Goal: Task Accomplishment & Management: Manage account settings

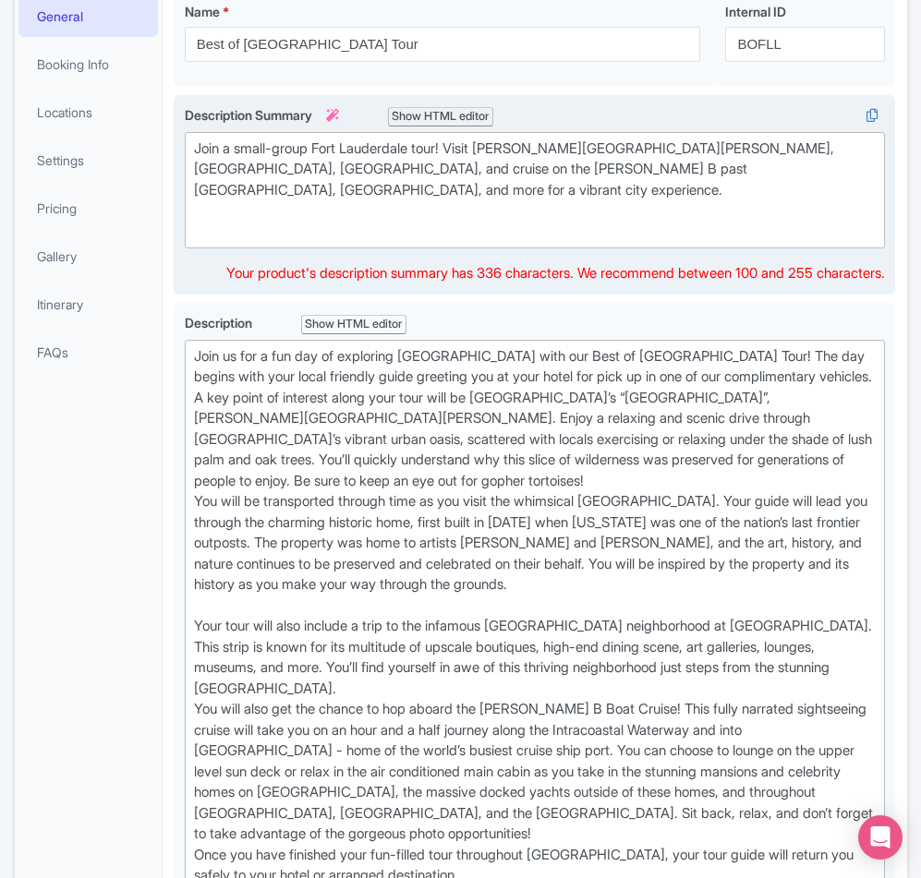
scroll to position [277, 0]
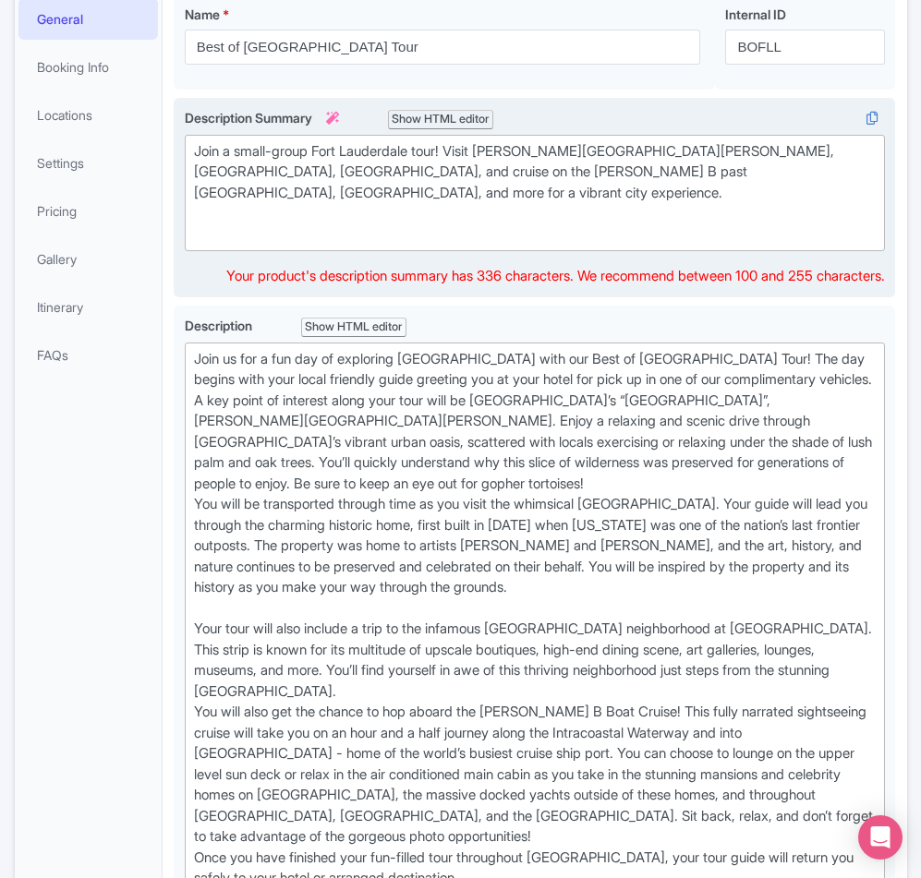
click at [342, 246] on div "Join a small-group Fort Lauderdale tour! Visit [PERSON_NAME][GEOGRAPHIC_DATA][P…" at bounding box center [535, 193] width 682 height 104
click at [278, 246] on div "Join a small-group Fort Lauderdale tour! Visit Hugh Taylor Birch Park, Bonnet H…" at bounding box center [535, 193] width 682 height 104
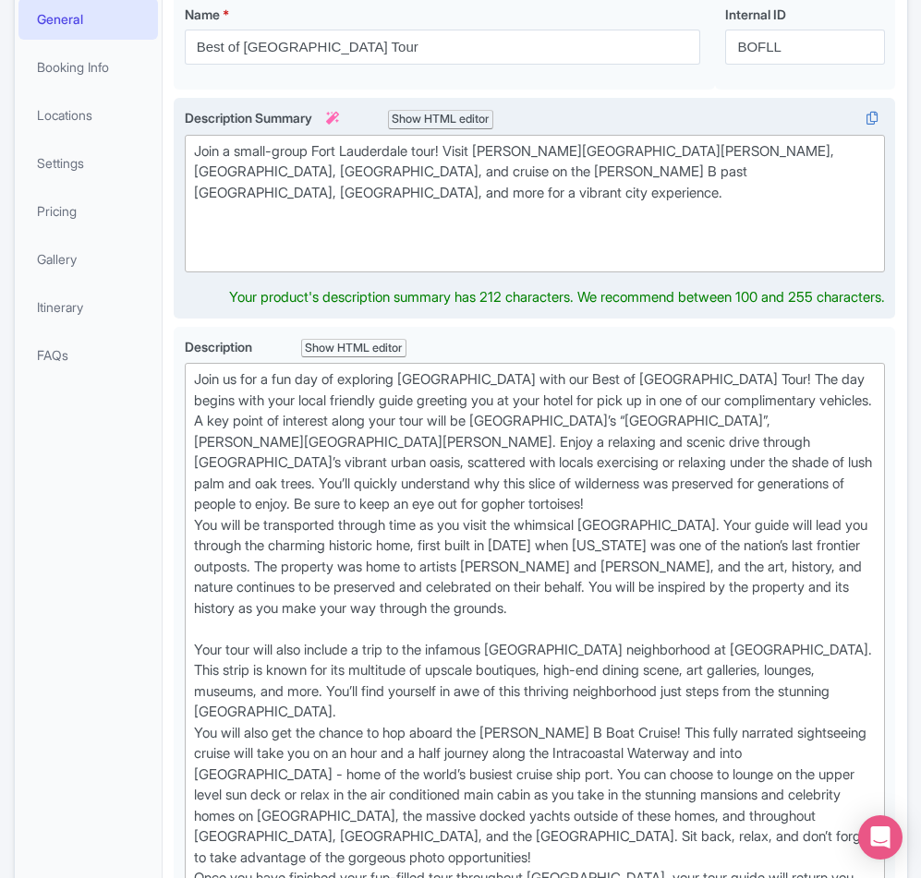
click at [206, 266] on div "Join a small-group Fort Lauderdale tour! Visit Hugh Taylor Birch Park, Bonnet H…" at bounding box center [535, 203] width 682 height 125
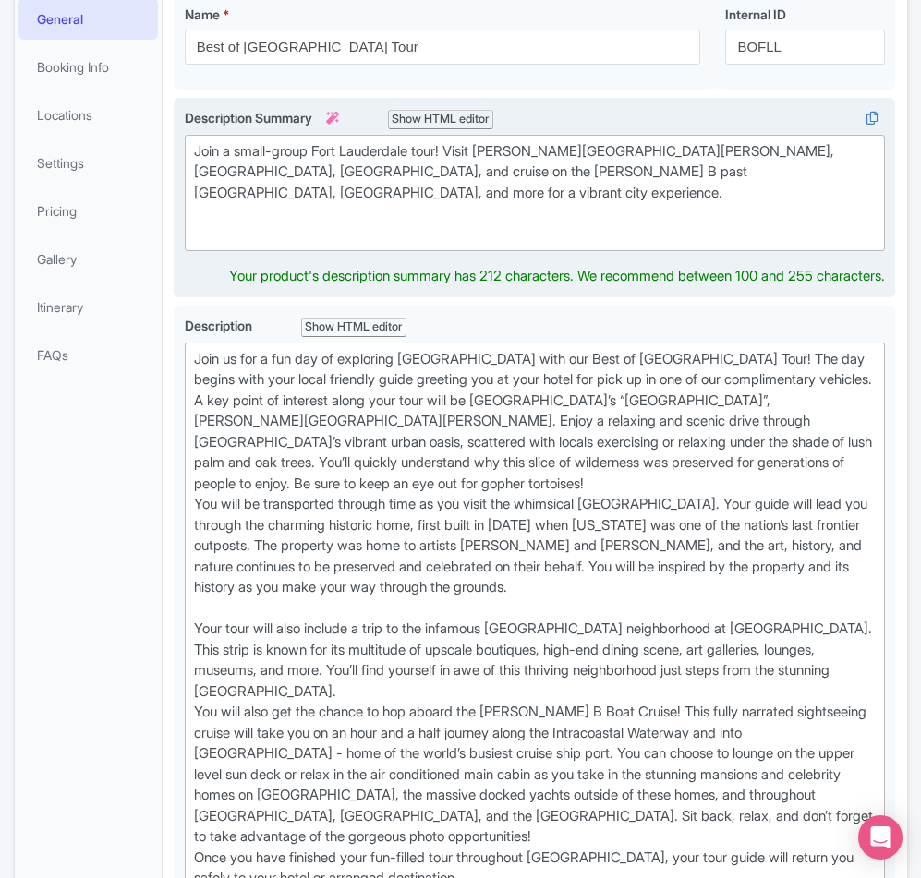
type trix-editor "<div>Join a small-group Fort Lauderdale tour! Visit Hugh Taylor Birch Park, Bon…"
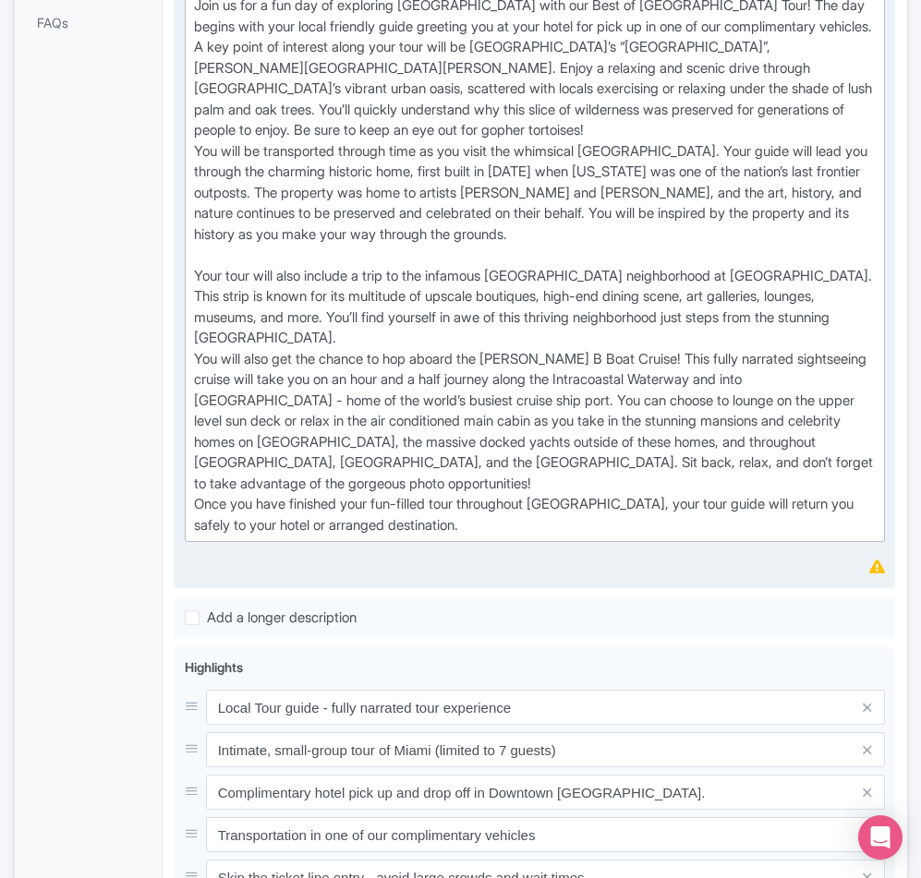
scroll to position [646, 0]
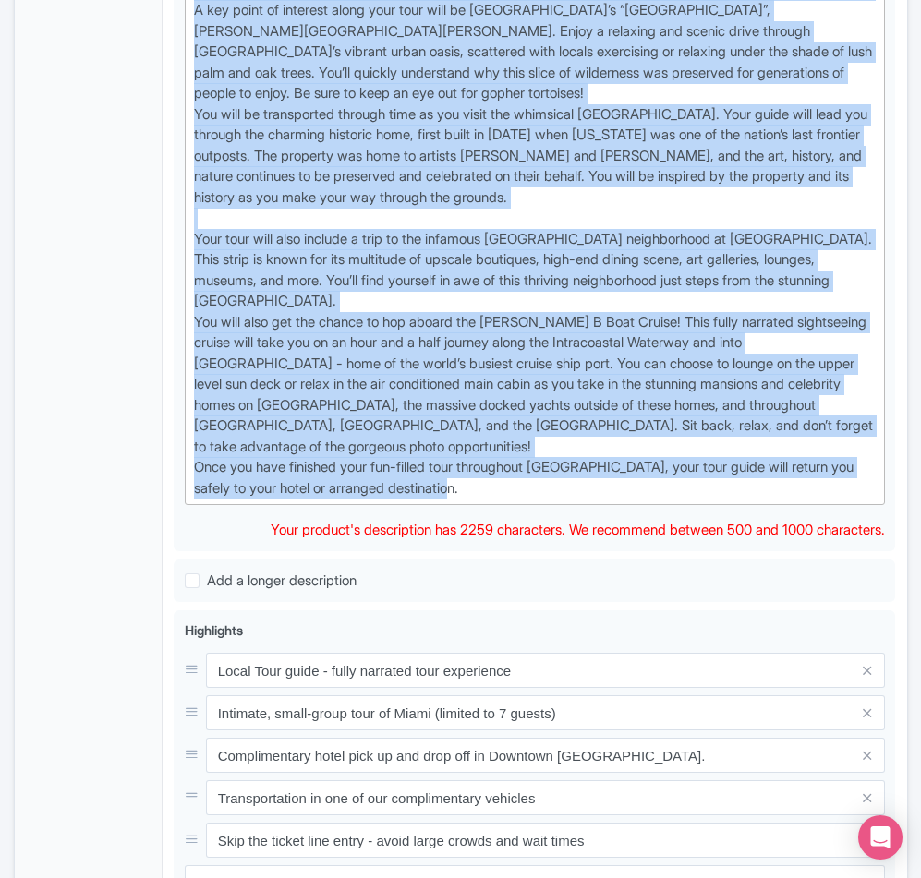
drag, startPoint x: 425, startPoint y: 527, endPoint x: 114, endPoint y: 3, distance: 609.4
click at [90, 39] on div "General Booking Info Locations Settings Pricing Gallery Itinerary FAQs Best of …" at bounding box center [461, 502] width 892 height 1776
type trix-editor "<div>Join us for a fun day of exploring Fort Lauderdale with our Best of Fort L…"
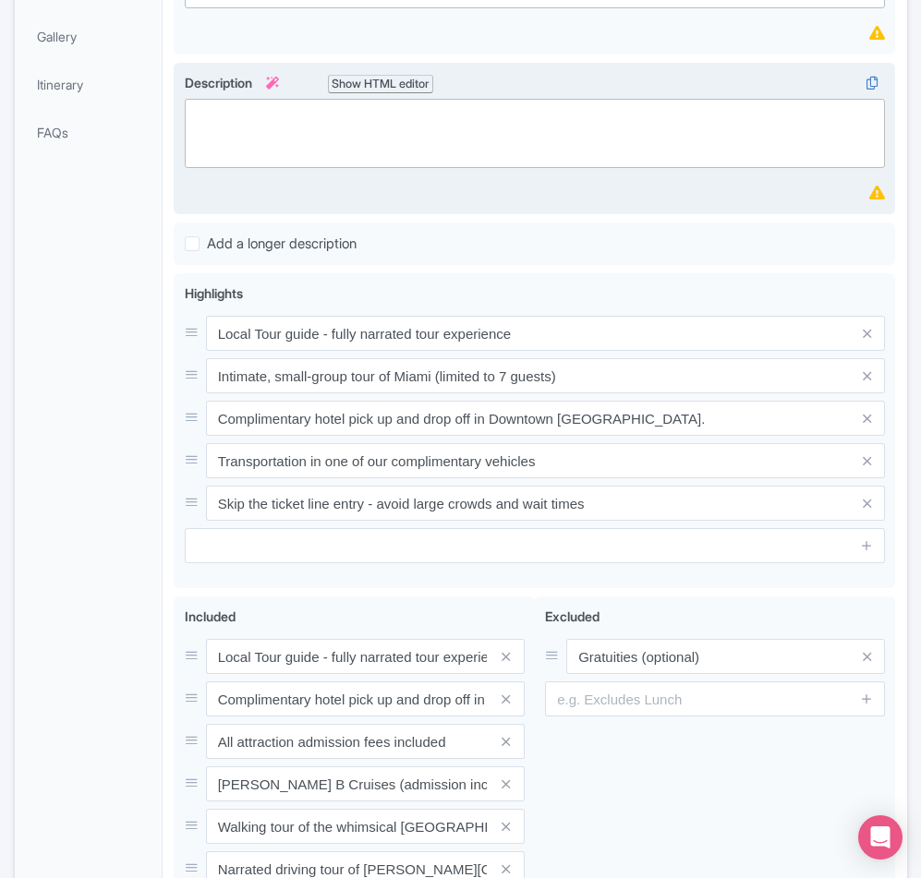
scroll to position [462, 0]
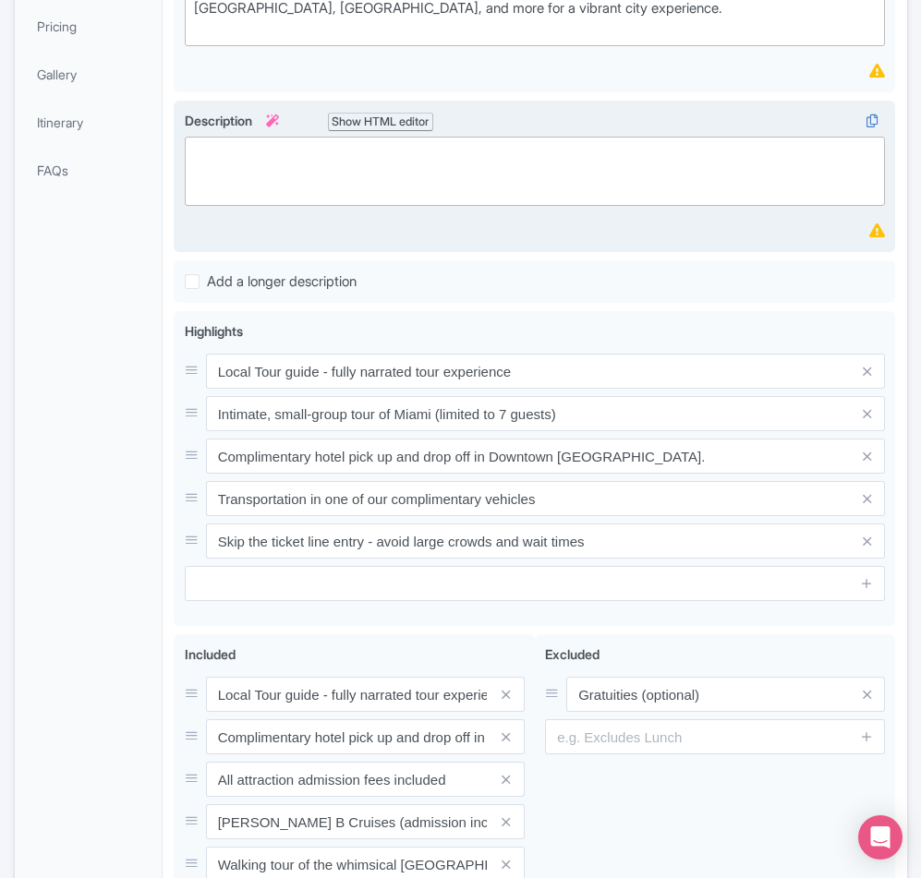
click at [326, 206] on trix-editor at bounding box center [535, 171] width 701 height 69
paste trix-editor "<div>Experience the best of Fort Lauderdale on See Sight Tours’ 4-hour guided t…"
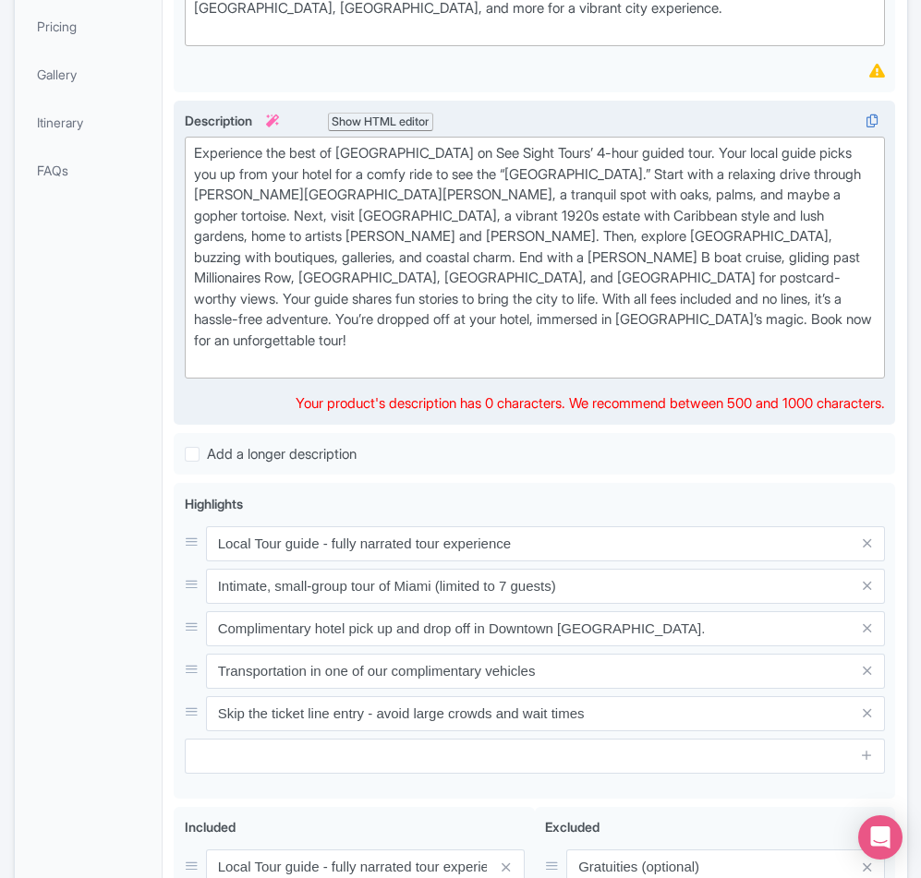
click at [709, 221] on div "Experience the best of Fort Lauderdale on See Sight Tours’ 4-hour guided tour. …" at bounding box center [535, 257] width 682 height 229
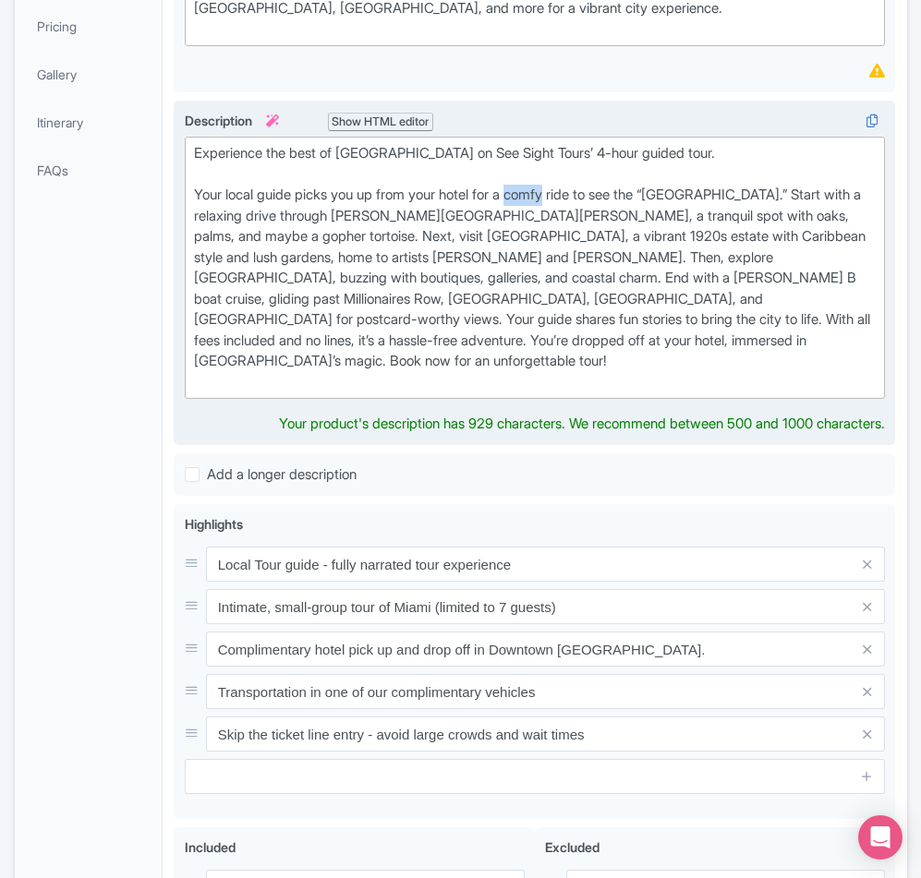
drag, startPoint x: 566, startPoint y: 268, endPoint x: 525, endPoint y: 270, distance: 40.7
click at [525, 270] on div "Experience the best of Fort Lauderdale on See Sight Tours’ 4-hour guided tour. …" at bounding box center [535, 267] width 682 height 249
click at [739, 296] on div "Experience the best of Fort Lauderdale on See Sight Tours’ 4-hour guided tour. …" at bounding box center [535, 267] width 682 height 249
drag, startPoint x: 596, startPoint y: 262, endPoint x: 499, endPoint y: 262, distance: 97.9
click at [499, 262] on div "Experience the best of Fort Lauderdale on See Sight Tours’ 4-hour guided tour. …" at bounding box center [535, 267] width 682 height 249
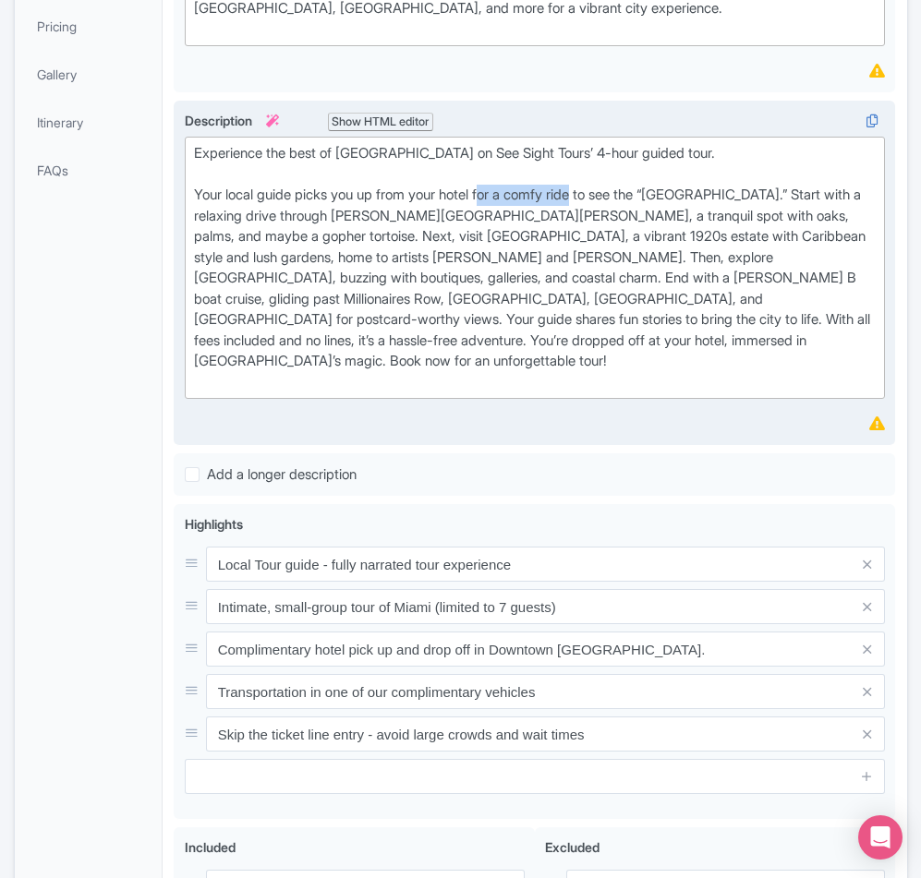
click at [376, 392] on div "Experience the best of Fort Lauderdale on See Sight Tours’ 4-hour guided tour. …" at bounding box center [535, 267] width 682 height 249
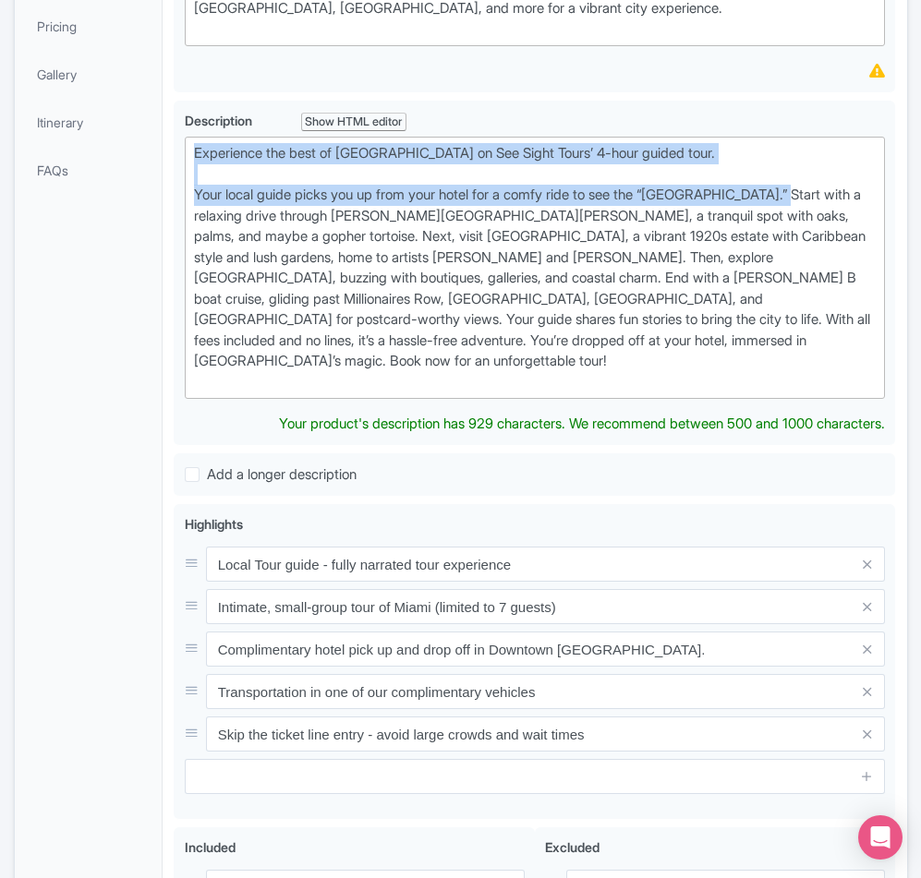
drag, startPoint x: 775, startPoint y: 265, endPoint x: 162, endPoint y: 225, distance: 614.4
click at [162, 225] on div "General Booking Info Locations Settings Pricing Gallery Itinerary FAQs Best of …" at bounding box center [461, 541] width 892 height 1485
paste trix-editor "<div>Experience the best of Fort Lauderdale with See Sight Tours. On this 4-hou…"
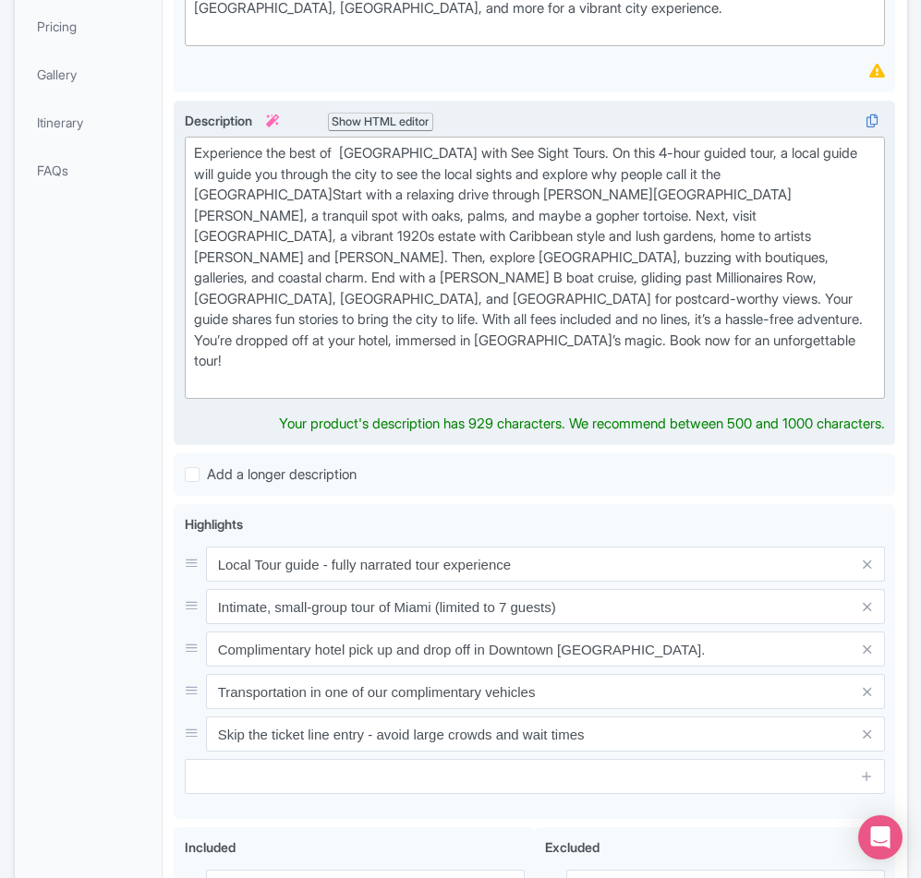
click at [536, 344] on div "Experience the best of Fort Lauderdale with See Sight Tours. On this 4-hour gui…" at bounding box center [535, 267] width 682 height 249
click at [596, 392] on div "Experience the best of Fort Lauderdale with See Sight Tours. On this 4-hour gui…" at bounding box center [535, 267] width 682 height 249
click at [580, 392] on div "Experience the best of Fort Lauderdale with See Sight Tours. On this 4-hour gui…" at bounding box center [535, 267] width 682 height 249
click at [247, 268] on div "Experience the best of Fort Lauderdale with See Sight Tours. On this 4-hour gui…" at bounding box center [535, 267] width 682 height 249
click at [253, 264] on div "Experience the best of Fort Lauderdale with See Sight Tours. On this 4-hour gui…" at bounding box center [535, 267] width 682 height 249
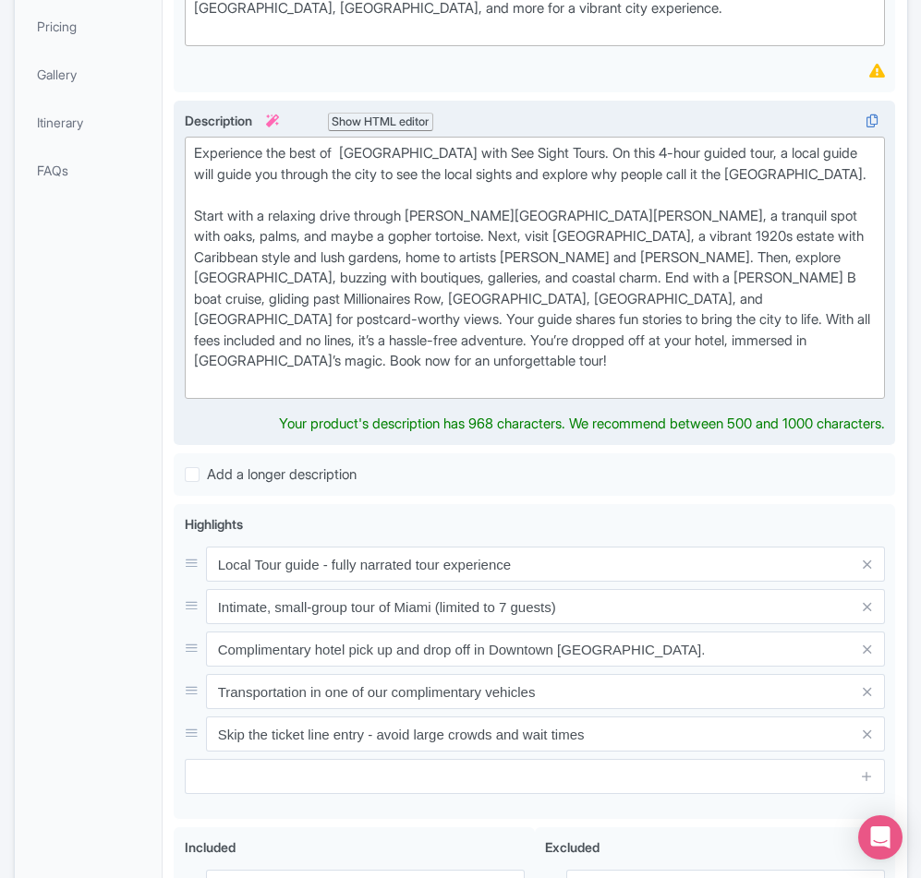
click at [359, 321] on div "Experience the best of Fort Lauderdale with See Sight Tours. On this 4-hour gui…" at bounding box center [535, 267] width 682 height 249
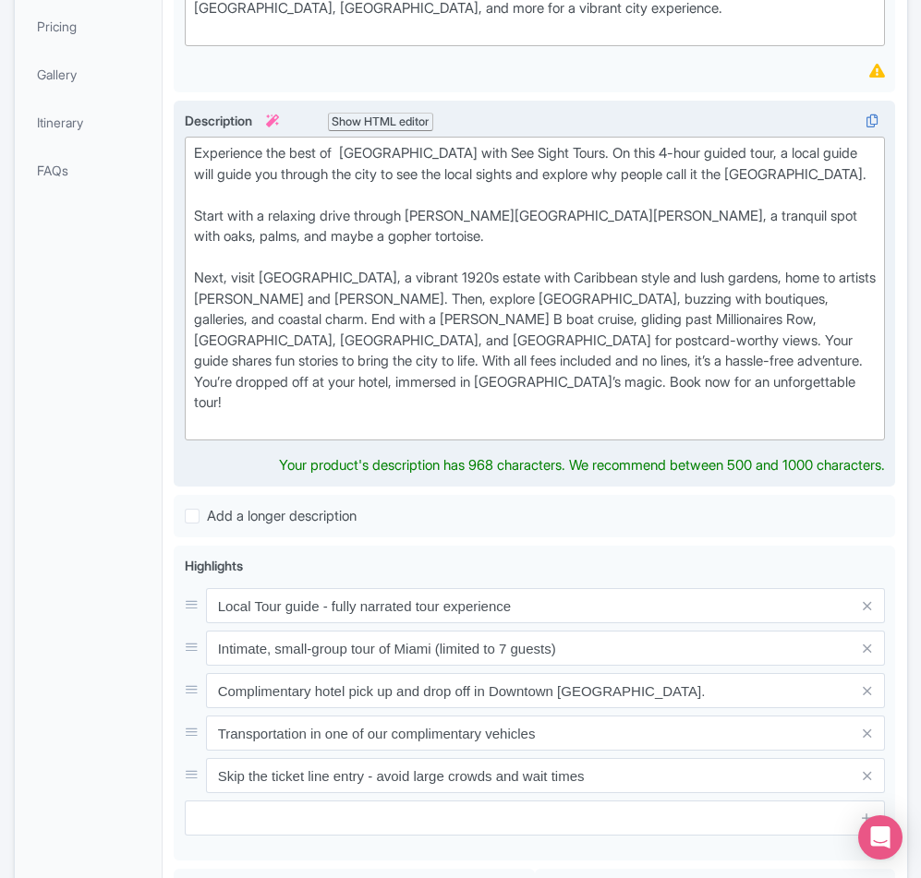
click at [545, 385] on div "Experience the best of Fort Lauderdale with See Sight Tours. On this 4-hour gui…" at bounding box center [535, 288] width 682 height 291
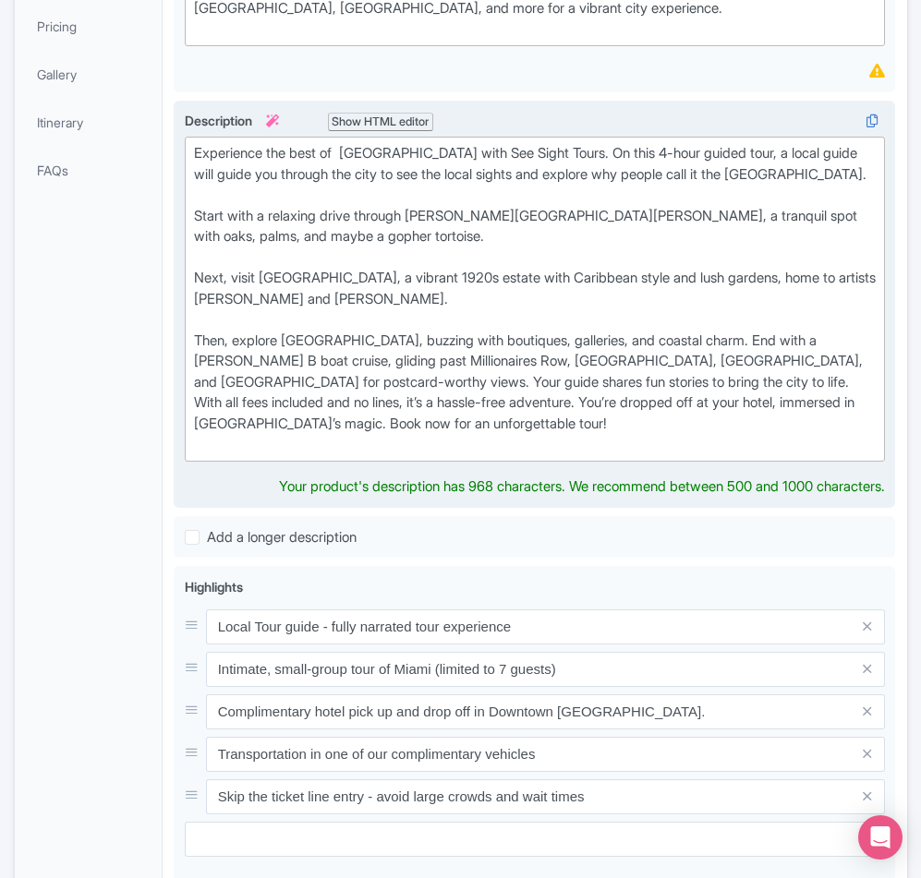
click at [502, 455] on div "Experience the best of Fort Lauderdale with See Sight Tours. On this 4-hour gui…" at bounding box center [535, 299] width 682 height 312
click at [773, 424] on div "Experience the best of Fort Lauderdale with See Sight Tours. On this 4-hour gui…" at bounding box center [535, 299] width 682 height 312
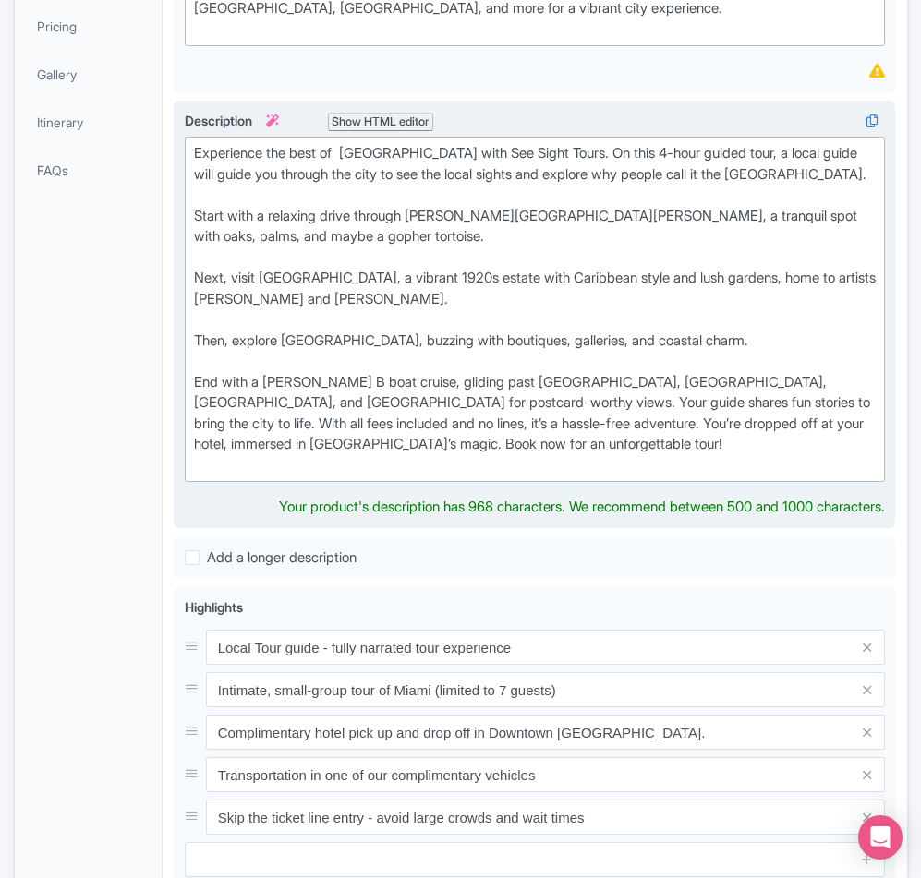
click at [534, 476] on div "Experience the best of Fort Lauderdale with See Sight Tours. On this 4-hour gui…" at bounding box center [535, 309] width 682 height 332
click at [610, 476] on div "Experience the best of Fort Lauderdale with See Sight Tours. On this 4-hour gui…" at bounding box center [535, 309] width 682 height 332
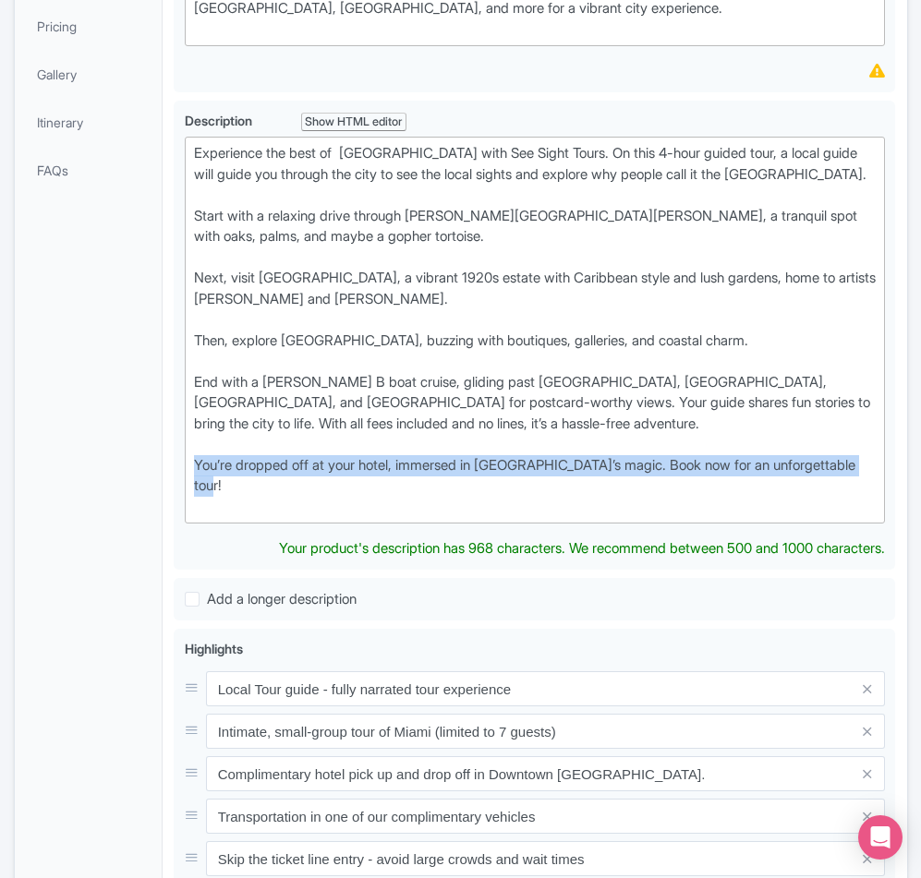
drag, startPoint x: 252, startPoint y: 586, endPoint x: 173, endPoint y: 564, distance: 82.4
click at [173, 564] on div "Best of Fort Lauderdale Tour Name * i Best of Fort Lauderdale Tour Your product…" at bounding box center [534, 603] width 743 height 1609
paste trix-editor "<div>Experience the best of Fort Lauderdale with See Sight Tours. On this 4-hou…"
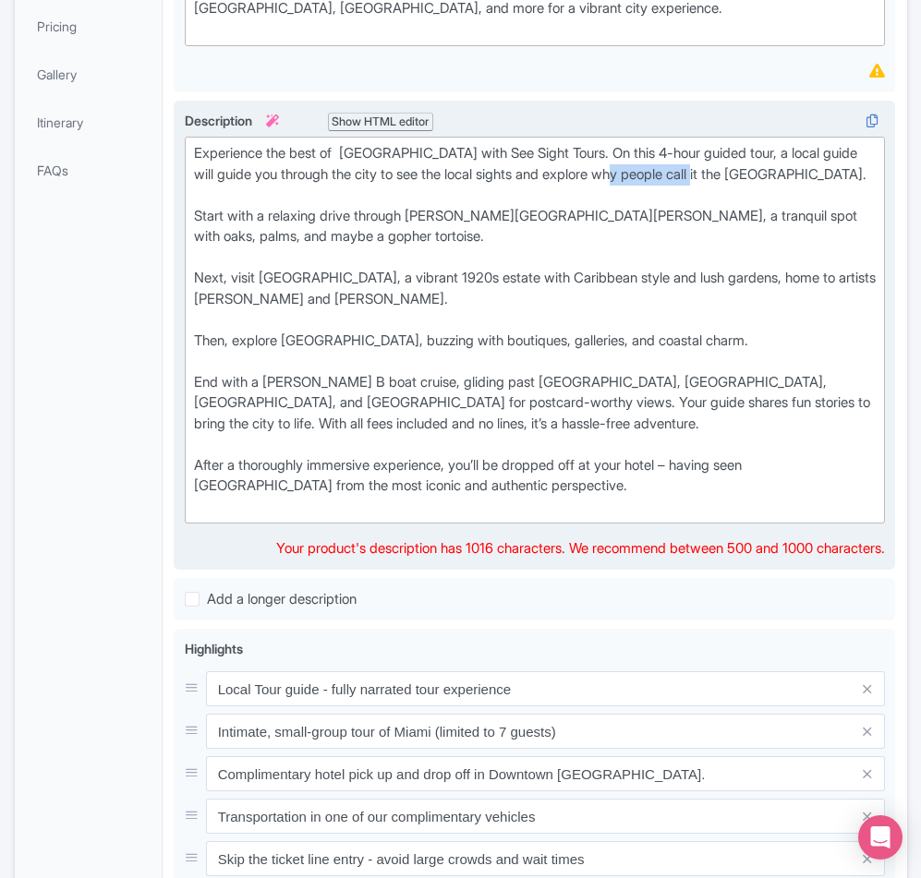
drag, startPoint x: 732, startPoint y: 246, endPoint x: 650, endPoint y: 242, distance: 82.3
click at [650, 242] on div "Experience the best of Fort Lauderdale with See Sight Tours. On this 4-hour gui…" at bounding box center [535, 330] width 682 height 374
click at [323, 308] on div "Experience the best of Fort Lauderdale with See Sight Tours. On this 4-hour gui…" at bounding box center [535, 330] width 682 height 374
drag, startPoint x: 676, startPoint y: 313, endPoint x: 622, endPoint y: 308, distance: 53.8
click at [622, 308] on div "Experience the best of Fort Lauderdale with See Sight Tours. On this 4-hour gui…" at bounding box center [535, 330] width 682 height 374
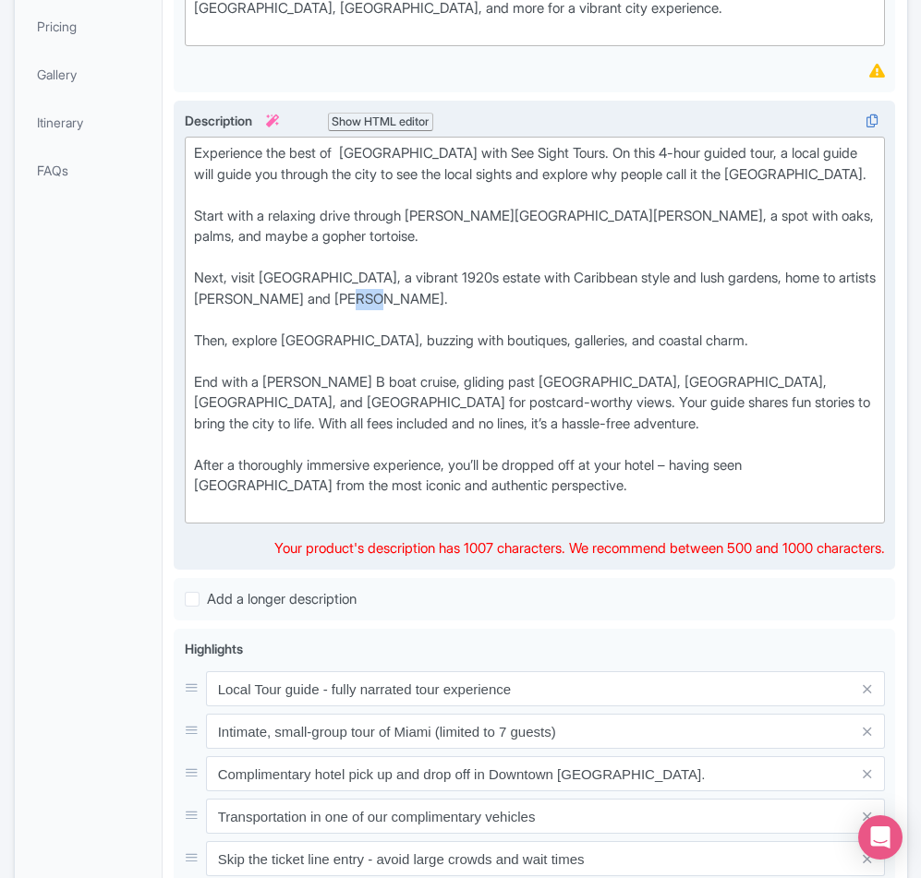
drag, startPoint x: 437, startPoint y: 394, endPoint x: 416, endPoint y: 393, distance: 20.3
click at [416, 393] on div "Experience the best of Fort Lauderdale with See Sight Tours. On this 4-hour gui…" at bounding box center [535, 330] width 682 height 374
click at [818, 473] on div "Experience the best of Fort Lauderdale with See Sight Tours. On this 4-hour gui…" at bounding box center [535, 330] width 682 height 374
click at [351, 517] on div "Experience the best of Fort Lauderdale with See Sight Tours. On this 4-hour gui…" at bounding box center [535, 330] width 682 height 374
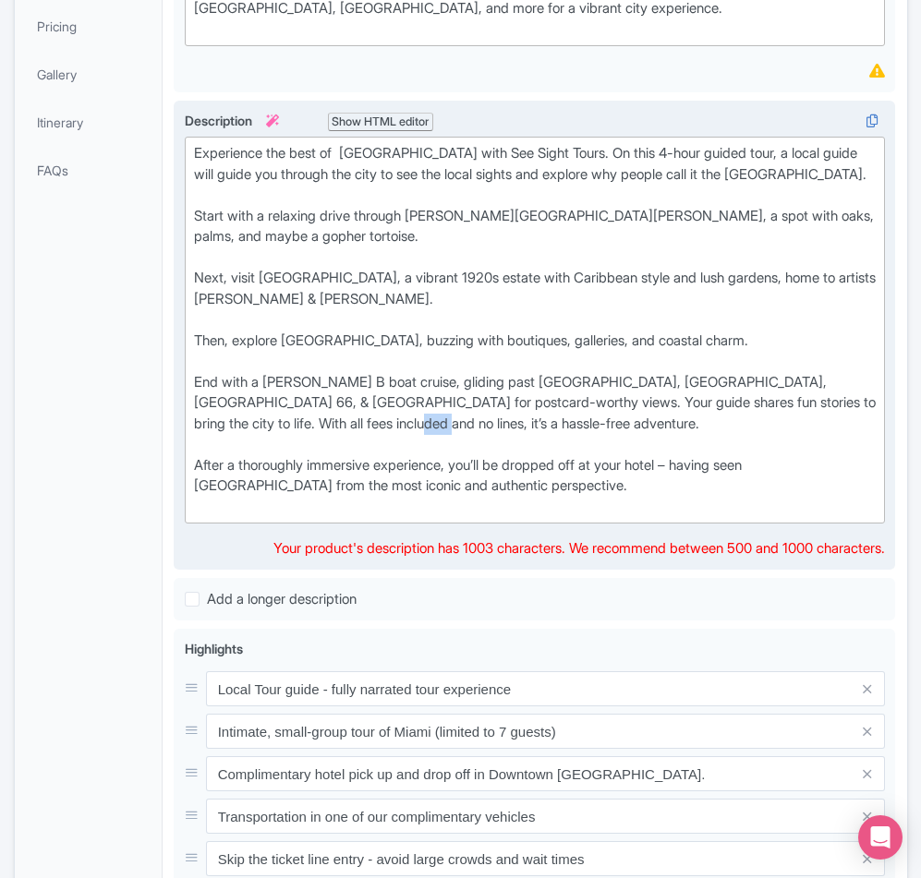
click at [351, 517] on div "Experience the best of Fort Lauderdale with See Sight Tours. On this 4-hour gui…" at bounding box center [535, 330] width 682 height 374
click at [336, 517] on div "Experience the best of Fort Lauderdale with See Sight Tours. On this 4-hour gui…" at bounding box center [535, 330] width 682 height 374
drag, startPoint x: 431, startPoint y: 573, endPoint x: 407, endPoint y: 574, distance: 24.0
click at [407, 517] on div "Experience the best of Fort Lauderdale with See Sight Tours. On this 4-hour gui…" at bounding box center [535, 330] width 682 height 374
click at [349, 225] on div "Experience the best of Fort Lauderdale with See Sight Tours. On this 4-hour gui…" at bounding box center [535, 330] width 682 height 374
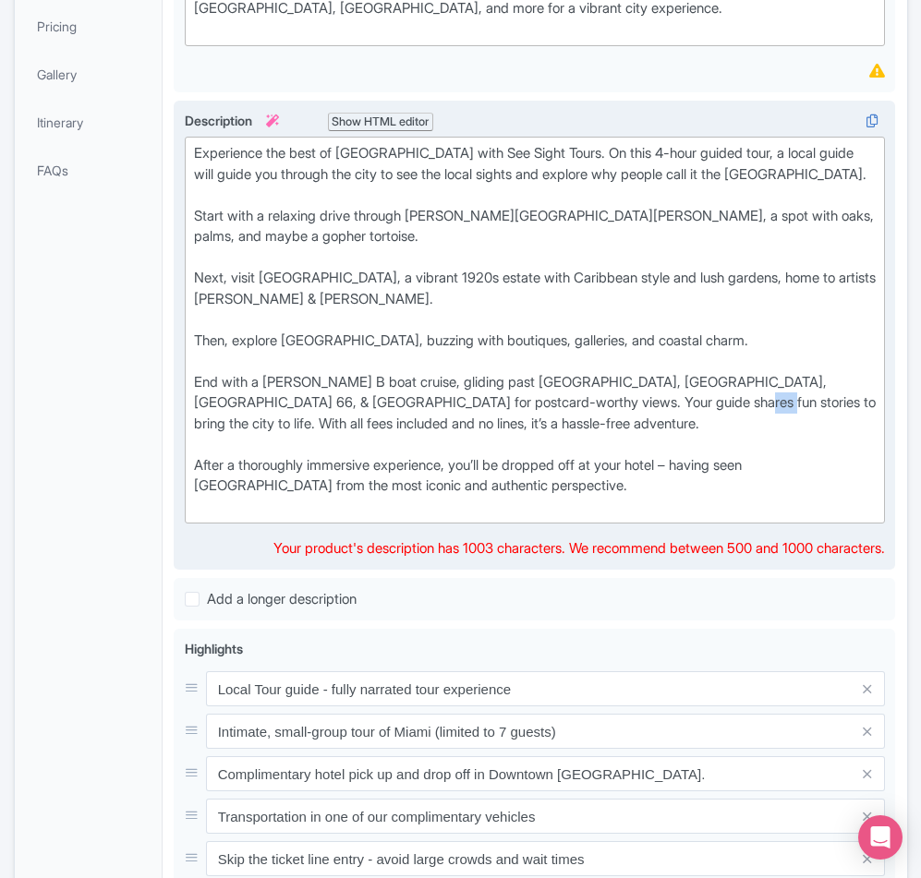
drag, startPoint x: 681, startPoint y: 492, endPoint x: 655, endPoint y: 495, distance: 26.0
click at [655, 495] on div "Experience the best of Fort Lauderdale with See Sight Tours. On this 4-hour gui…" at bounding box center [535, 330] width 682 height 374
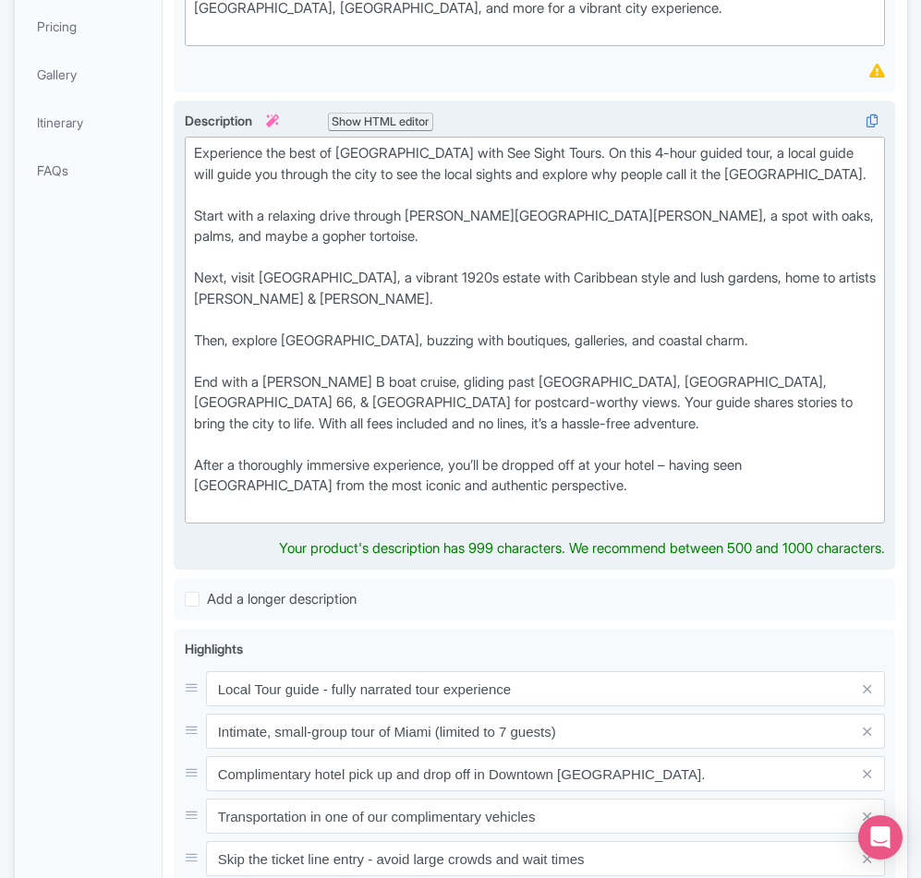
type trix-editor "<div>Experience the best of Fort Lauderdale with See Sight Tours. On this 4-hou…"
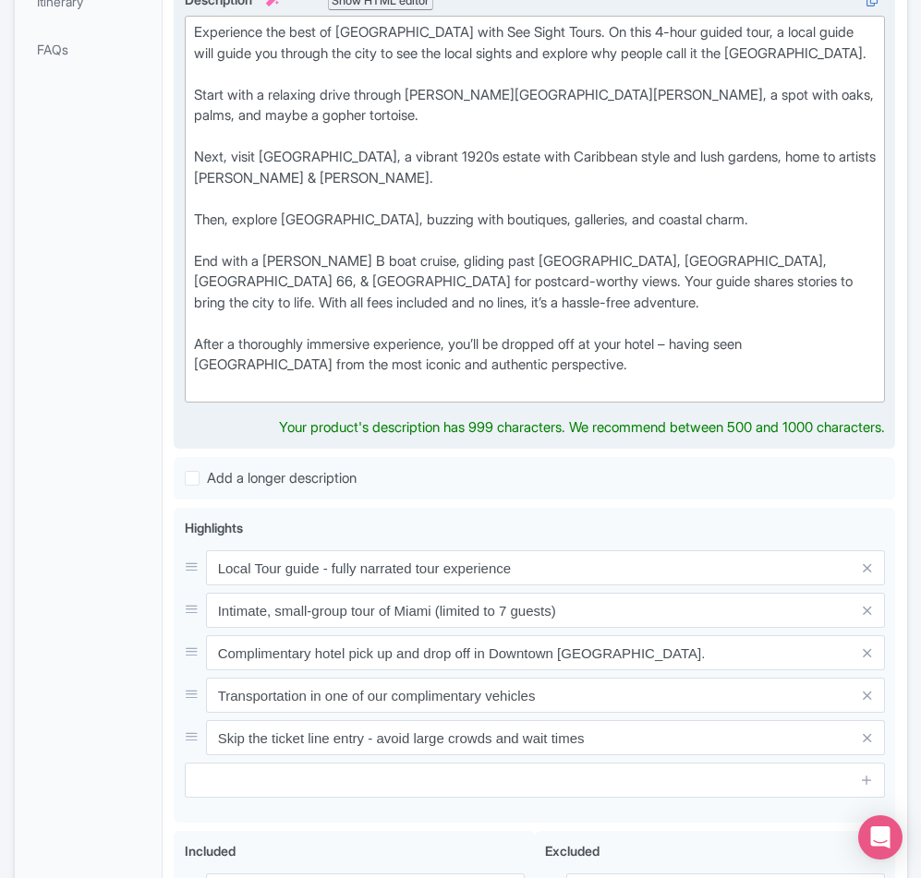
scroll to position [831, 0]
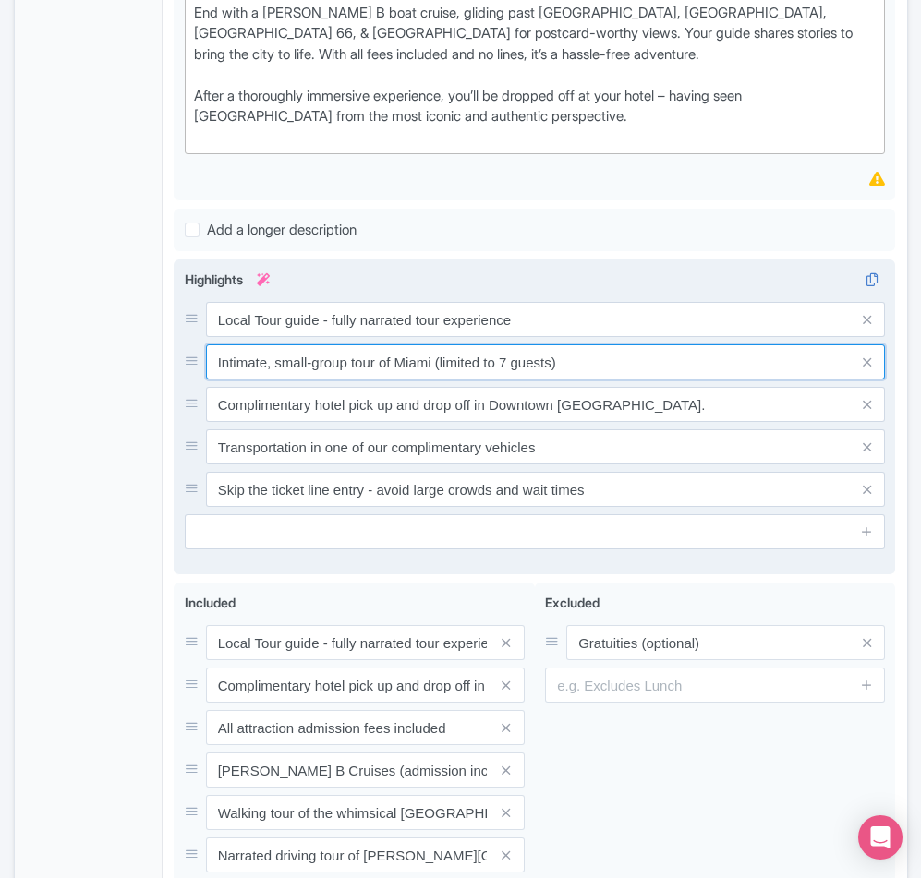
drag, startPoint x: 577, startPoint y: 454, endPoint x: 422, endPoint y: 451, distance: 155.2
click at [422, 337] on input "Intimate, small-group tour of Miami (limited to 7 guests)" at bounding box center [546, 319] width 680 height 35
click at [541, 337] on input "Intimate, small-group tour of Miami (limited to 7 guests)" at bounding box center [546, 319] width 680 height 35
drag, startPoint x: 497, startPoint y: 451, endPoint x: 440, endPoint y: 454, distance: 57.4
click at [440, 337] on input "Intimate, small-group tour of Miami (limited to 7 guests)" at bounding box center [546, 319] width 680 height 35
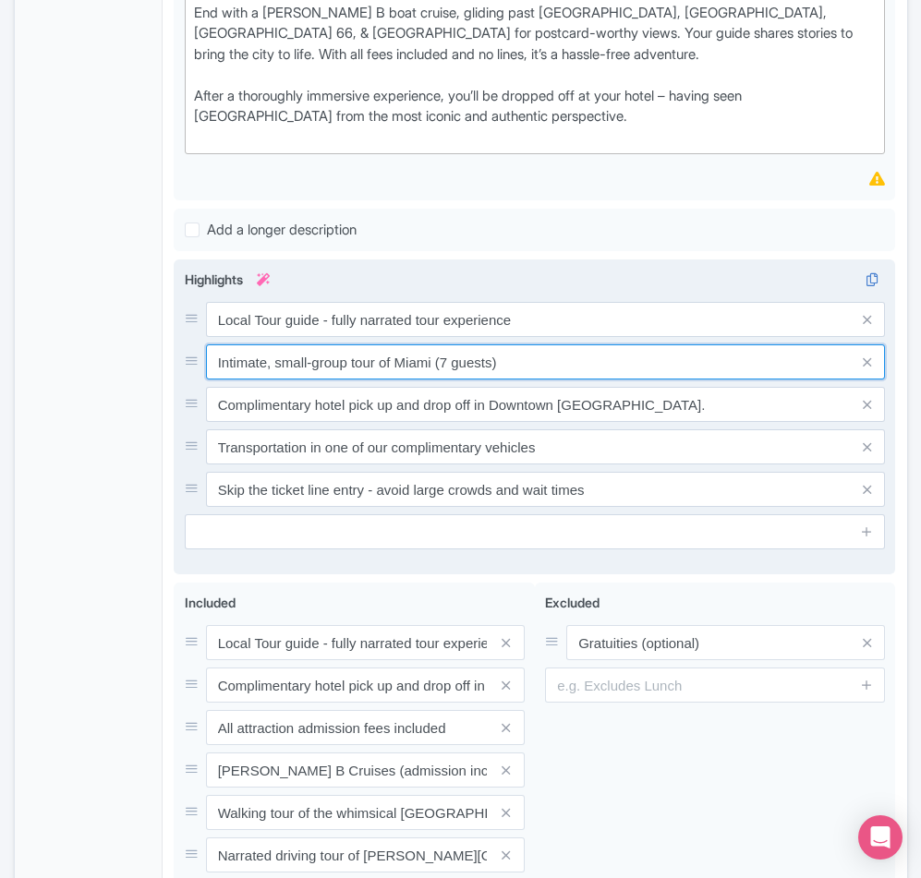
type input "Intimate, small-group tour of Miami (7 guests)"
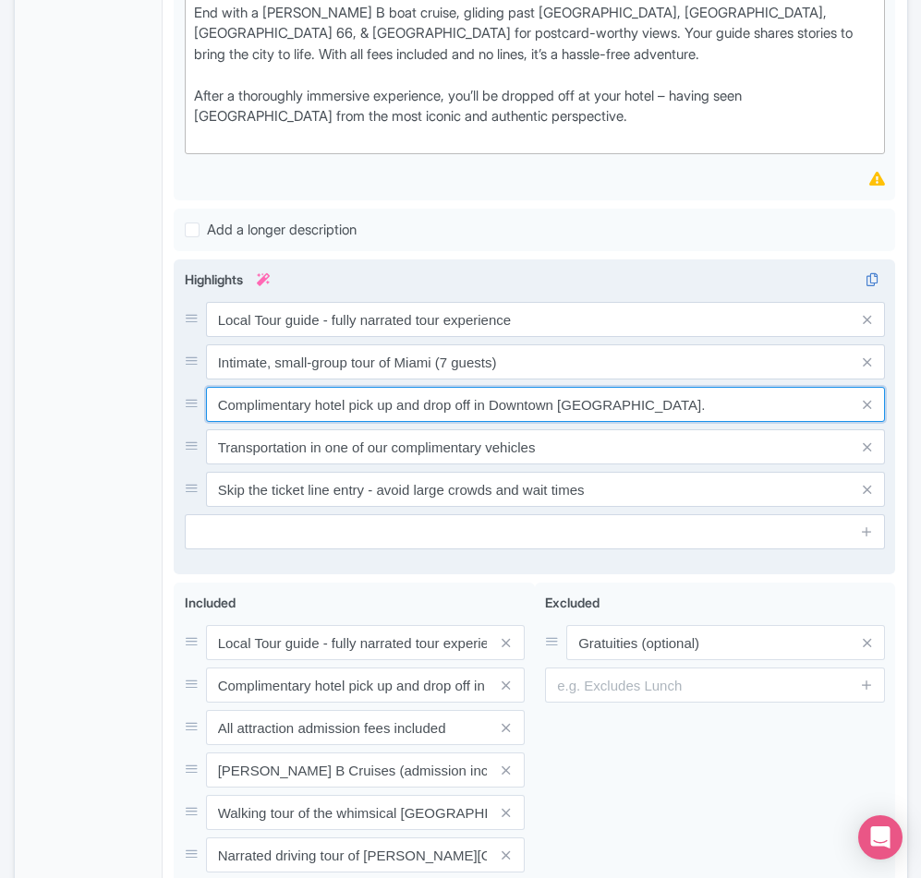
drag, startPoint x: 688, startPoint y: 494, endPoint x: 472, endPoint y: 501, distance: 216.2
click at [472, 337] on input "Complimentary hotel pick up and drop off in Downtown Fort Lauderdale." at bounding box center [546, 319] width 680 height 35
type input "Complimentary hotel pick up and drop off"
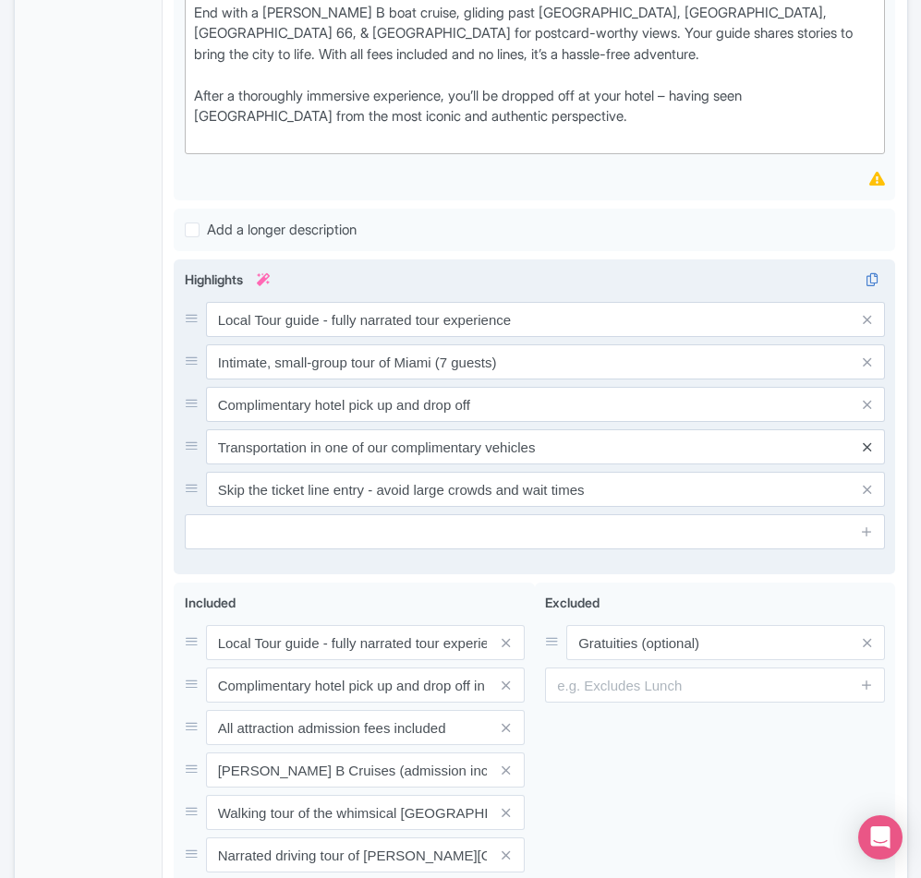
click at [862, 454] on icon at bounding box center [866, 447] width 8 height 14
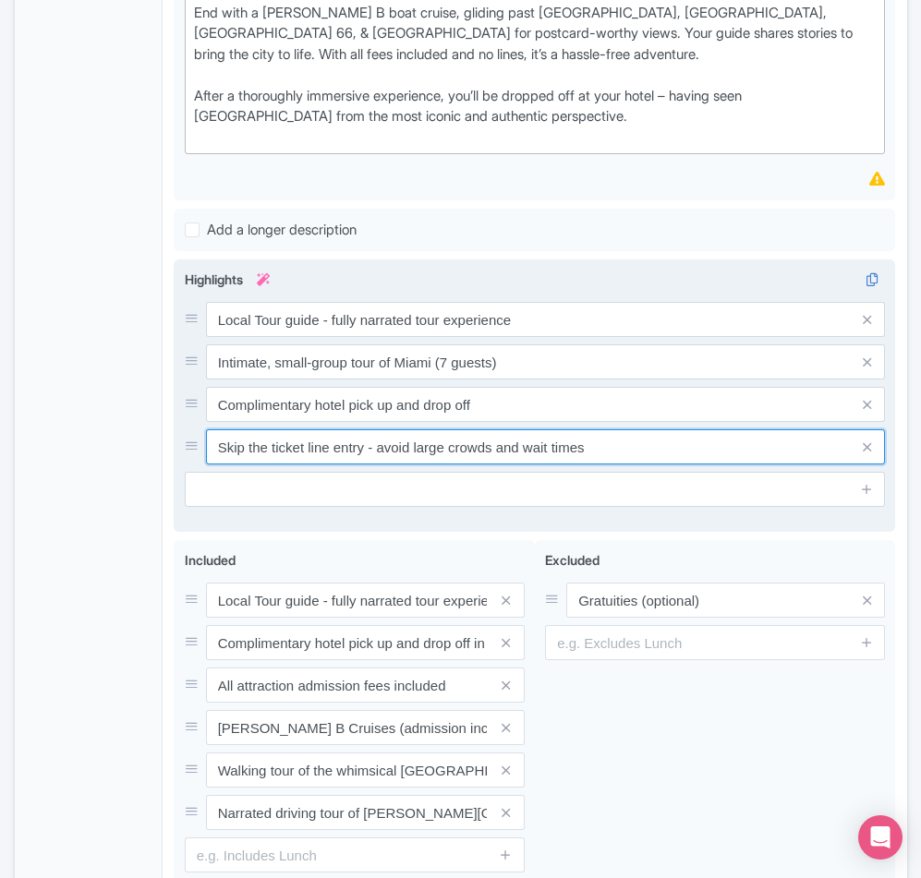
drag, startPoint x: 643, startPoint y: 543, endPoint x: 367, endPoint y: 545, distance: 275.2
click at [367, 337] on input "Skip the ticket line entry - avoid large crowds and wait times" at bounding box center [546, 319] width 680 height 35
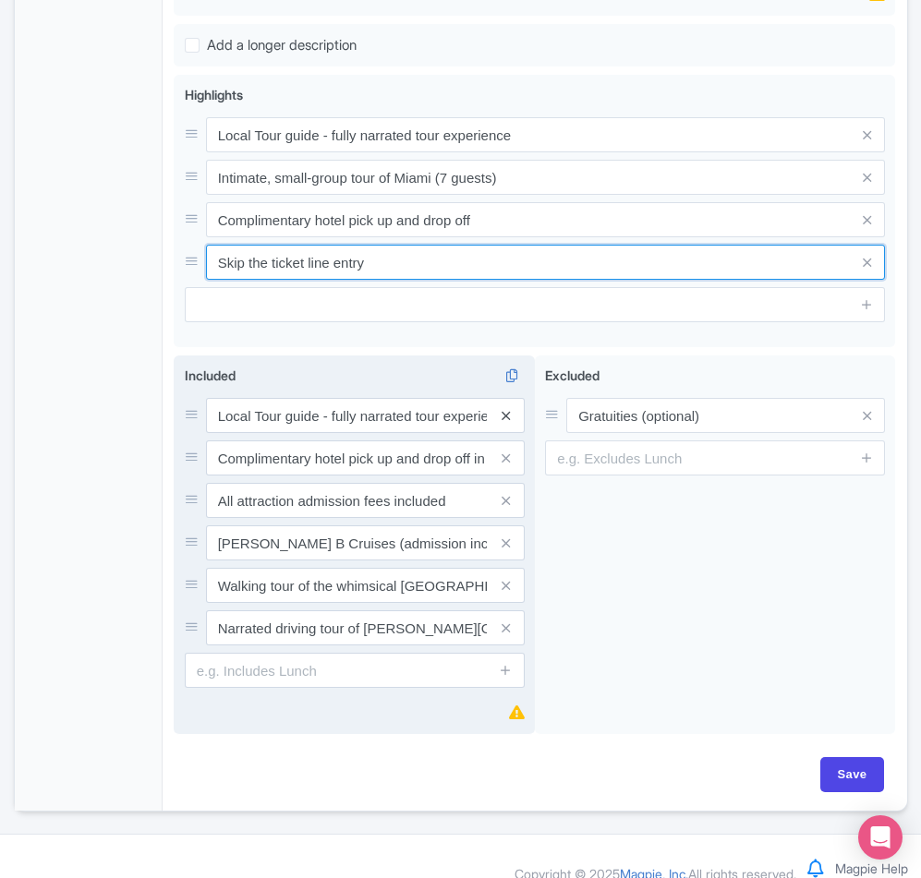
type input "Skip the ticket line entry"
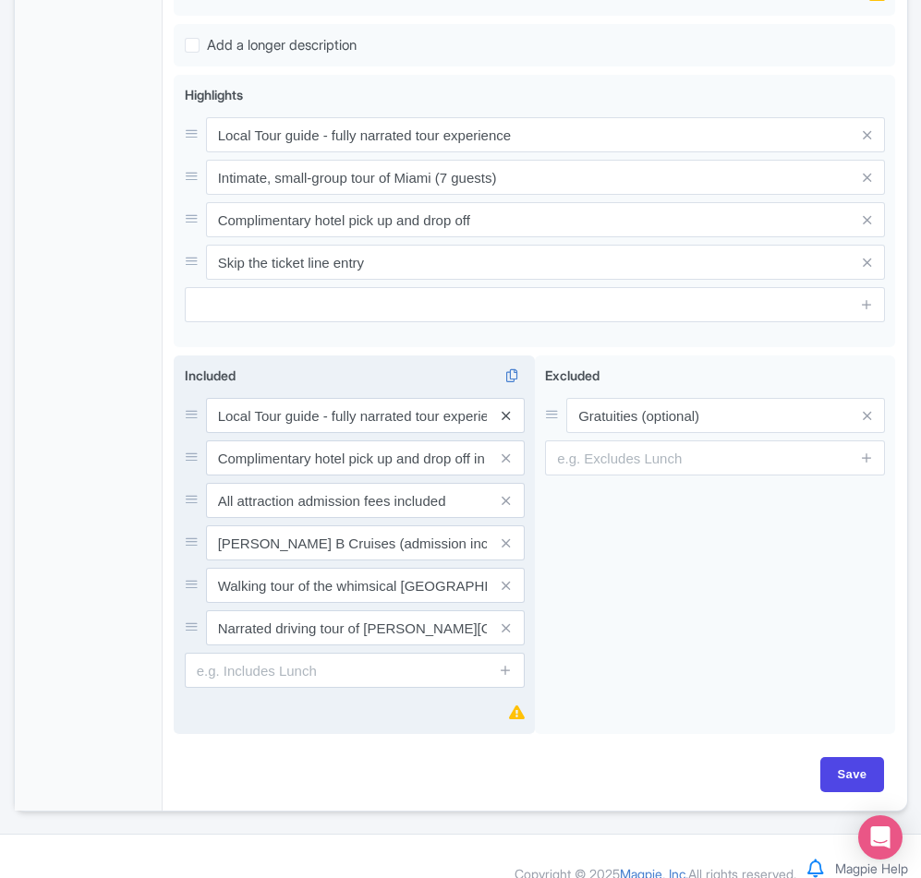
click at [504, 423] on icon at bounding box center [505, 416] width 8 height 14
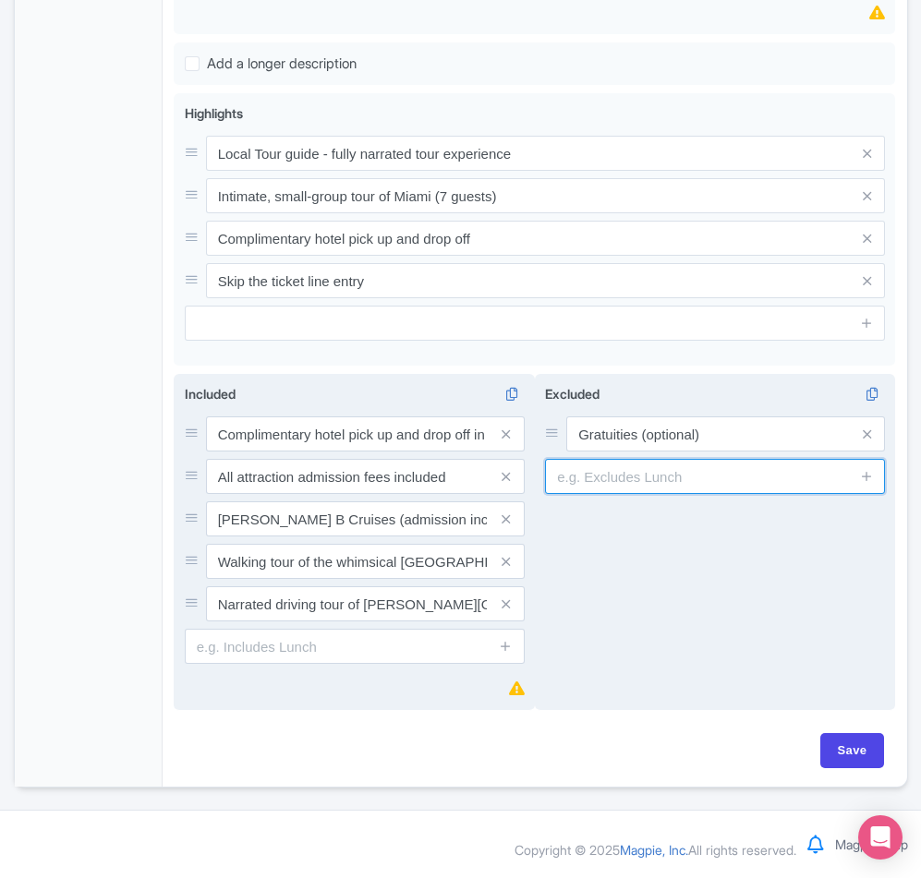
click at [608, 494] on input "text" at bounding box center [715, 476] width 340 height 35
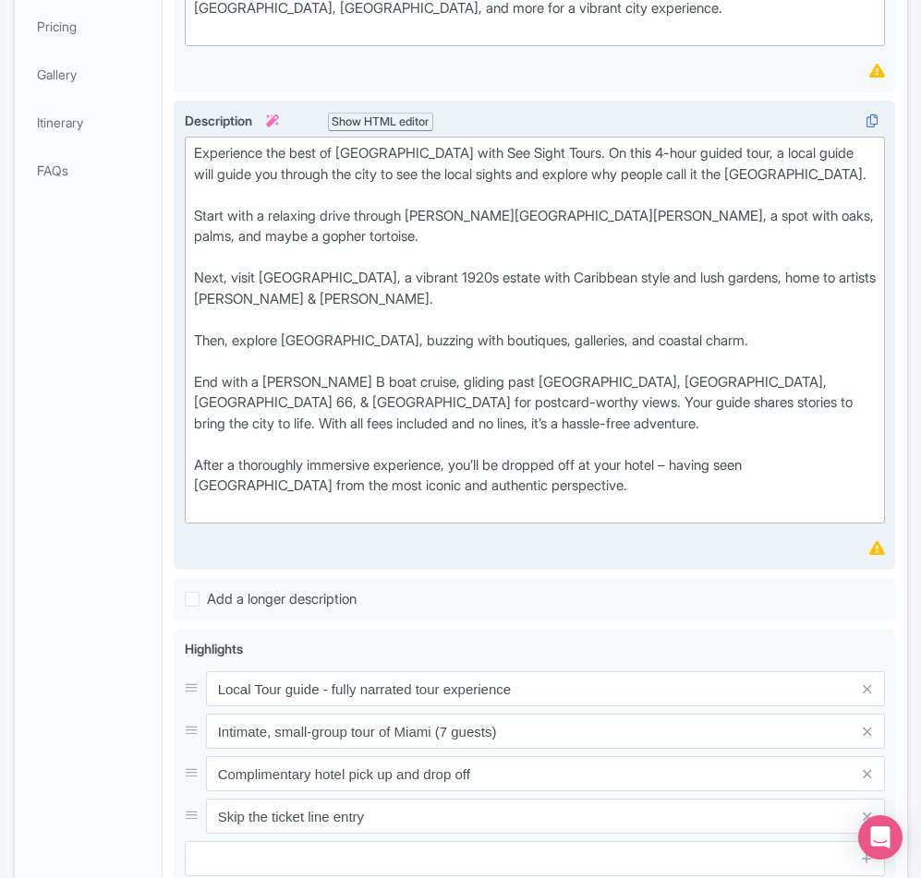
scroll to position [1089, 0]
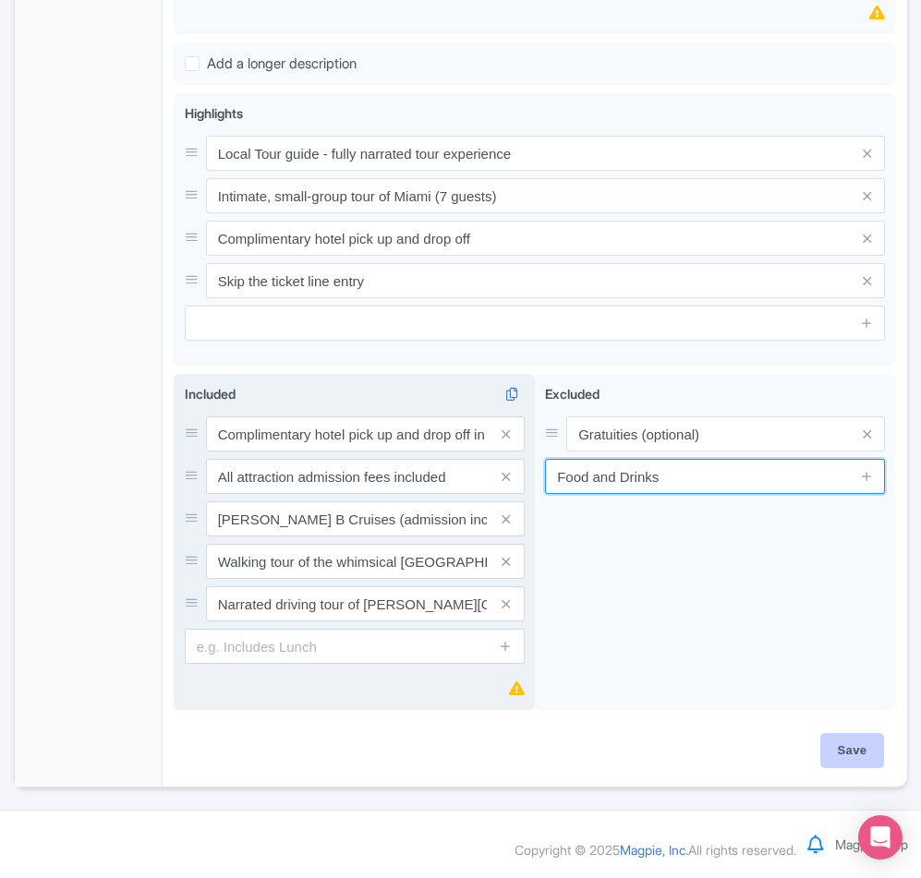
type input "Food and Drinks"
click at [858, 757] on input "Save" at bounding box center [852, 750] width 65 height 35
type input "Saving..."
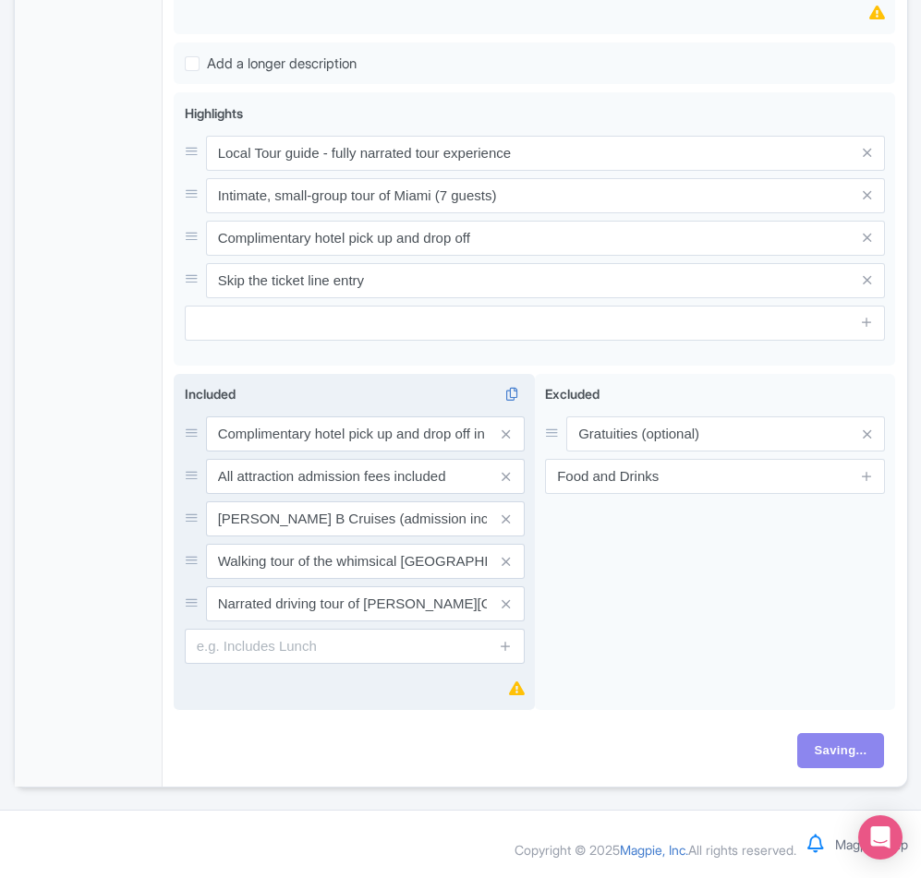
scroll to position [1069, 0]
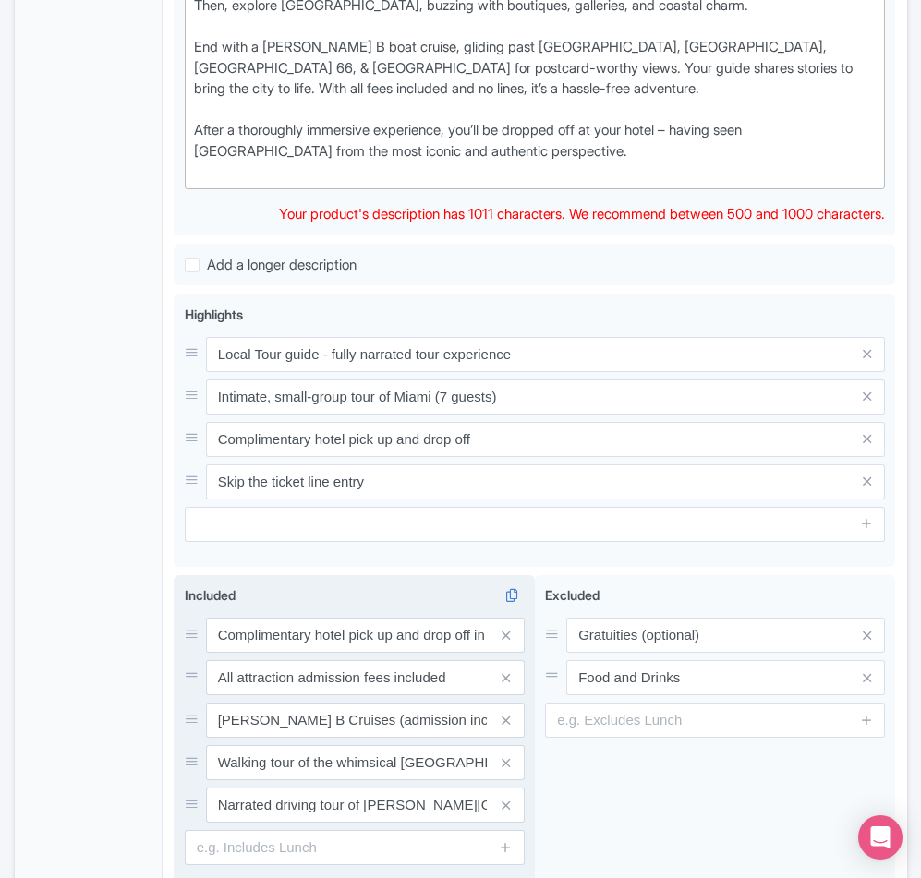
scroll to position [571, 0]
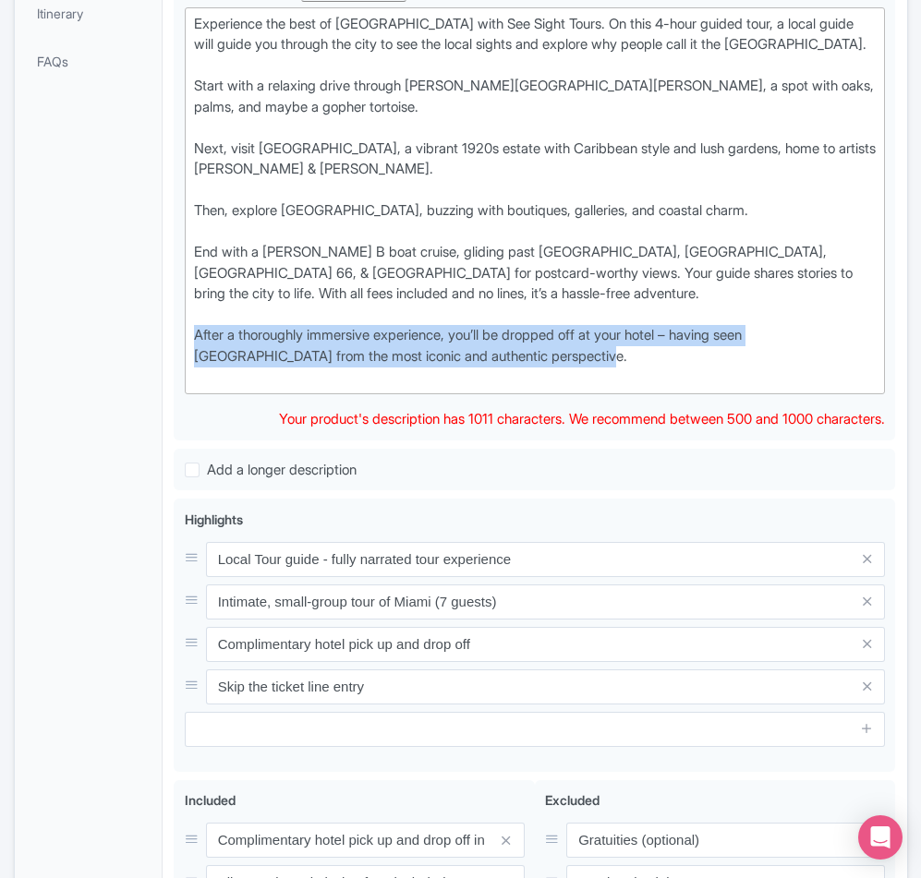
drag, startPoint x: 593, startPoint y: 455, endPoint x: 164, endPoint y: 425, distance: 429.5
click at [164, 425] on div "Best of Fort Lauderdale Tour Name * i Best of Fort Lauderdale Tour Your product…" at bounding box center [534, 424] width 743 height 1468
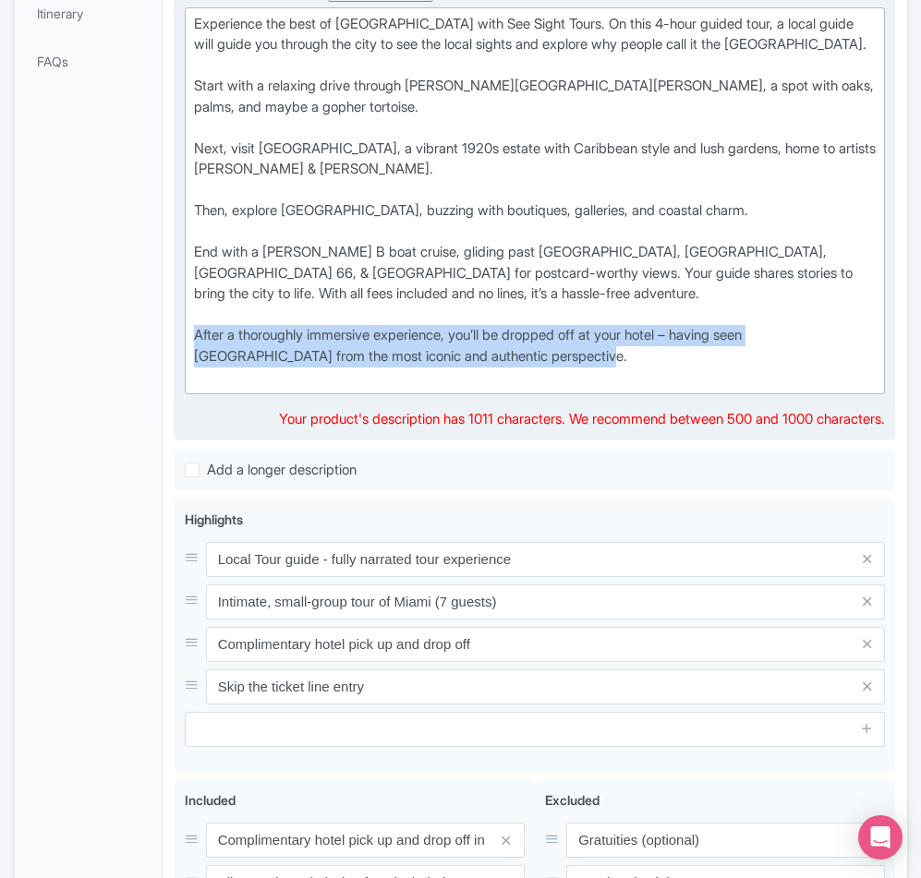
click at [452, 388] on div "Experience the best of Fort Lauderdale with See Sight Tours. On this 4-hour gui…" at bounding box center [535, 201] width 682 height 374
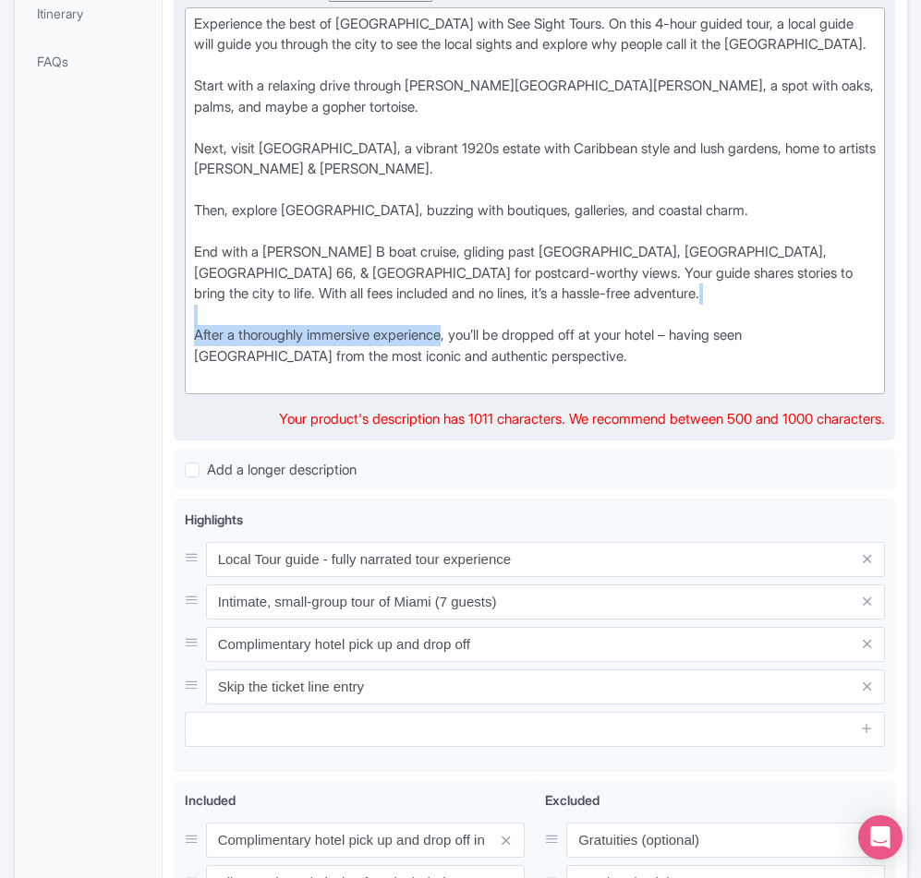
drag, startPoint x: 456, startPoint y: 426, endPoint x: 185, endPoint y: 405, distance: 272.2
click at [185, 394] on trix-editor "Experience the best of Fort Lauderdale with See Sight Tours. On this 4-hour gui…" at bounding box center [535, 200] width 701 height 387
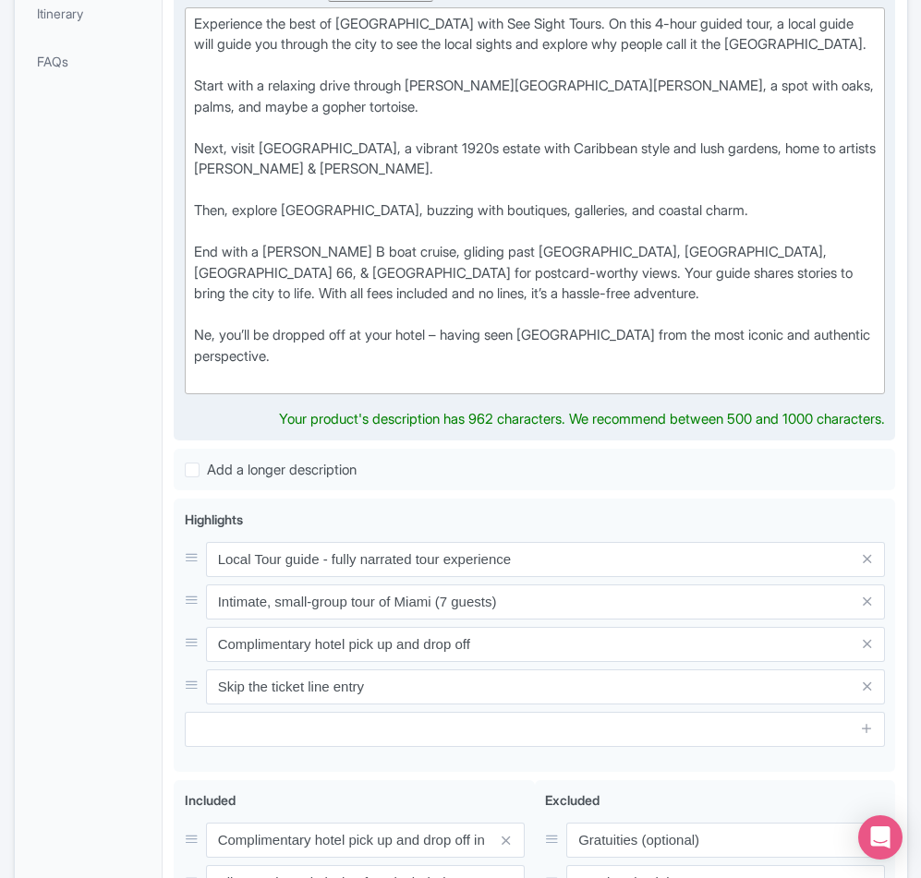
type trix-editor "<div>Experience the best of Fort Lauderdale with See Sight Tours. On this 4-hou…"
click at [392, 388] on div "Experience the best of Fort Lauderdale with See Sight Tours. On this 4-hour gui…" at bounding box center [535, 201] width 682 height 374
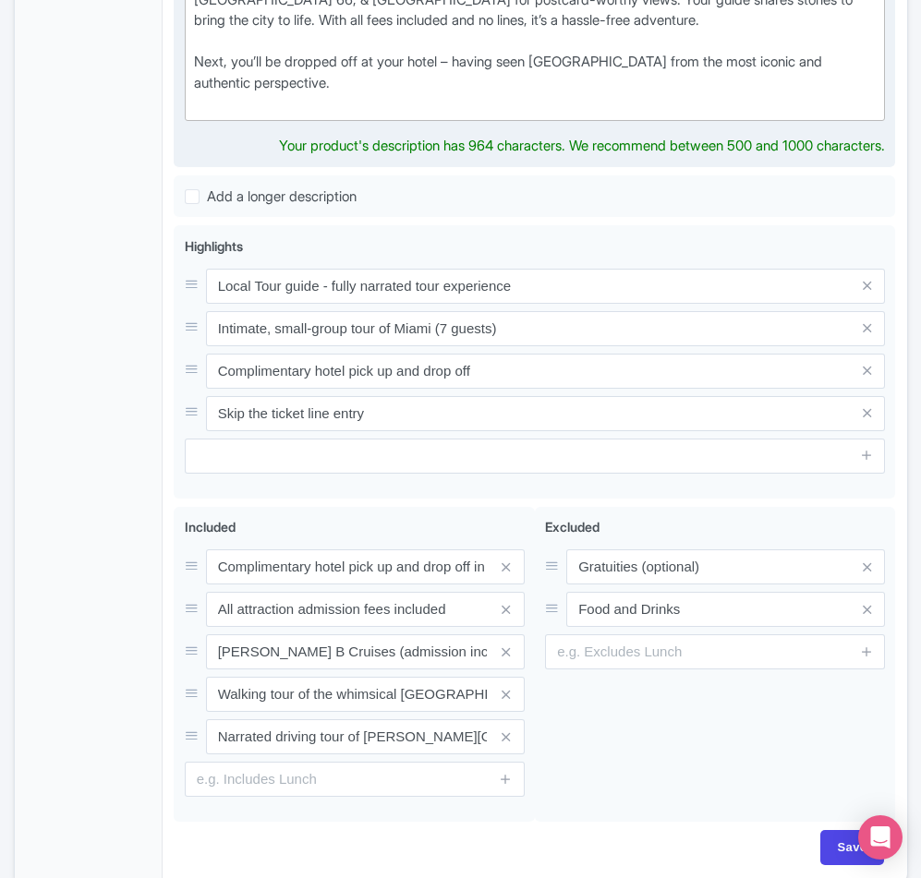
scroll to position [1032, 0]
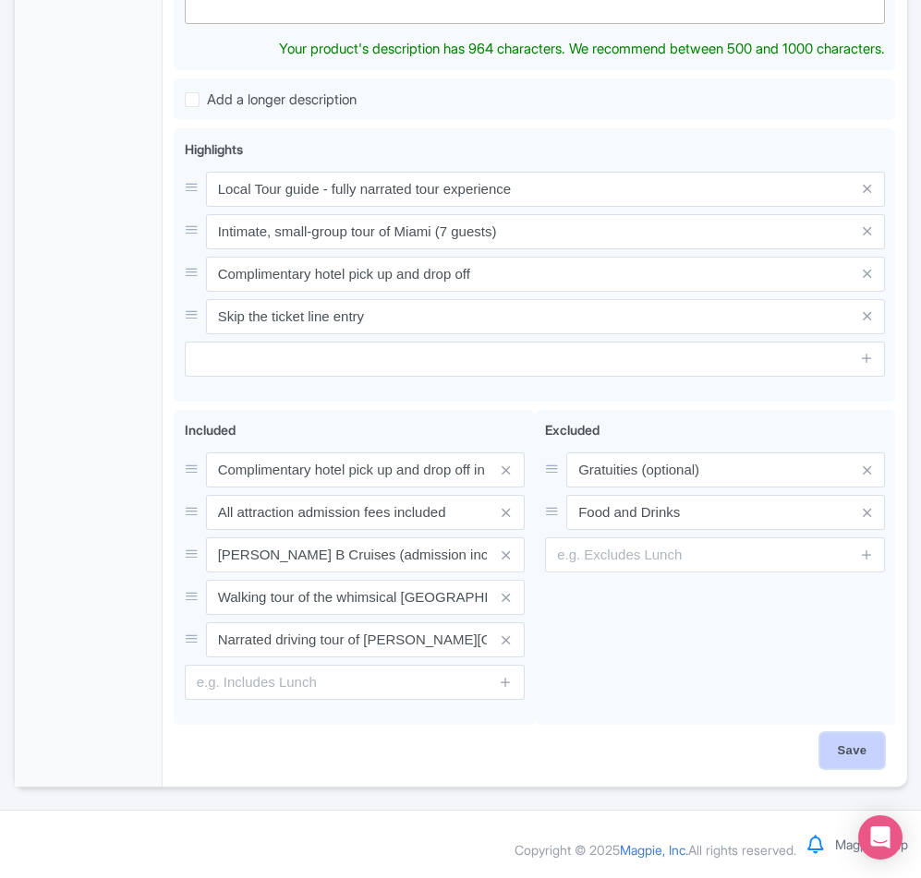
click at [870, 744] on input "Save" at bounding box center [852, 750] width 65 height 35
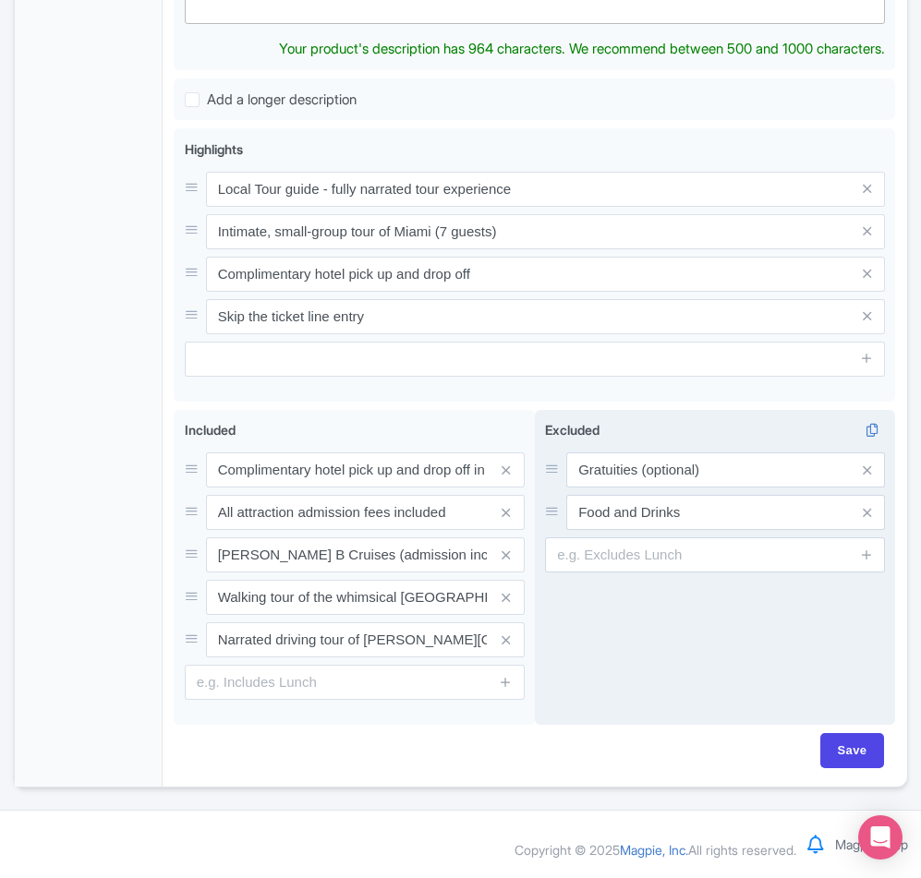
type input "Saving..."
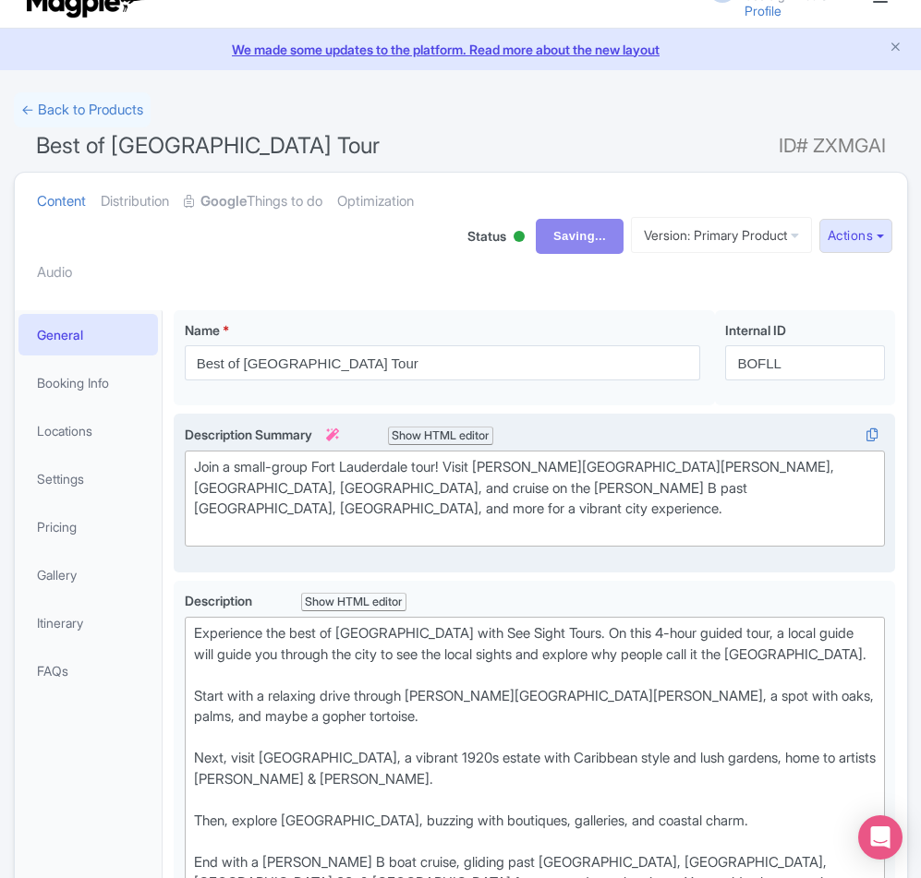
scroll to position [17, 0]
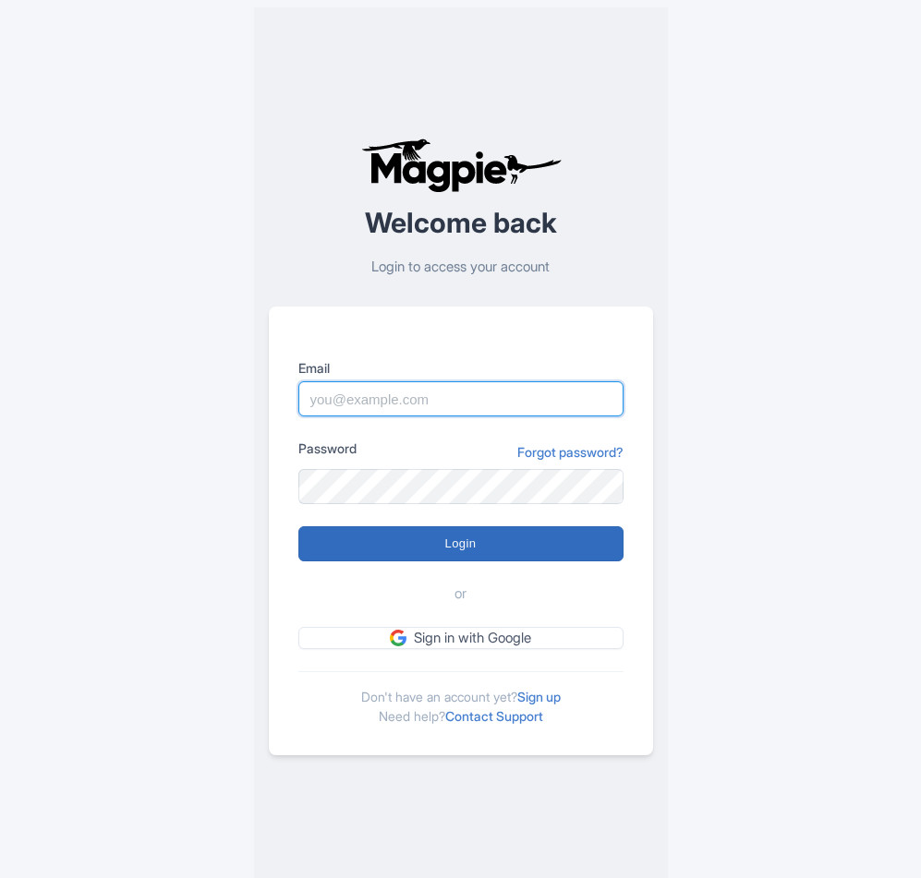
type input "sameer@tripshepherd.com"
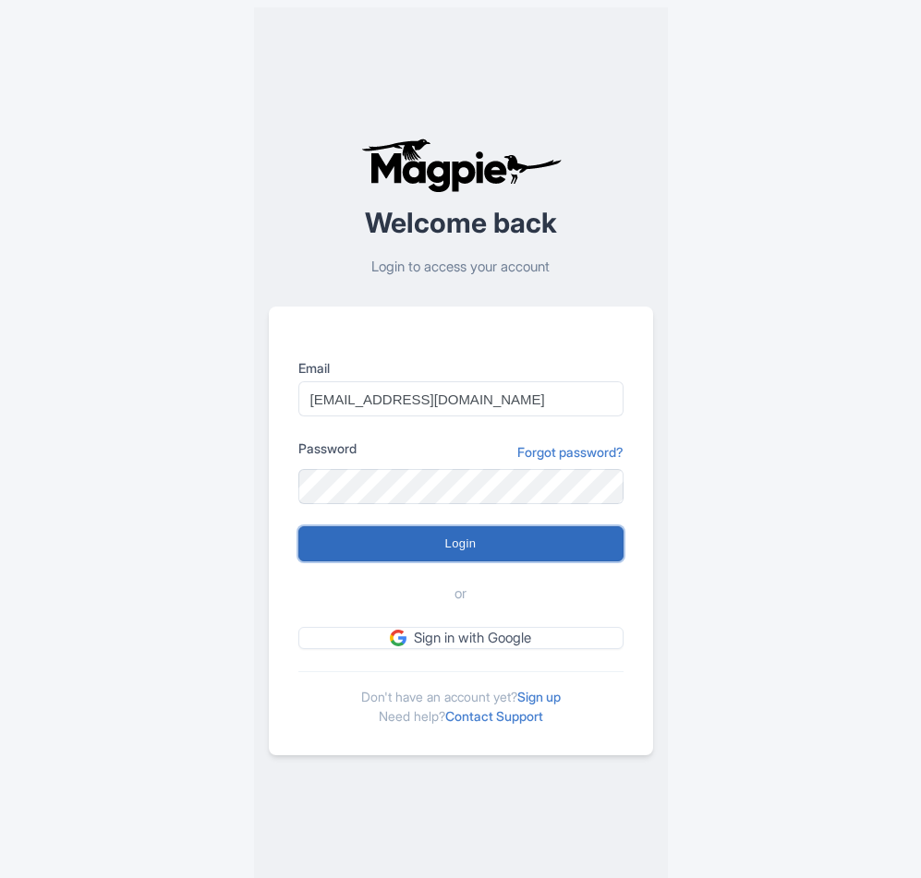
click at [461, 546] on input "Login" at bounding box center [460, 543] width 325 height 35
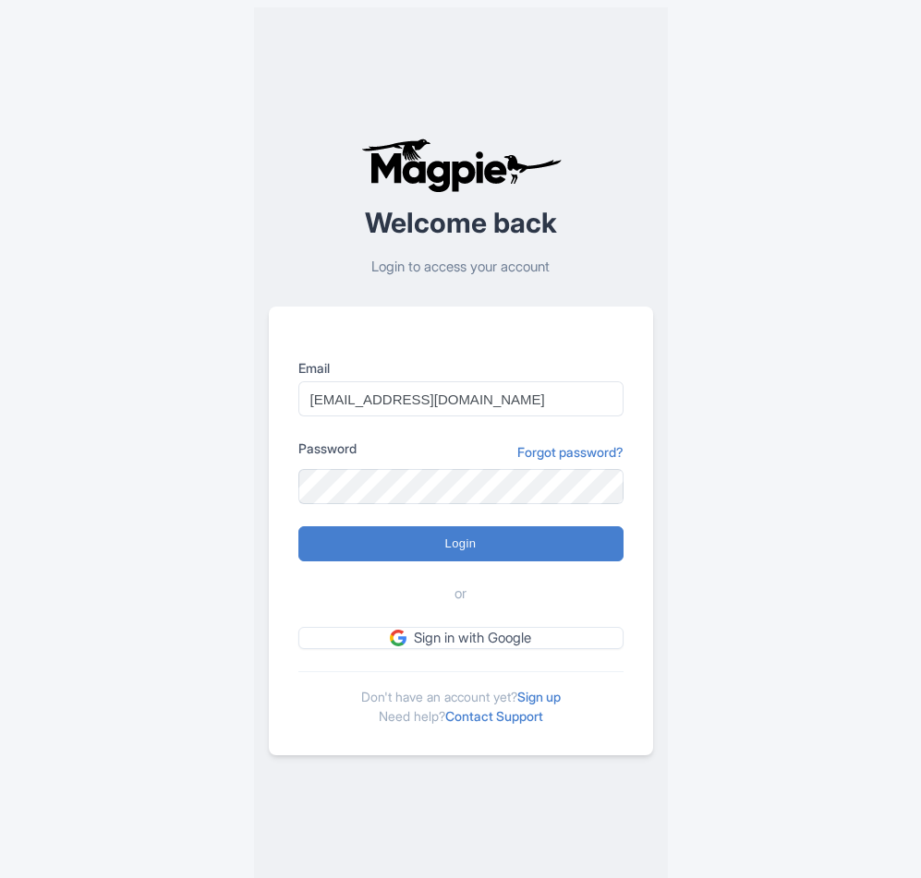
type input "Logging in..."
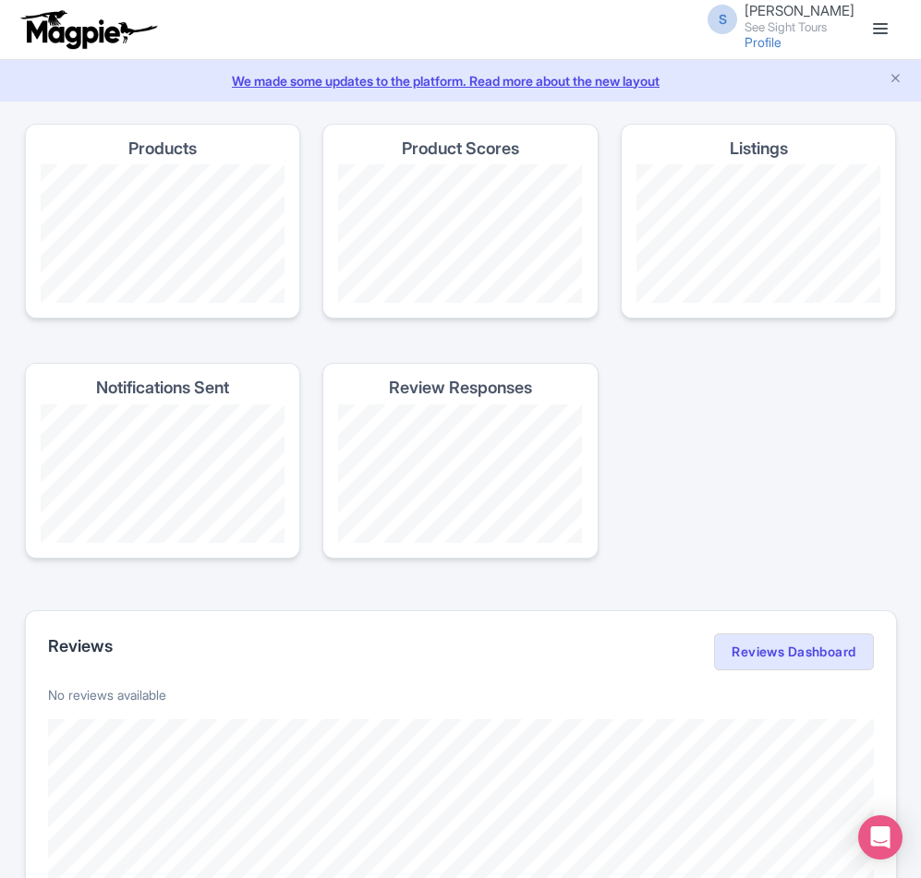
click at [883, 36] on link at bounding box center [880, 30] width 30 height 30
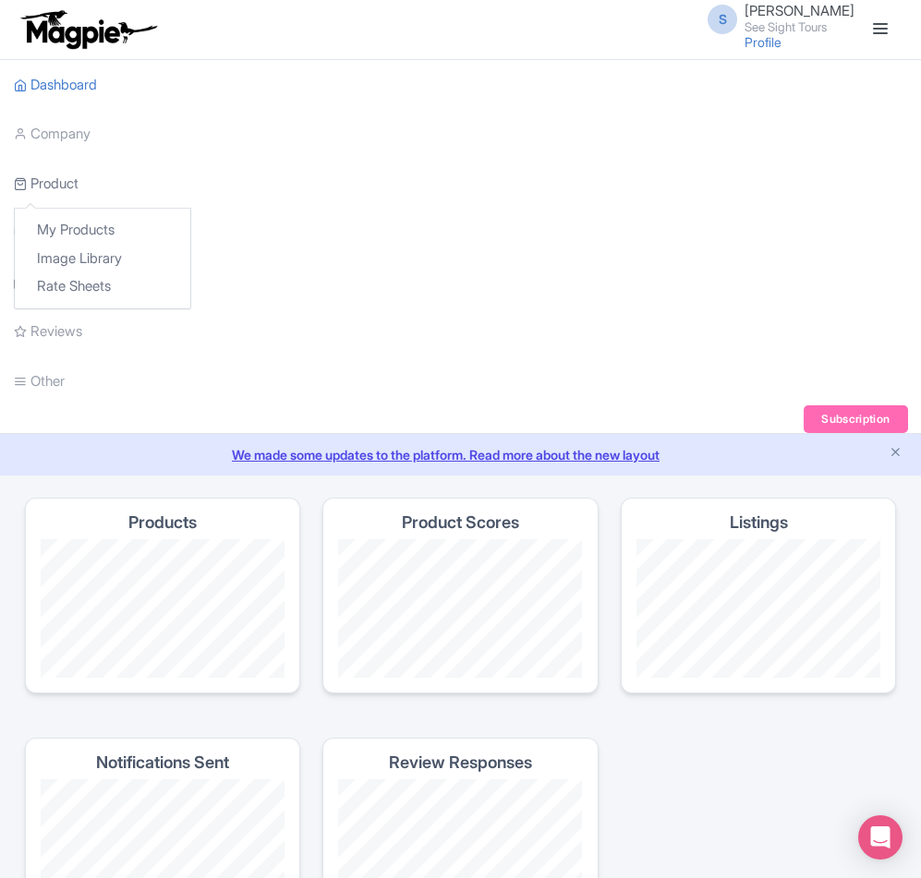
click at [78, 186] on link "Product" at bounding box center [46, 184] width 65 height 51
click at [78, 214] on div "My Products Image Library Rate Sheets" at bounding box center [102, 259] width 177 height 102
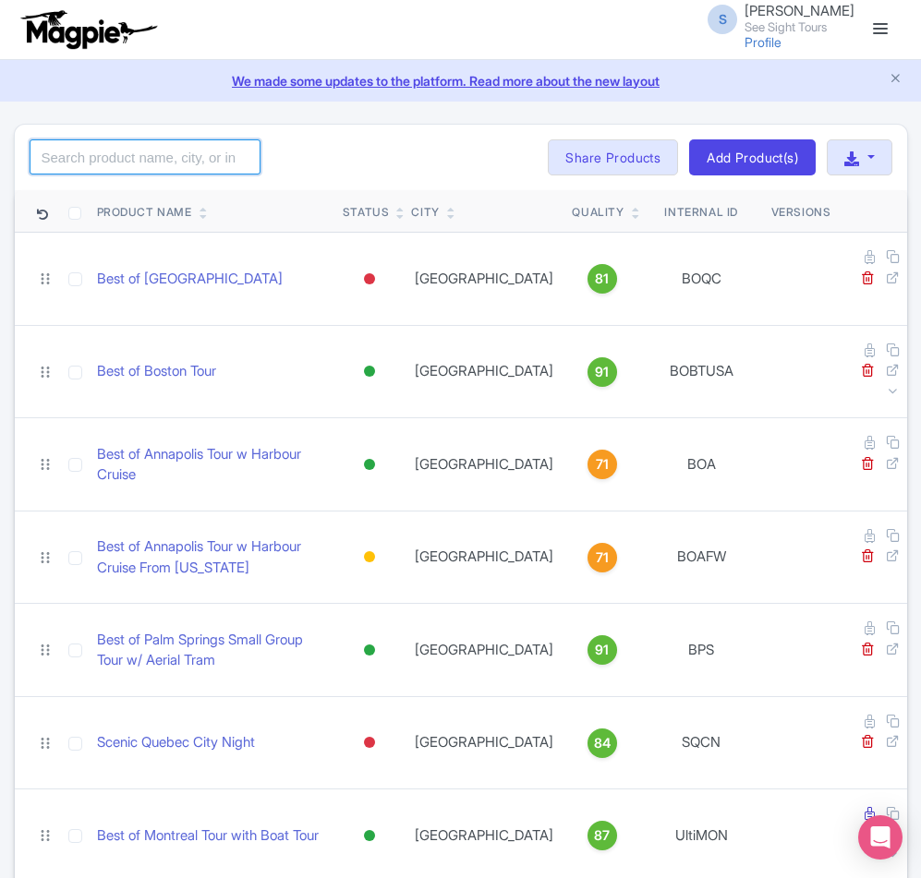
click at [126, 148] on input "search" at bounding box center [145, 156] width 231 height 35
type input "[GEOGRAPHIC_DATA]"
click button "Search" at bounding box center [0, 0] width 0 height 0
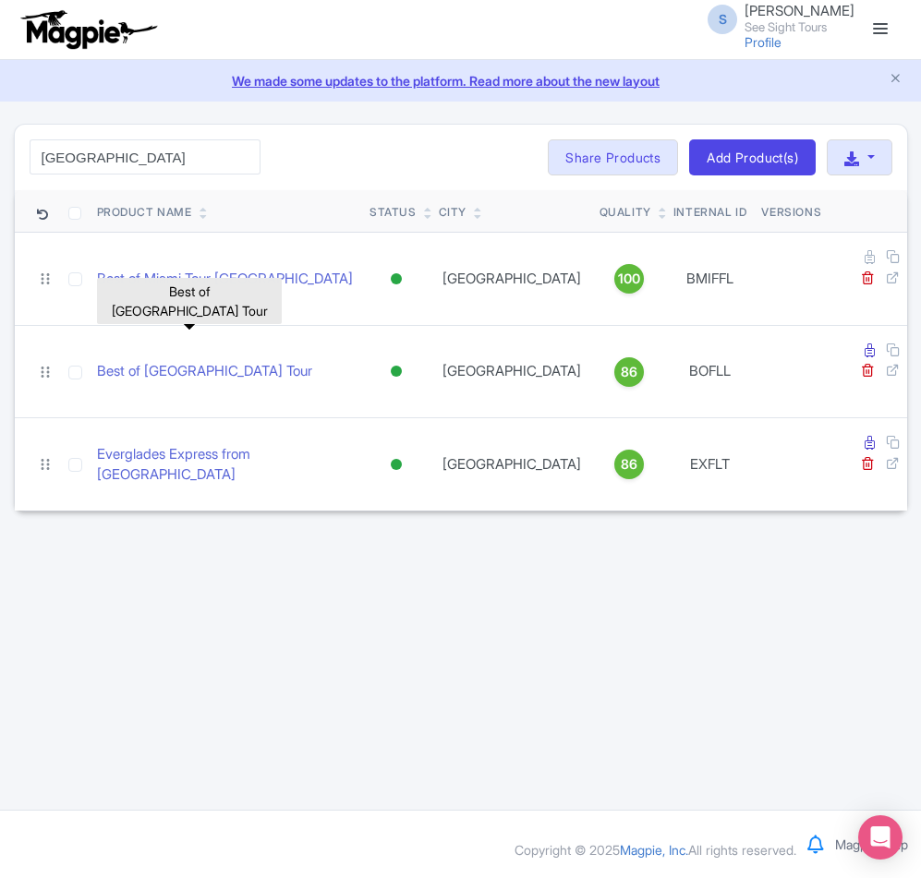
click at [114, 361] on link "Best of [GEOGRAPHIC_DATA] Tour" at bounding box center [204, 371] width 215 height 21
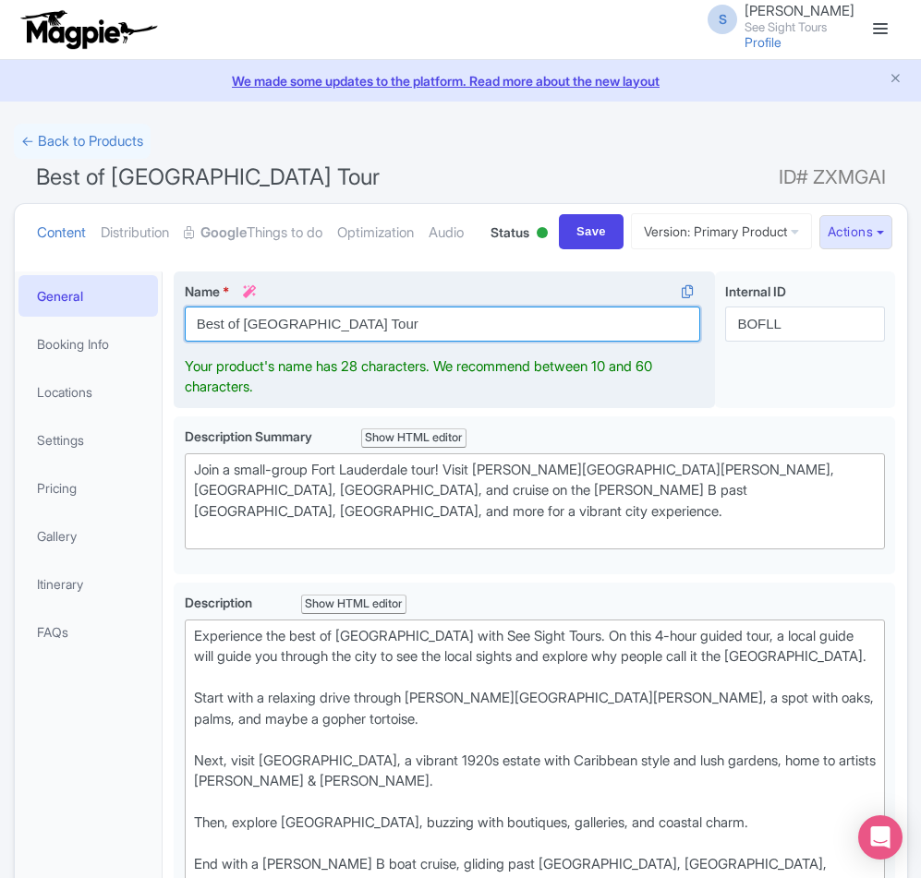
drag, startPoint x: 380, startPoint y: 395, endPoint x: 346, endPoint y: 393, distance: 34.2
click at [346, 342] on input "Best of [GEOGRAPHIC_DATA] Tour" at bounding box center [443, 324] width 516 height 35
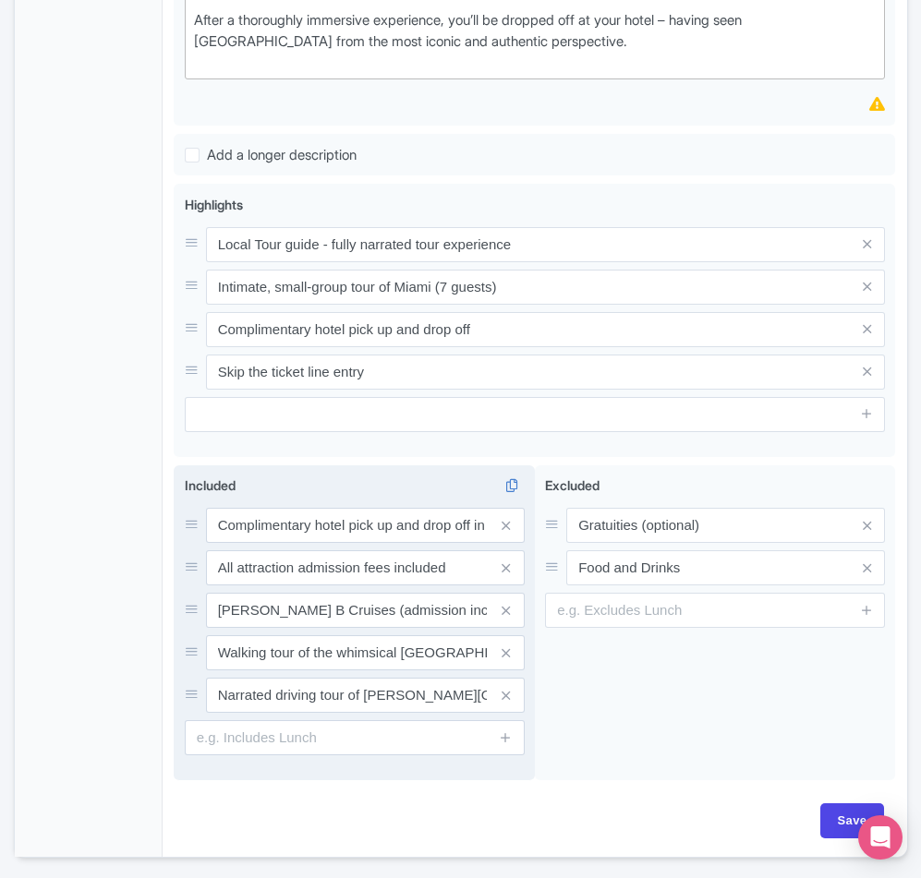
scroll to position [1089, 0]
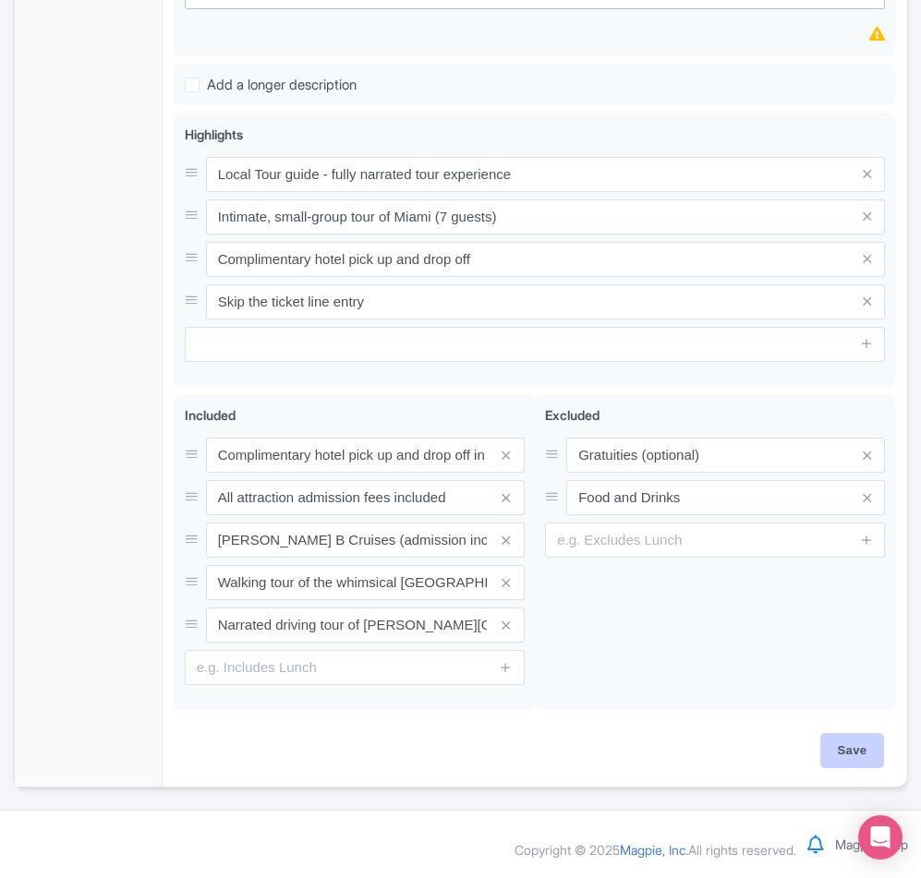
type input "Best of Fort Lauderdale"
click at [837, 753] on input "Save" at bounding box center [852, 750] width 65 height 35
type input "Saving..."
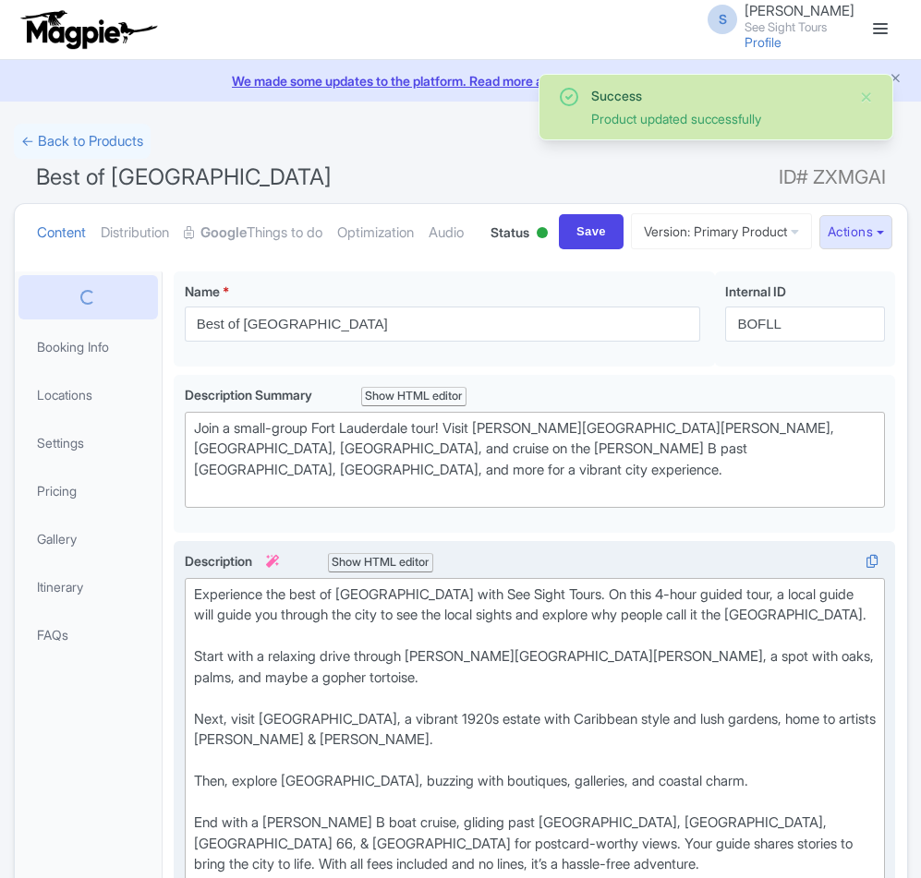
scroll to position [616, 0]
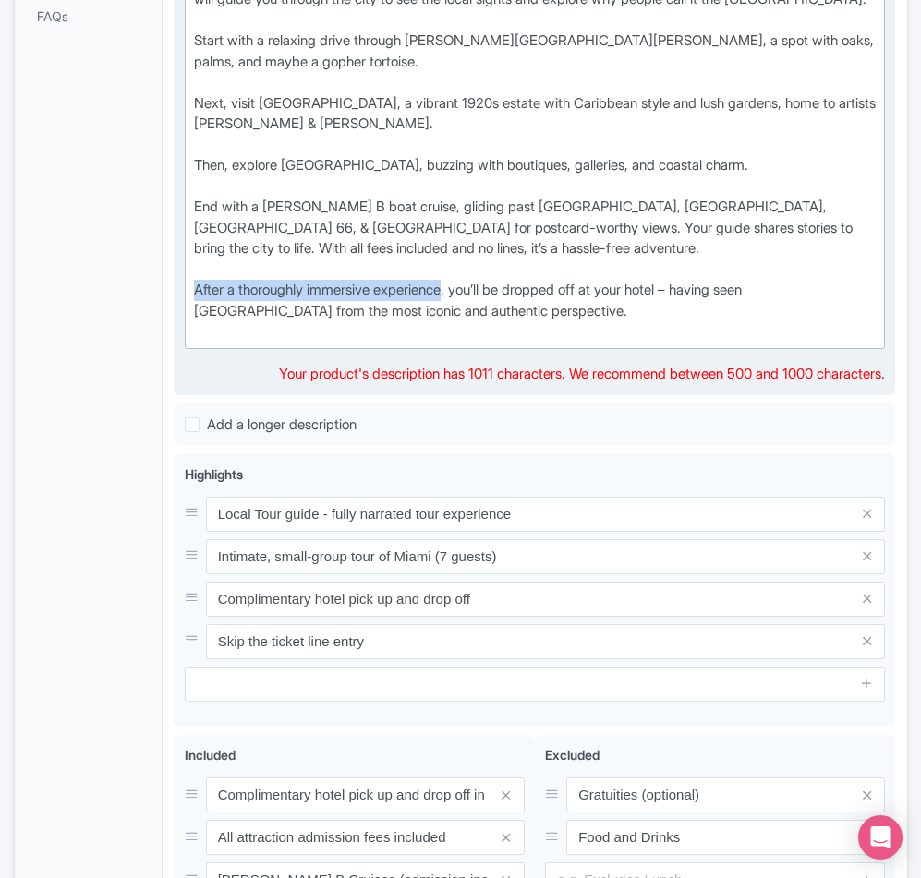
drag, startPoint x: 459, startPoint y: 380, endPoint x: 190, endPoint y: 384, distance: 268.7
click at [190, 349] on trix-editor "Experience the best of Fort Lauderdale with See Sight Tours. On this 4-hour gui…" at bounding box center [535, 155] width 701 height 387
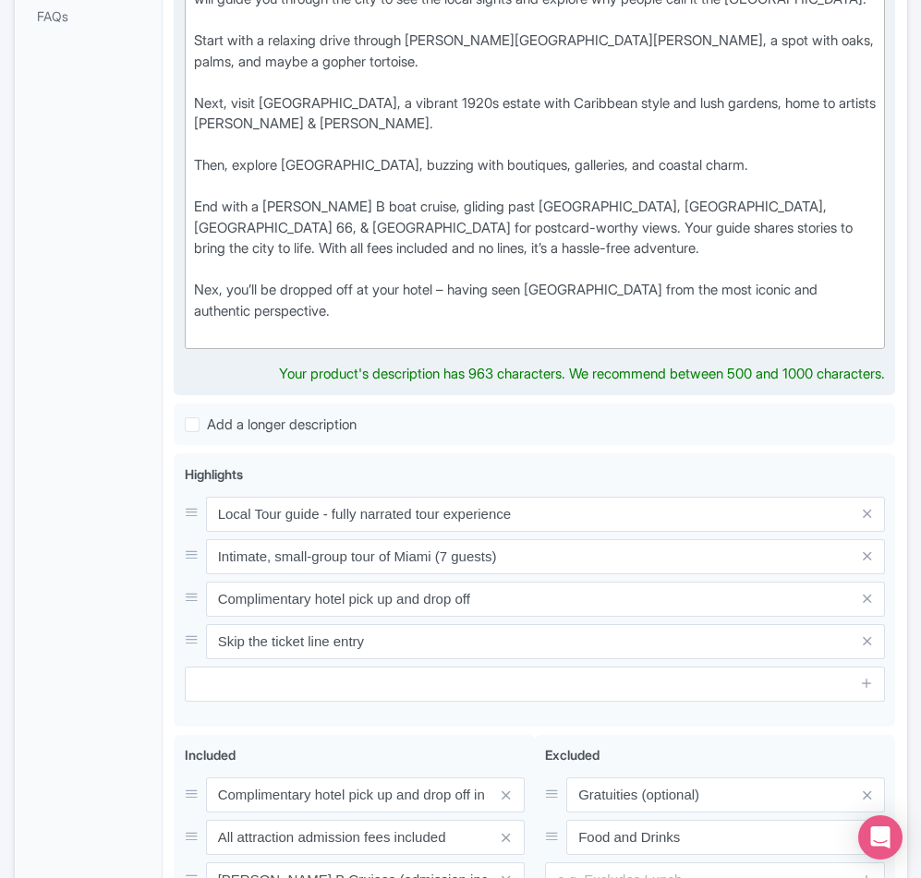
type trix-editor "<div>Experience the best of Fort Lauderdale with See Sight Tours. On this 4-hou…"
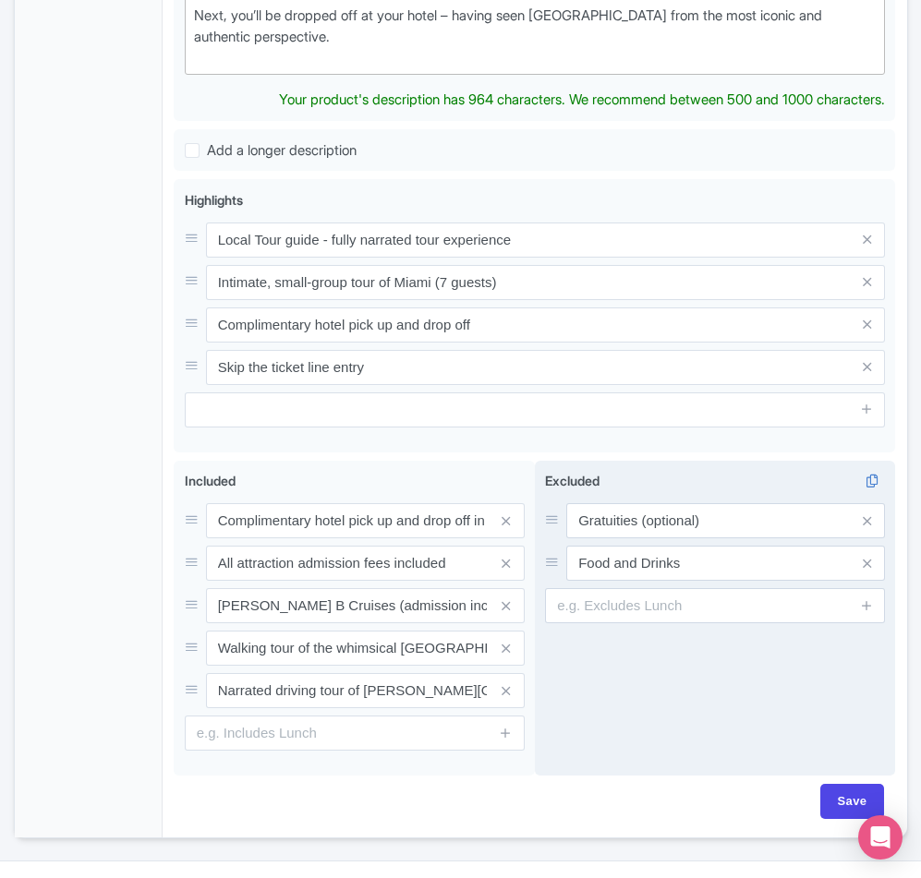
scroll to position [1032, 0]
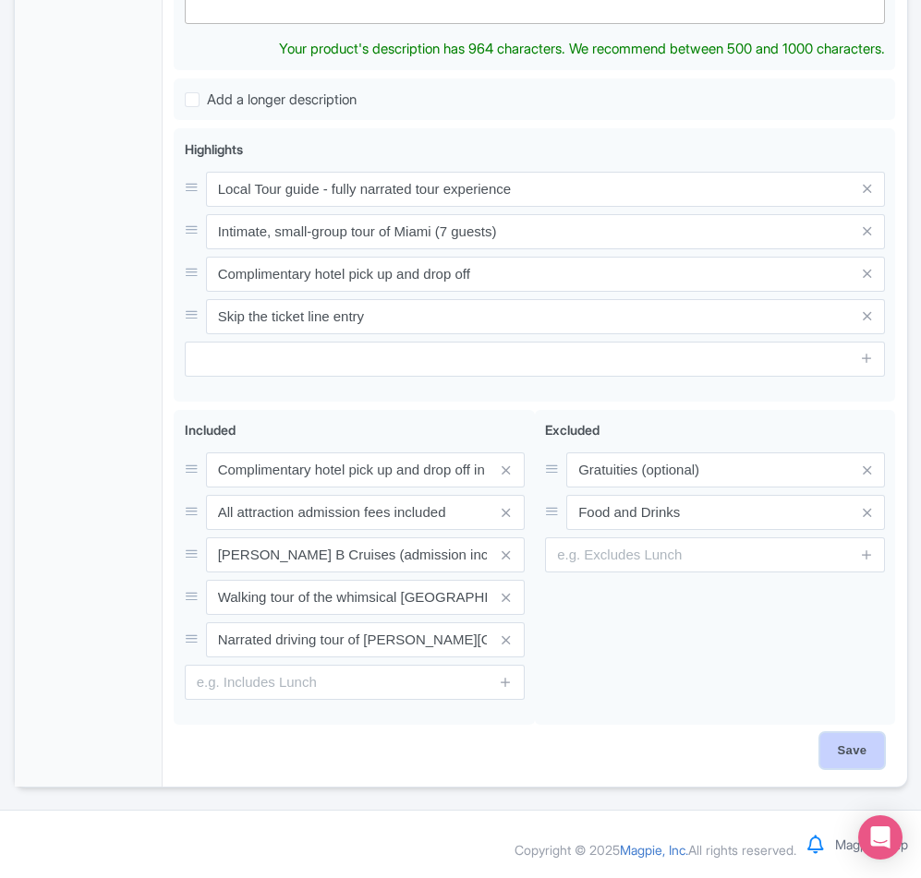
click at [864, 753] on input "Save" at bounding box center [852, 750] width 65 height 35
type input "Saving..."
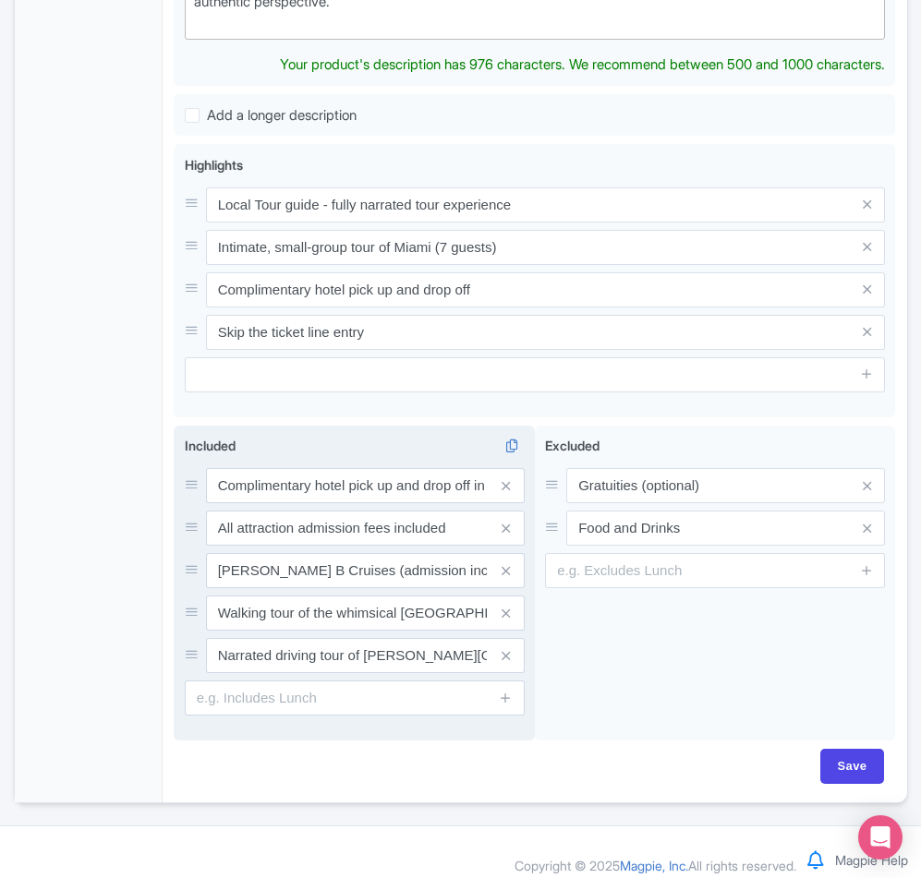
scroll to position [1032, 0]
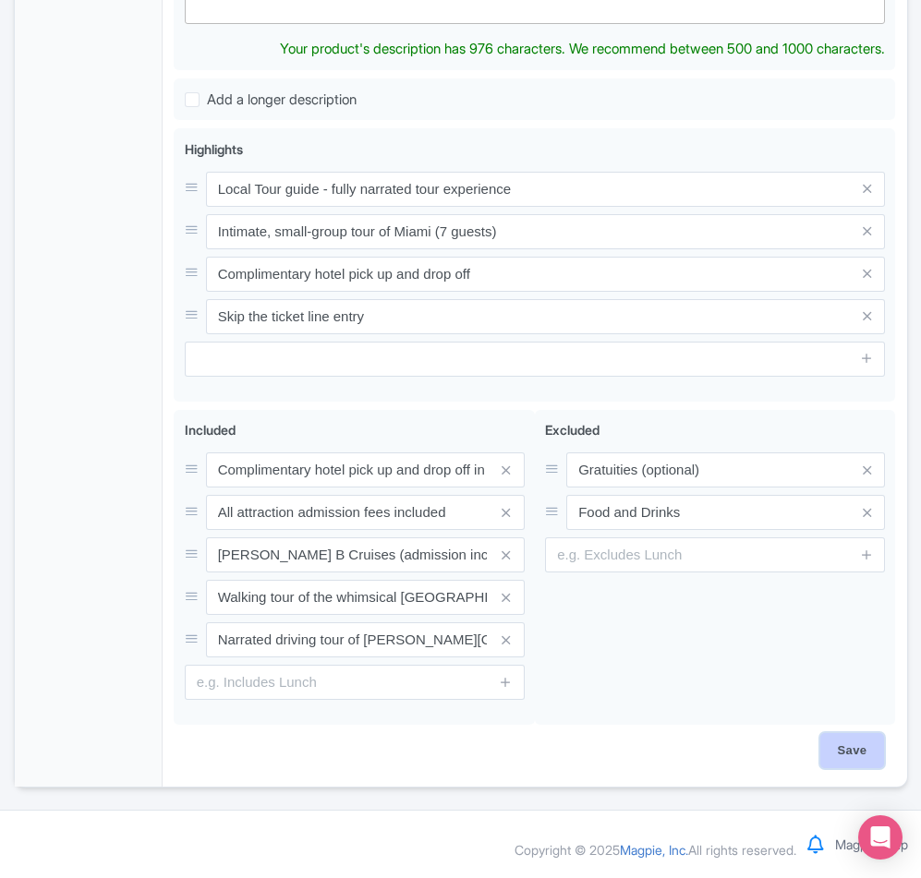
click at [866, 760] on input "Save" at bounding box center [852, 750] width 65 height 35
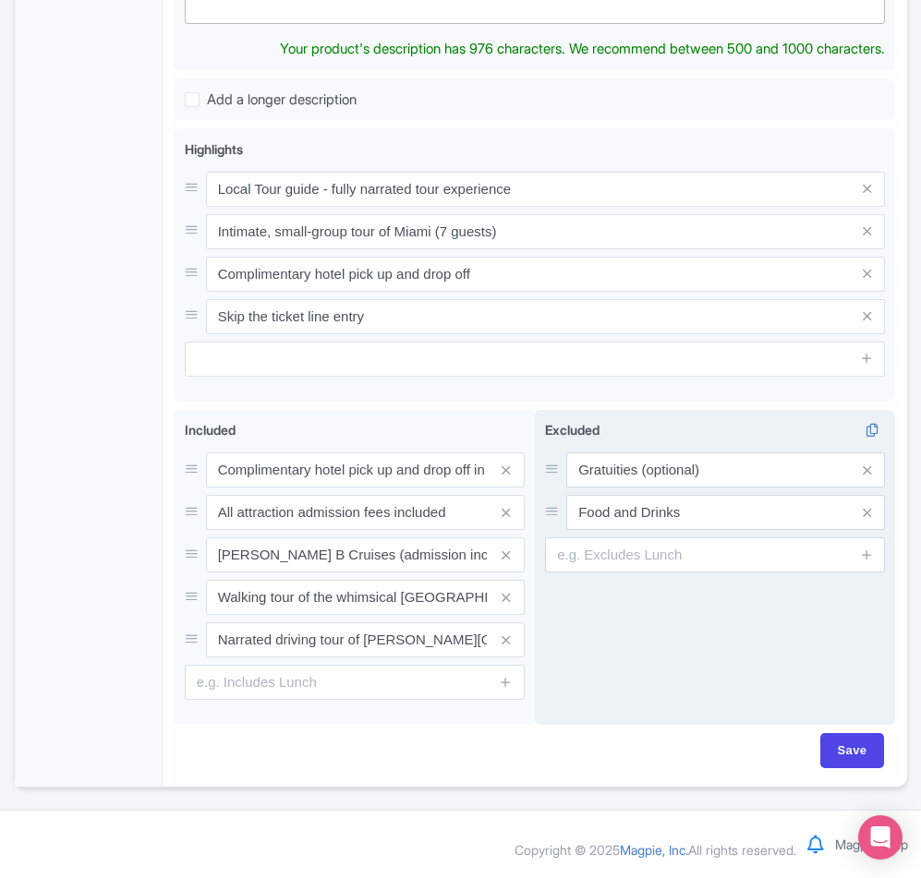
type input "Saving..."
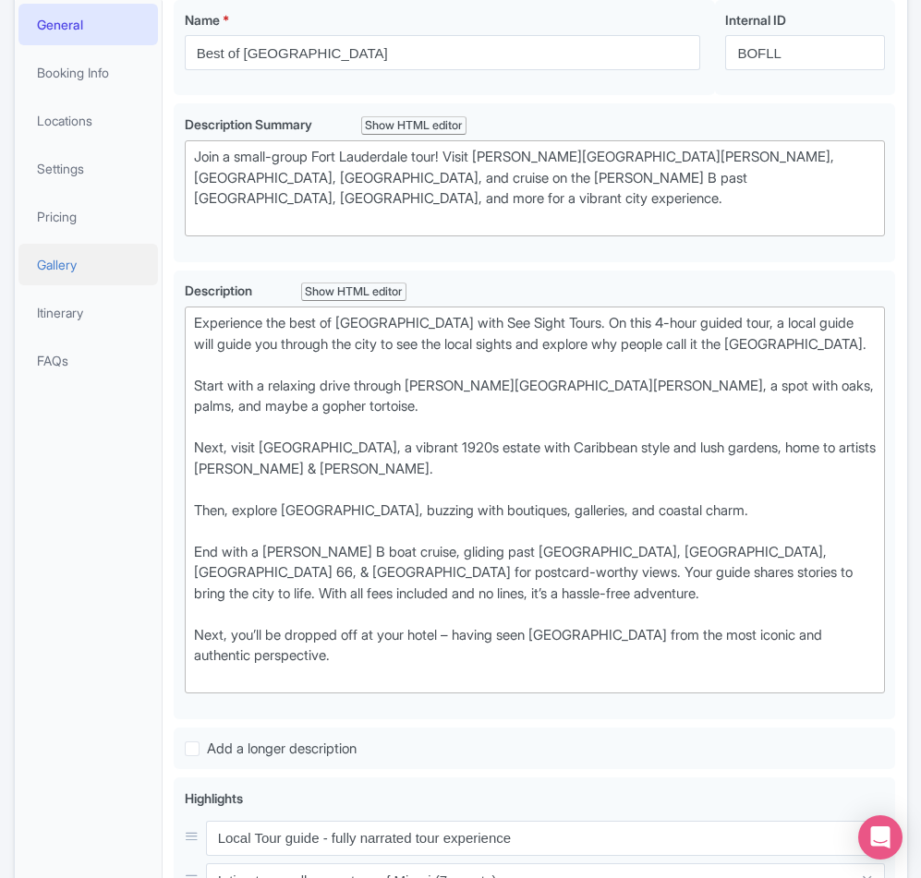
scroll to position [88, 0]
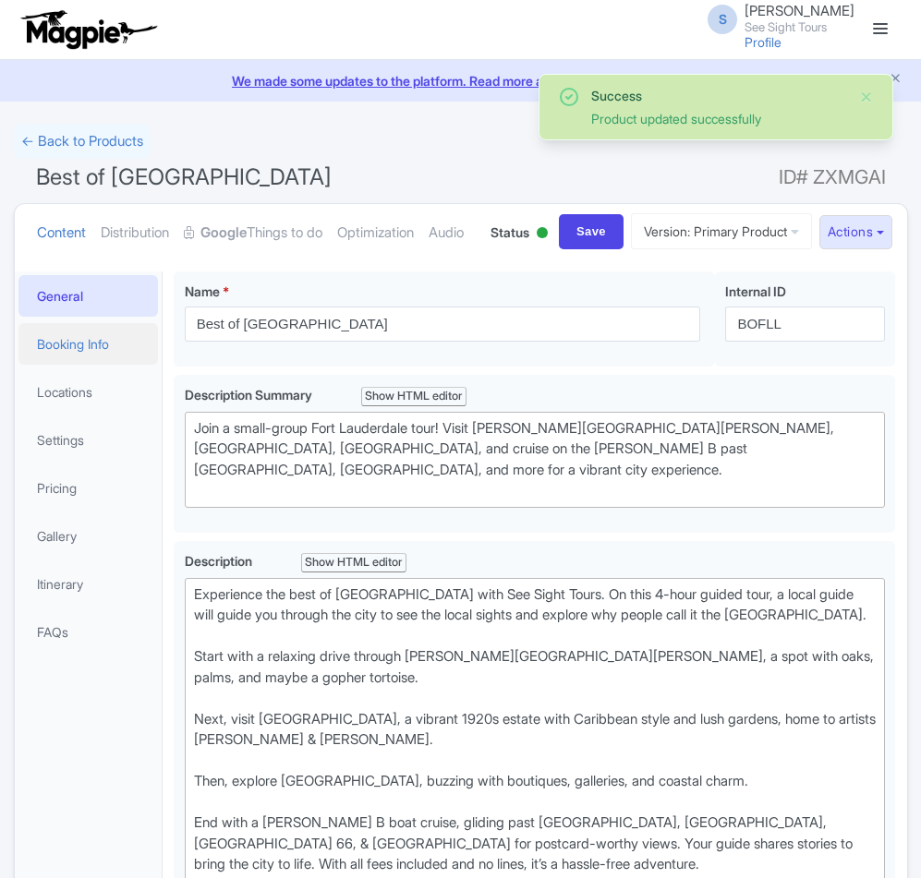
scroll to position [342, 0]
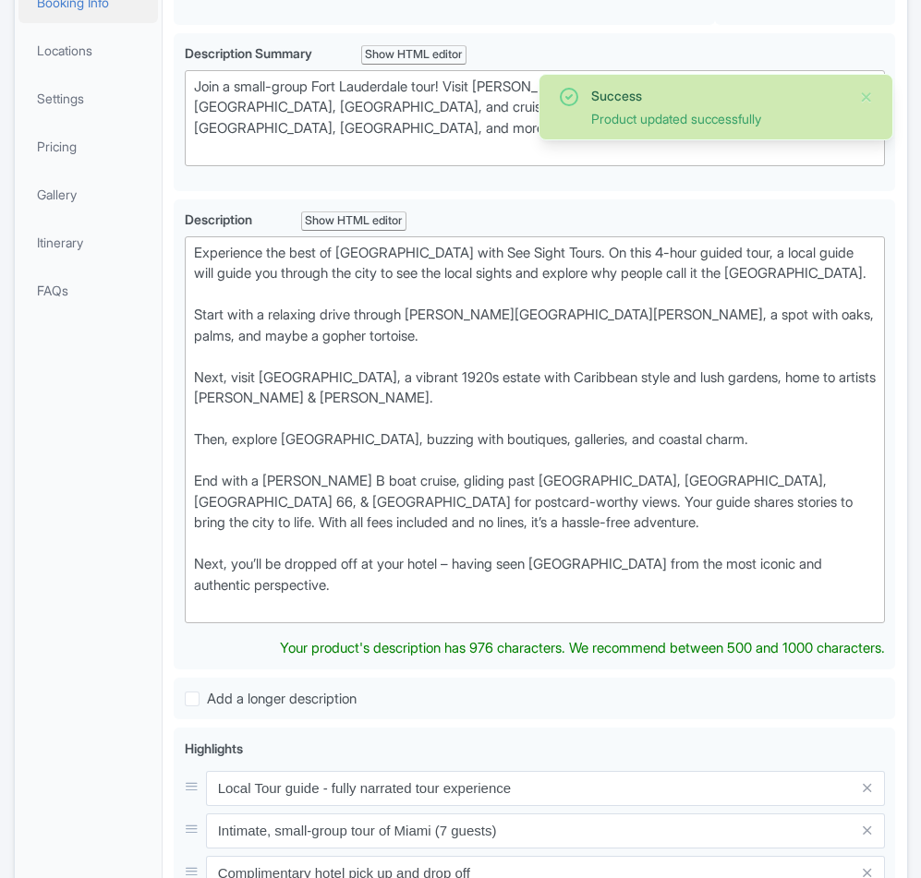
click at [96, 23] on link "Booking Info" at bounding box center [88, 3] width 140 height 42
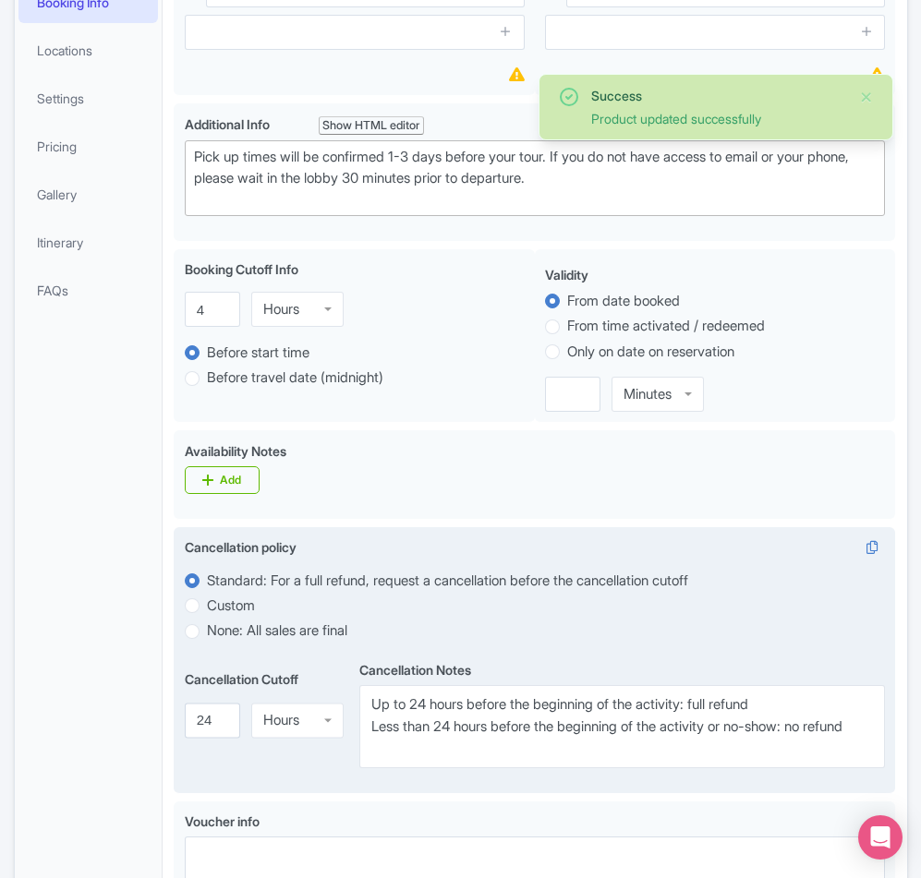
scroll to position [0, 0]
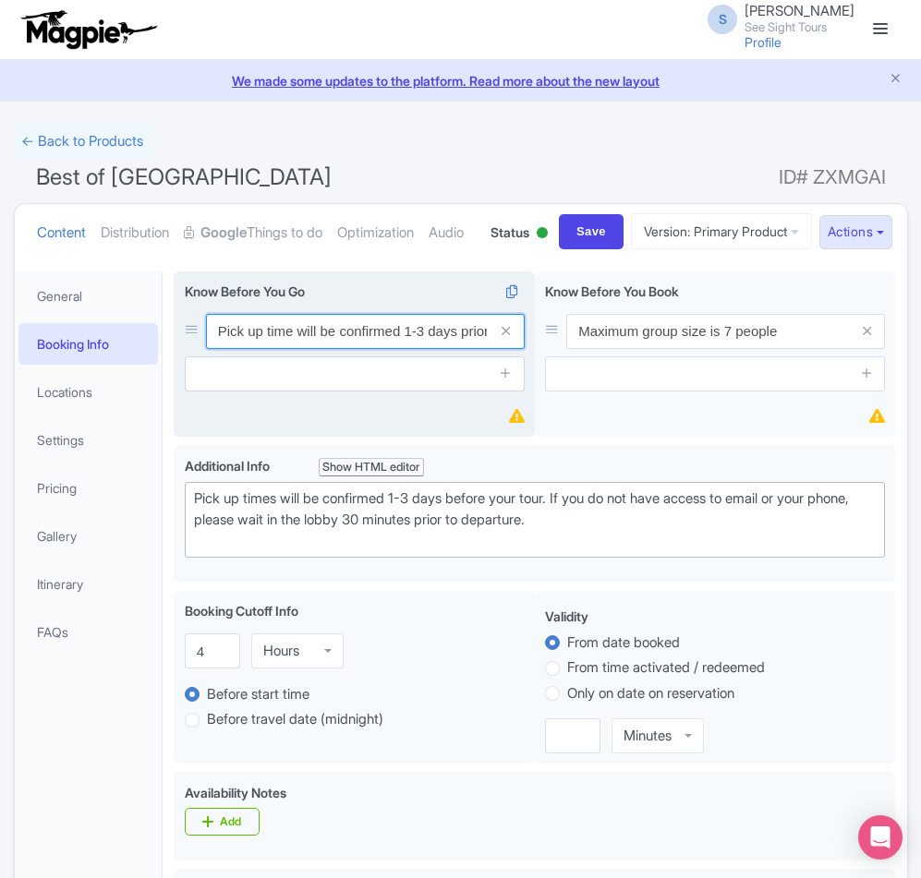
click at [276, 349] on input "Pick up time will be confirmed 1-3 days prior to the tour date via email or tex…" at bounding box center [365, 331] width 319 height 35
click at [387, 349] on input "Pick up time will be confirmed 1-3 days prior to the tour date via email or tex…" at bounding box center [365, 331] width 319 height 35
click at [378, 349] on input "Pick up time will be confirmed 1-3 days prior to the tour date via email or tex…" at bounding box center [365, 331] width 319 height 35
click at [377, 349] on input "Pick up time will be confirmed 1-3 days prior to the tour date via email or tex…" at bounding box center [365, 331] width 319 height 35
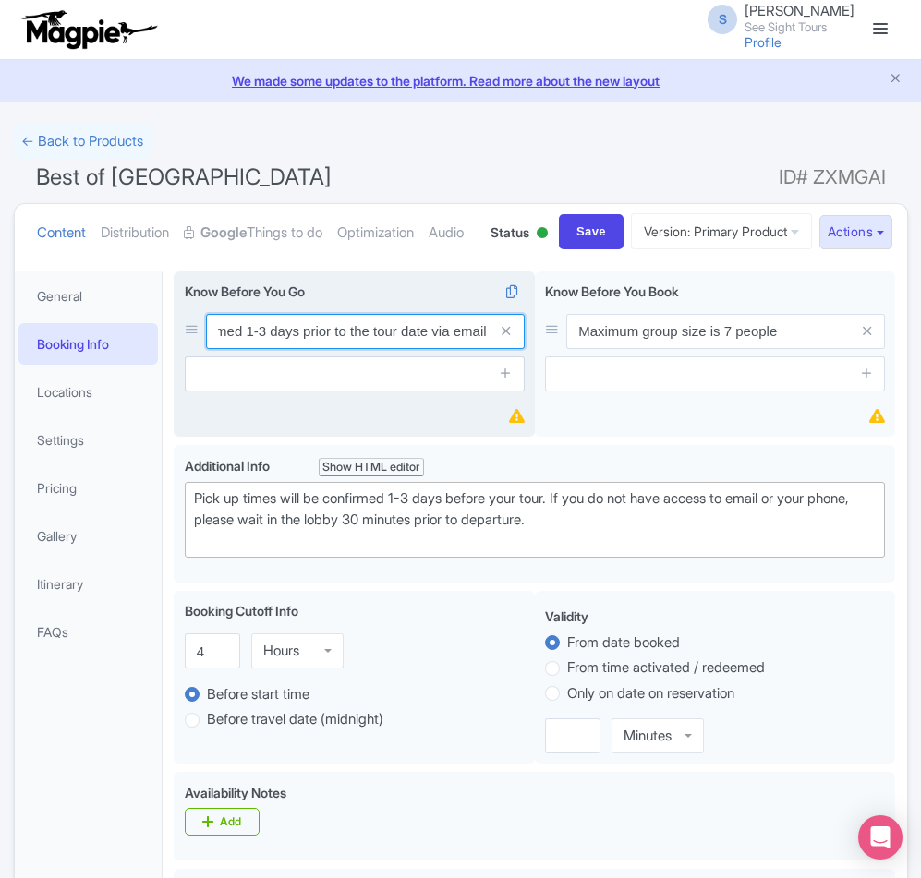
click at [374, 349] on input "Pick up time will be confirmed 1-3 days prior to the tour date via email or tex…" at bounding box center [365, 331] width 319 height 35
click at [364, 349] on input "Pick up time will be confirmed 1-3 days prior to the tour date via email or tex…" at bounding box center [365, 331] width 319 height 35
click at [374, 349] on input "Pick up time will be confirmed 1-3 days prior to the tour date via email or tex…" at bounding box center [365, 331] width 319 height 35
click at [376, 349] on input "Pick up time will be confirmed 1-3 days prior to the tour date via email or tex…" at bounding box center [365, 331] width 319 height 35
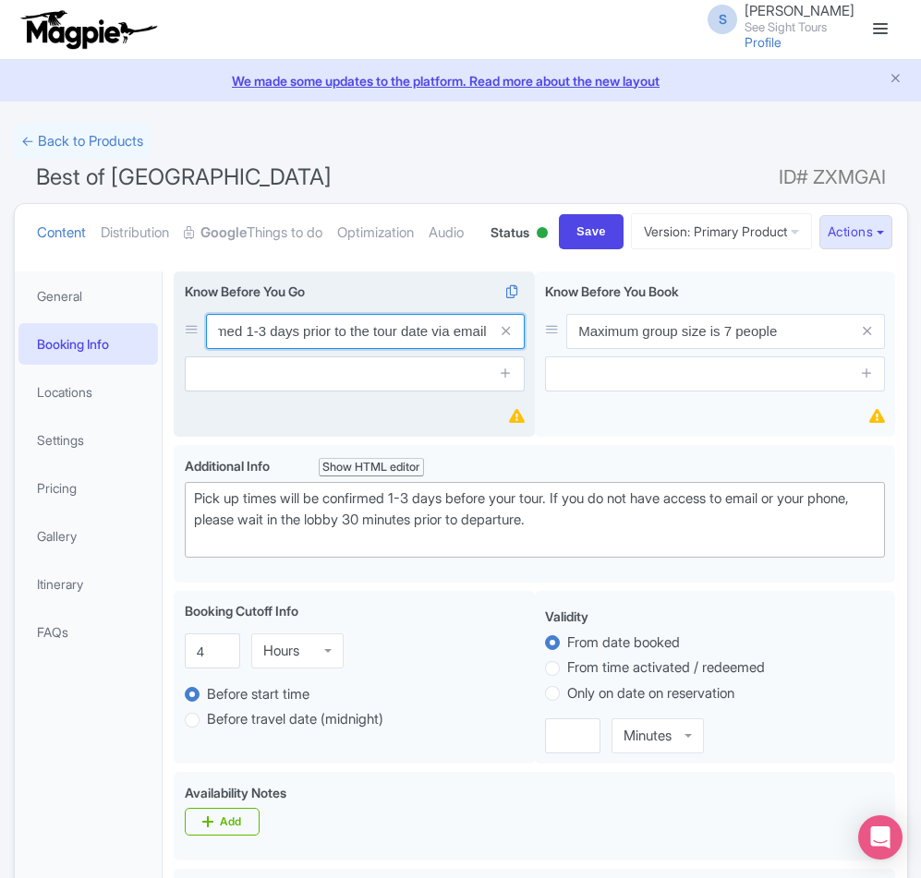
click at [376, 349] on input "Pick up time will be confirmed 1-3 days prior to the tour date via email or tex…" at bounding box center [365, 331] width 319 height 35
click at [227, 349] on input "text" at bounding box center [365, 331] width 319 height 35
paste input "Pick up time will be confirmed 1-3 days prior to the tour date via email or pho…"
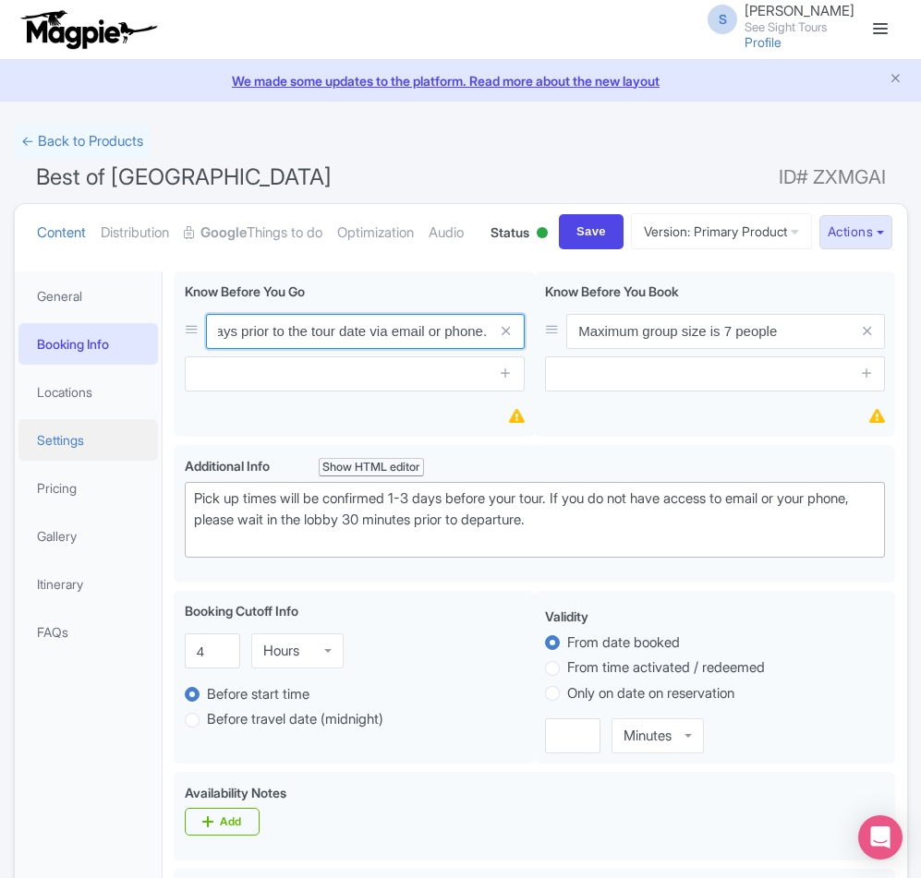
type input "Pick up time will be confirmed 1-3 days prior to the tour date via email or pho…"
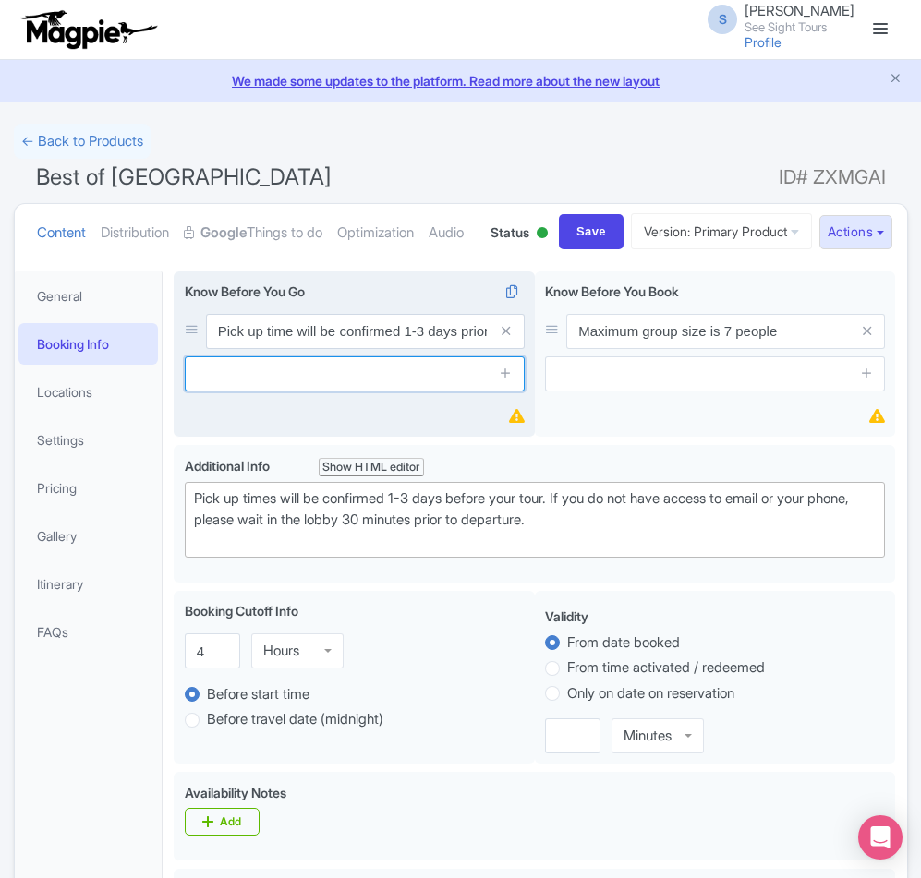
click at [392, 392] on input "text" at bounding box center [355, 373] width 340 height 35
paste input "Arrive 10-15 minutes early at the pick up location to ensure a timely start"
type input "Arrive 10-15 minutes early at the pick up location to ensure a timely start"
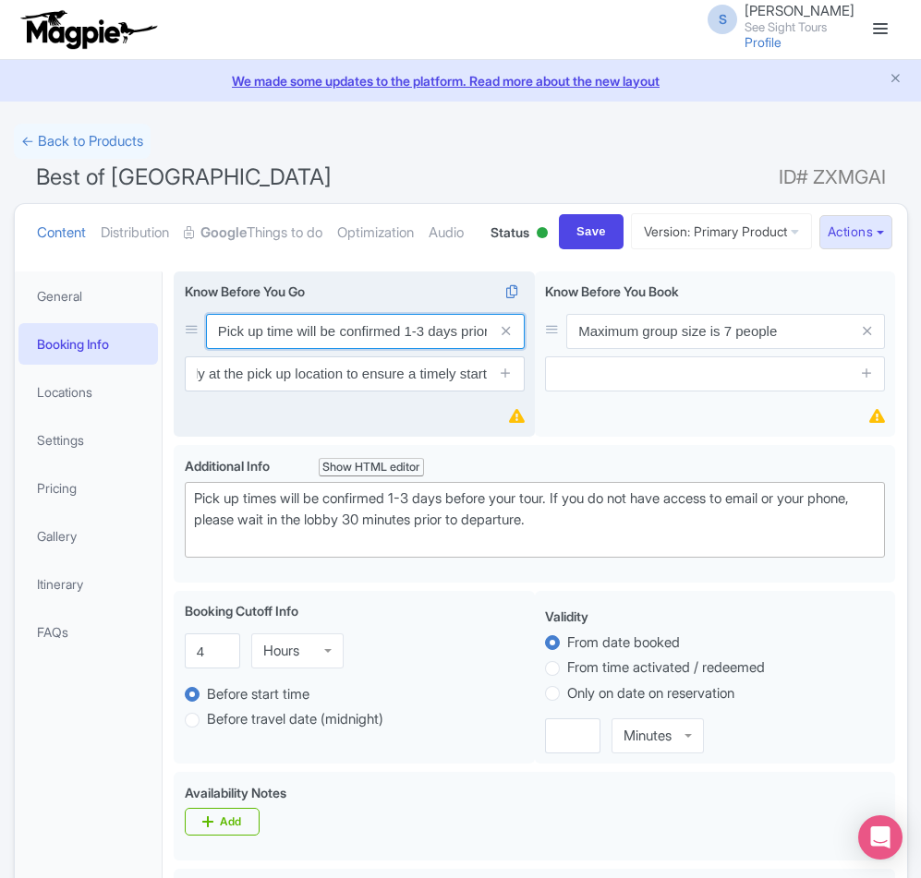
click at [295, 349] on input "Pick up time will be confirmed 1-3 days prior to the tour date via email or pho…" at bounding box center [365, 331] width 319 height 35
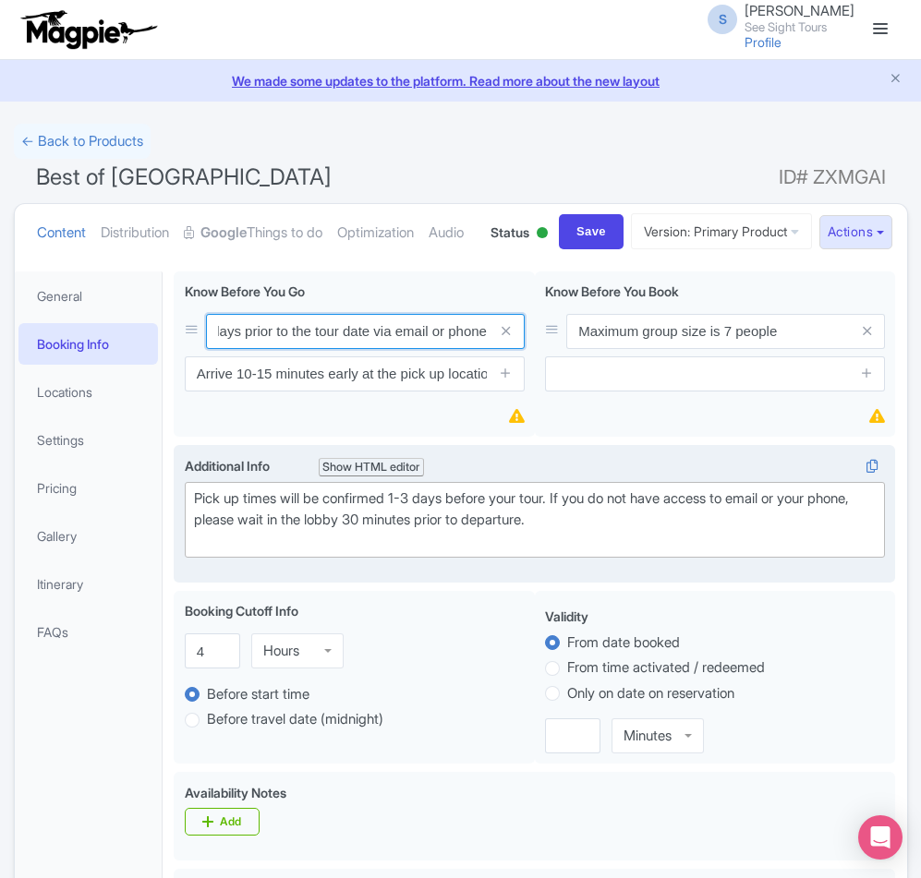
scroll to position [0, 216]
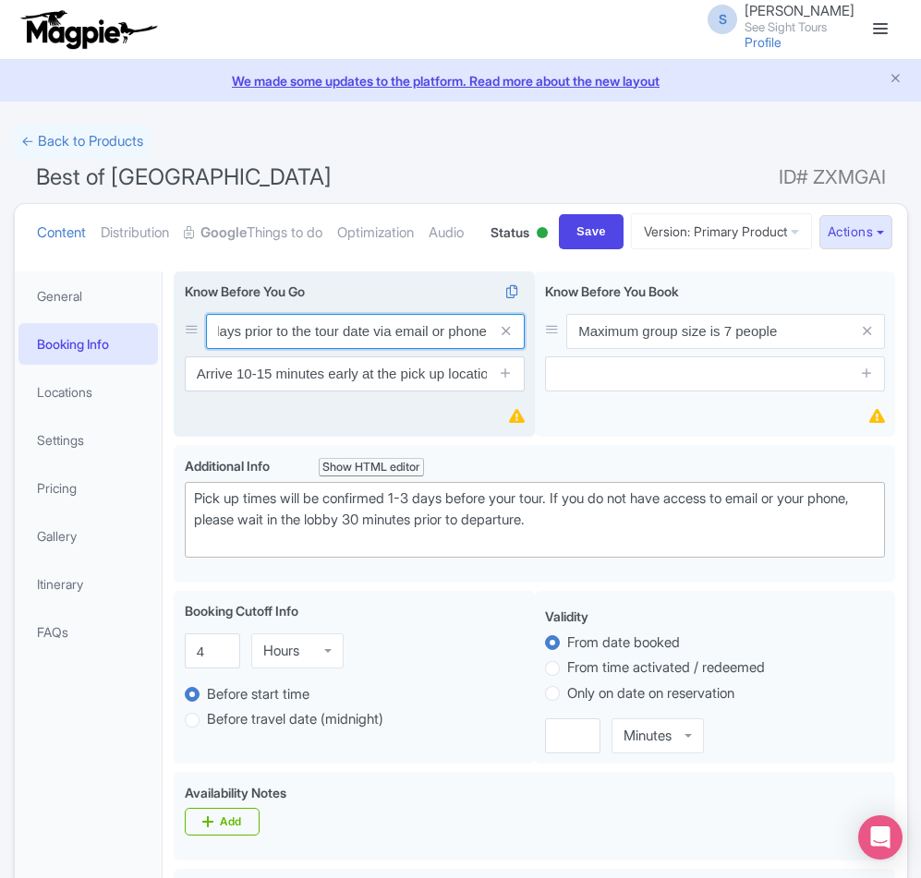
type input "Pick up time will be confirmed 1-3 days prior to the tour date via email or pho…"
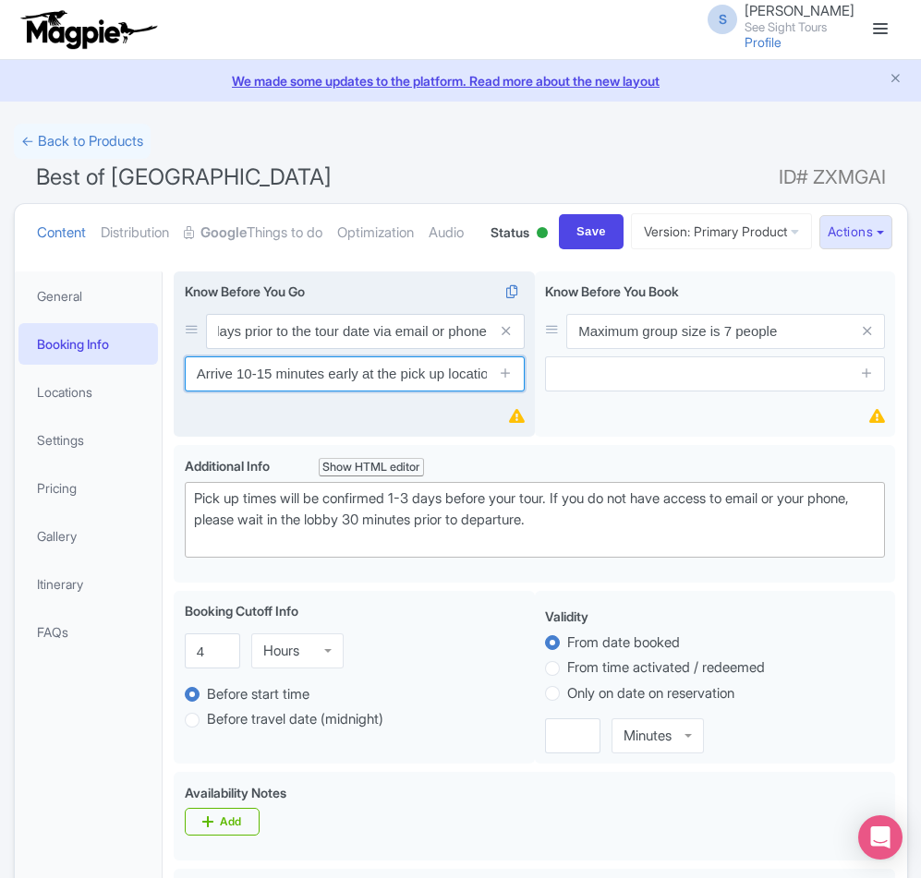
click at [367, 392] on input "Arrive 10-15 minutes early at the pick up location to ensure a timely start" at bounding box center [355, 373] width 340 height 35
click at [231, 392] on input "Arrive 10-15 minutes early at the pick up location to ensure a timely start" at bounding box center [355, 373] width 340 height 35
click at [468, 392] on input "Arrive 10-15 minutes early at the pick up location to ensure a timely start" at bounding box center [355, 373] width 340 height 35
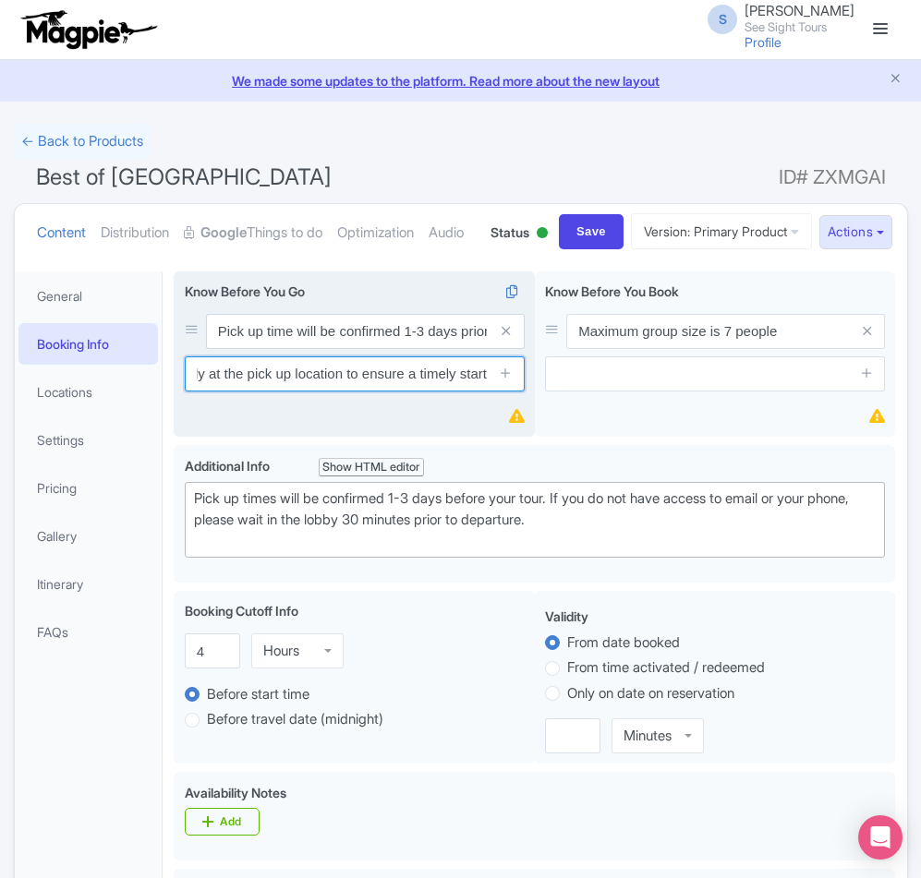
scroll to position [0, 0]
click at [505, 380] on icon at bounding box center [506, 373] width 14 height 14
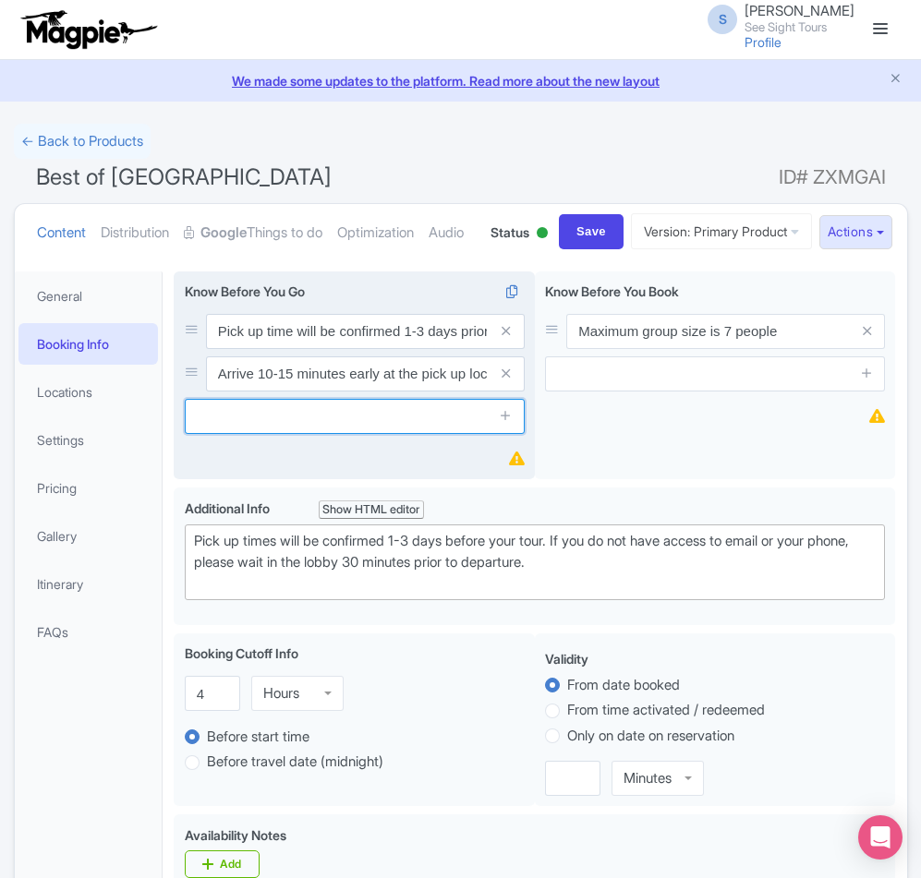
click at [350, 434] on input "text" at bounding box center [355, 416] width 340 height 35
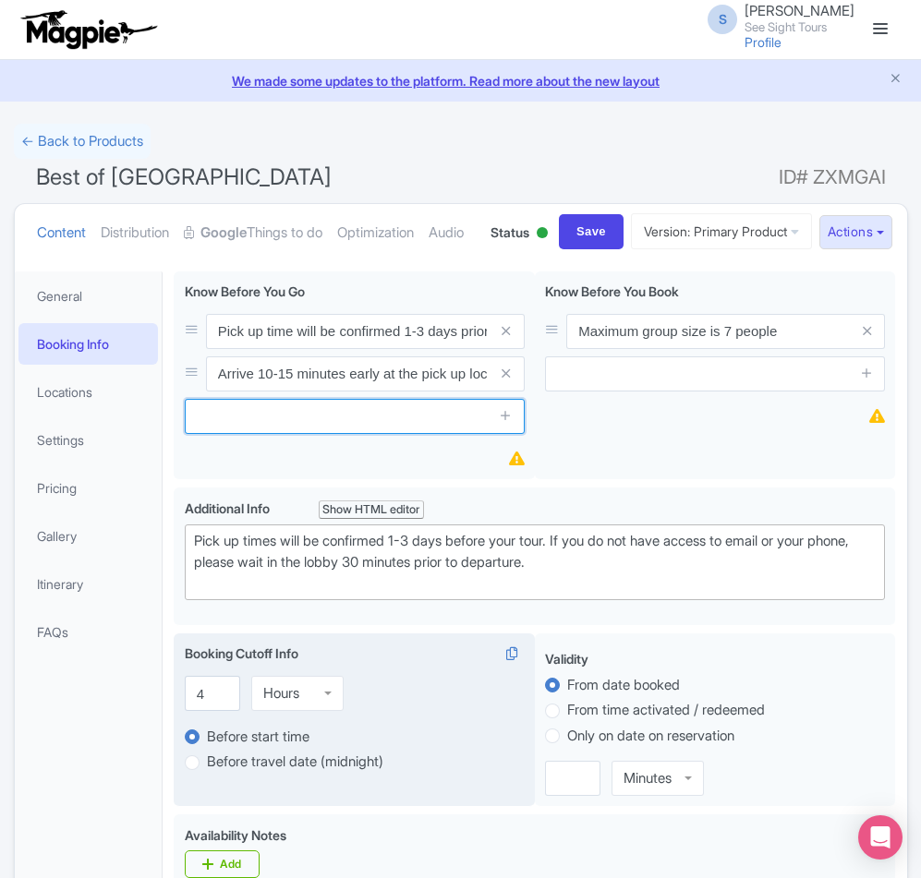
paste input "We recommend dressing for the weather and wearing comfortable footwear."
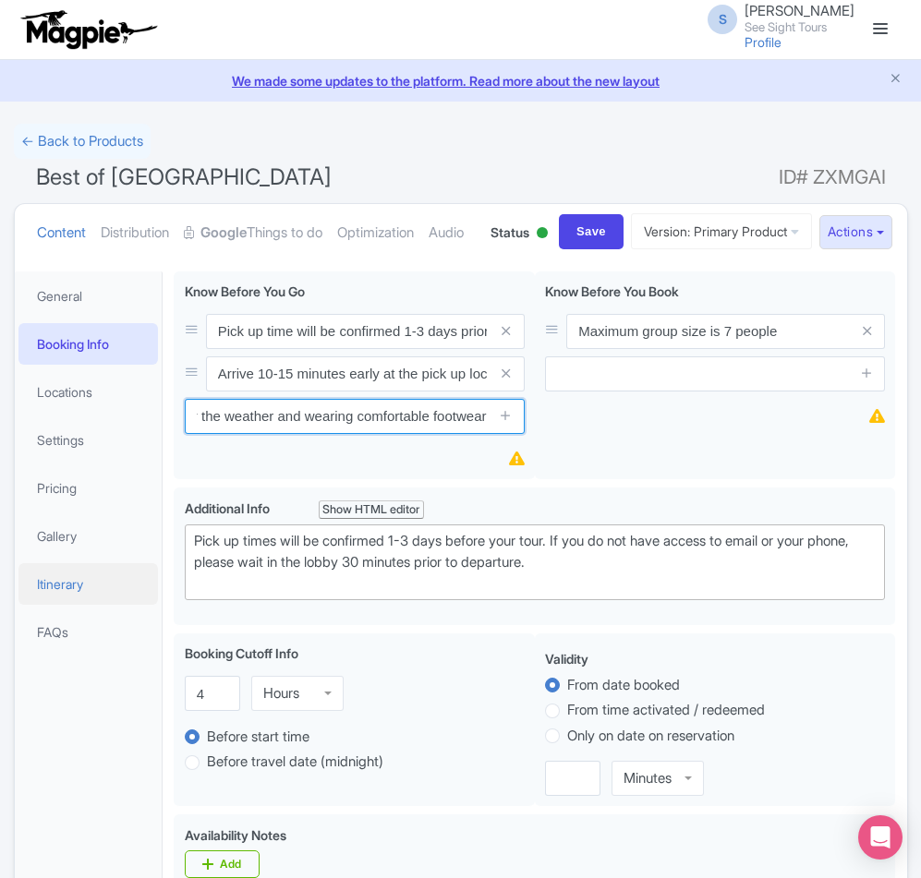
type input "We recommend dressing for the weather and wearing comfortable footwear"
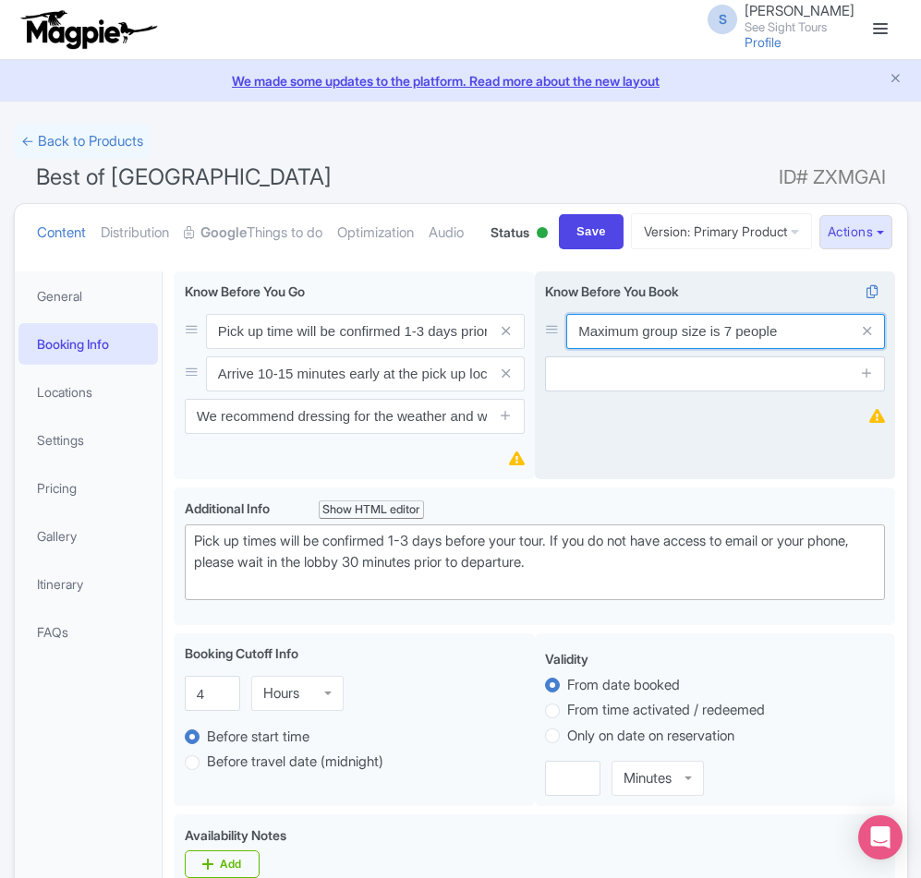
click at [691, 349] on input "Maximum group size is 7 people" at bounding box center [725, 331] width 319 height 35
paste input "Pick up location is required for all guests."
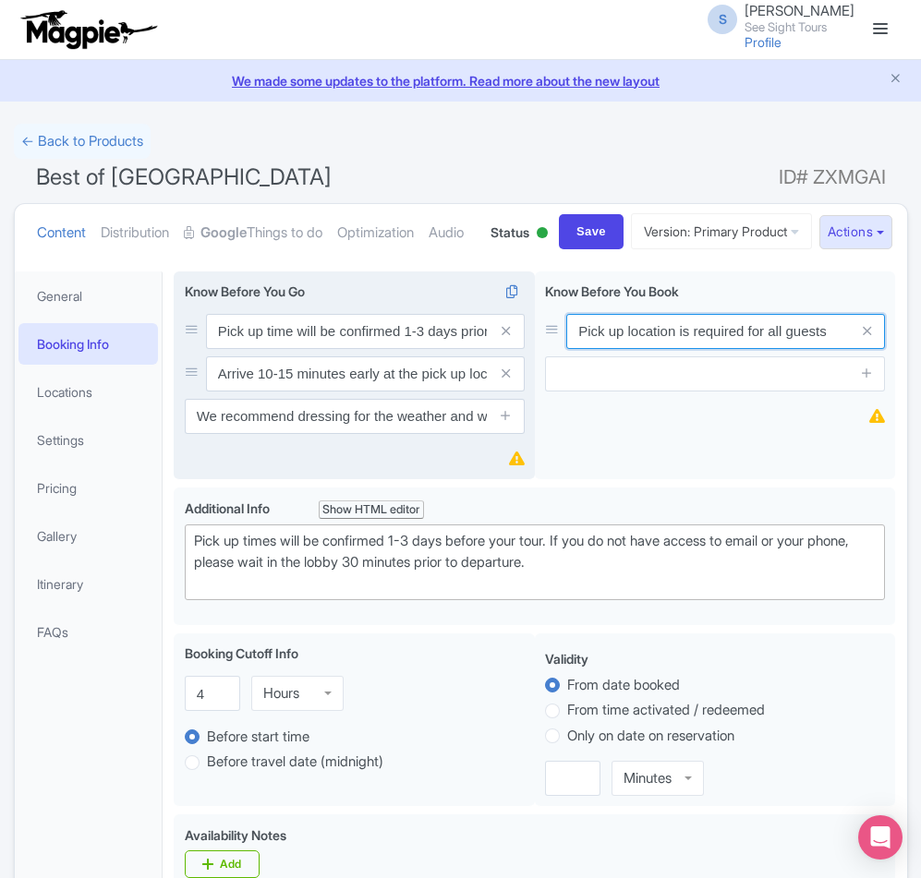
type input "Pick up location is required for all guests"
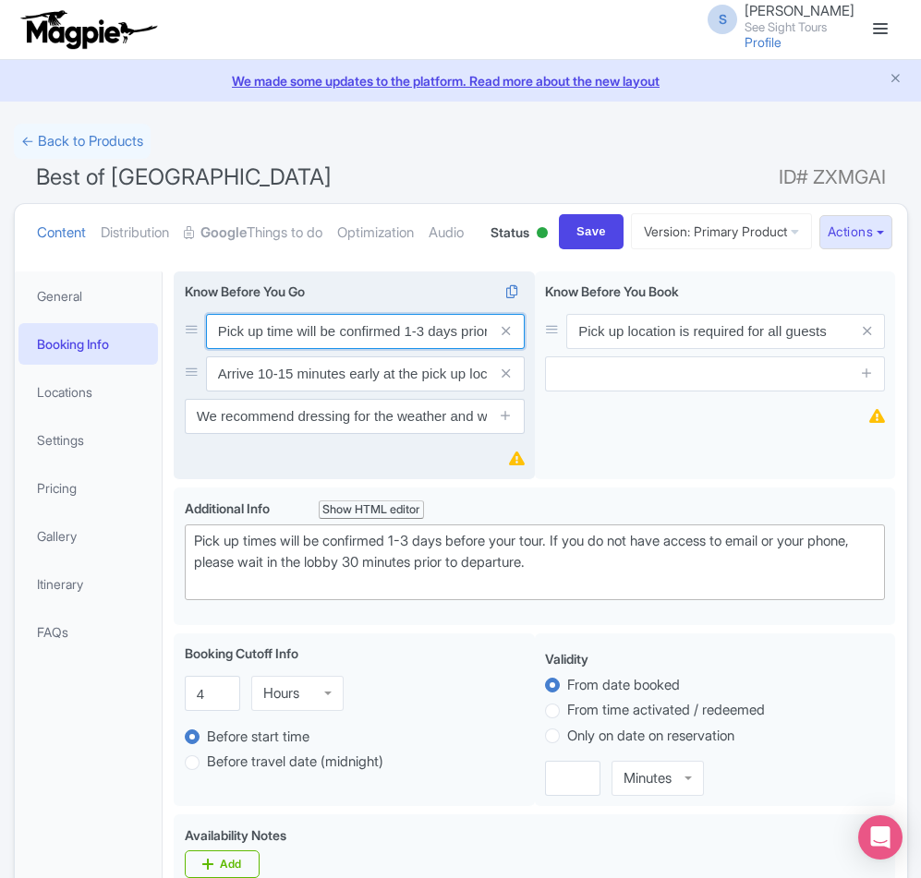
click at [416, 349] on input "Pick up time will be confirmed 1-3 days prior to the tour date via email or pho…" at bounding box center [365, 331] width 319 height 35
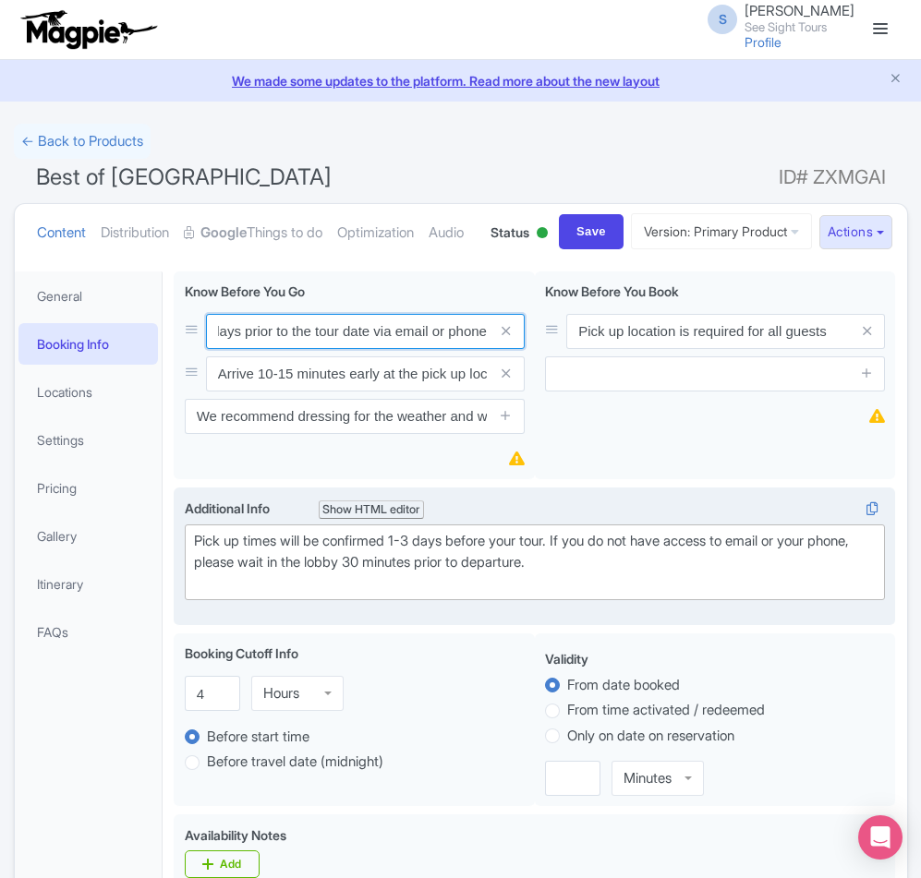
scroll to position [0, 220]
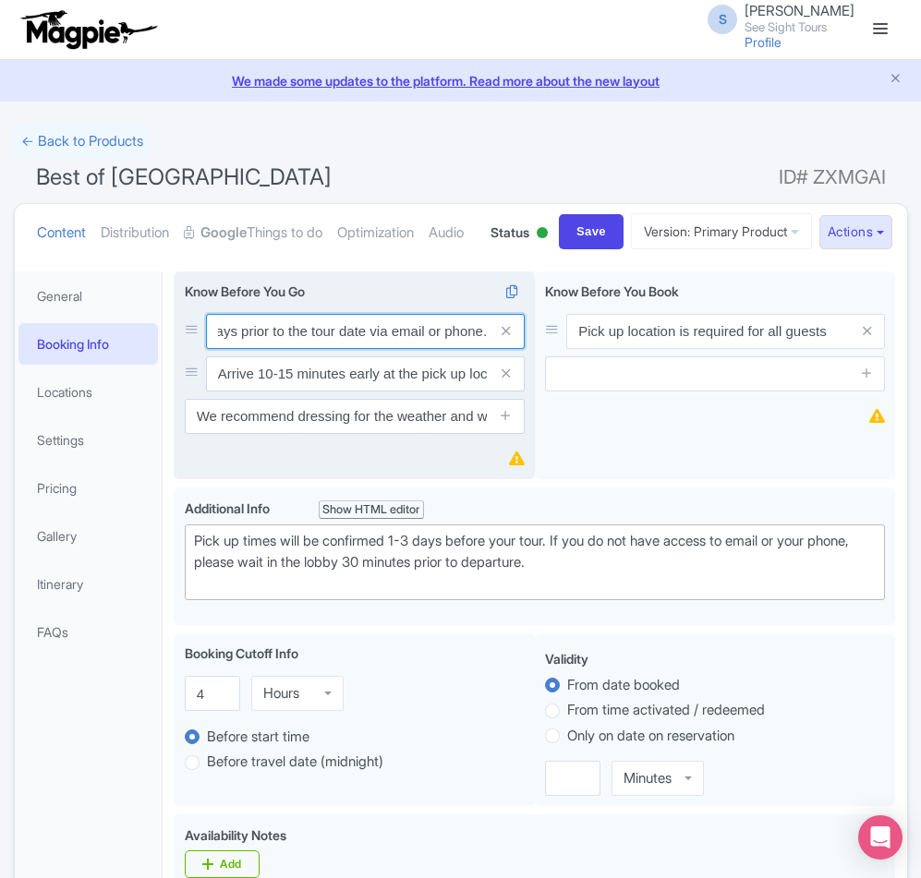
type input "Pick up time will be confirmed 1-3 days prior to the tour date via email or pho…"
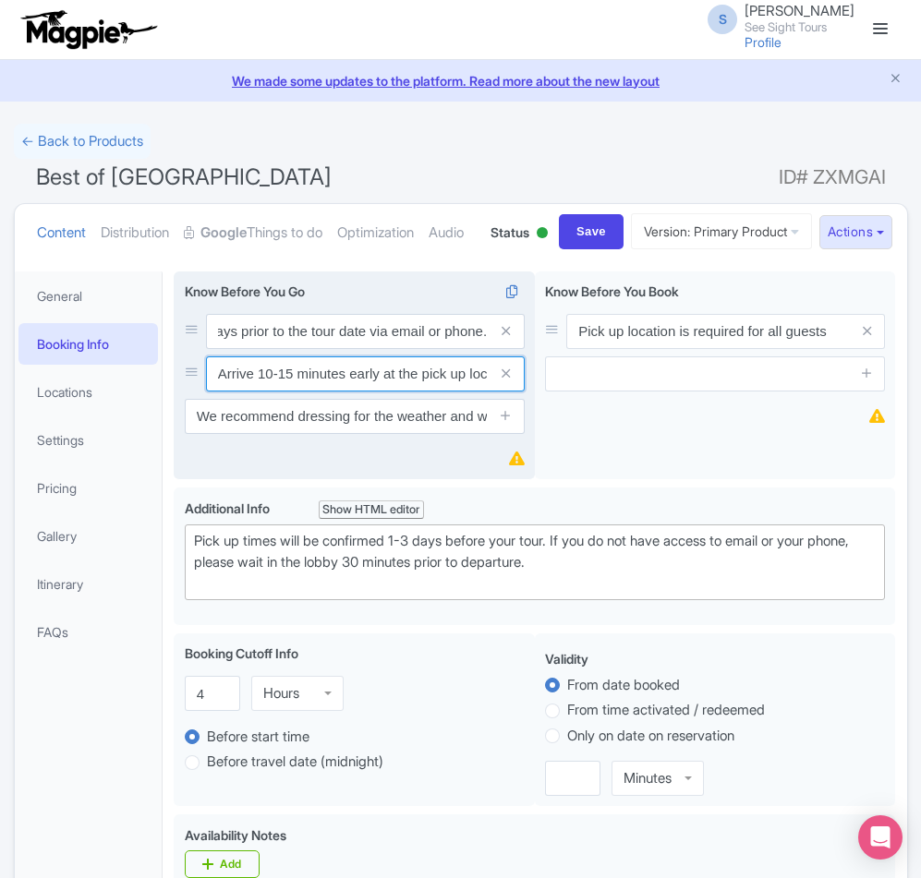
click at [419, 349] on input "Arrive 10-15 minutes early at the pick up location to ensure a timely start" at bounding box center [365, 331] width 319 height 35
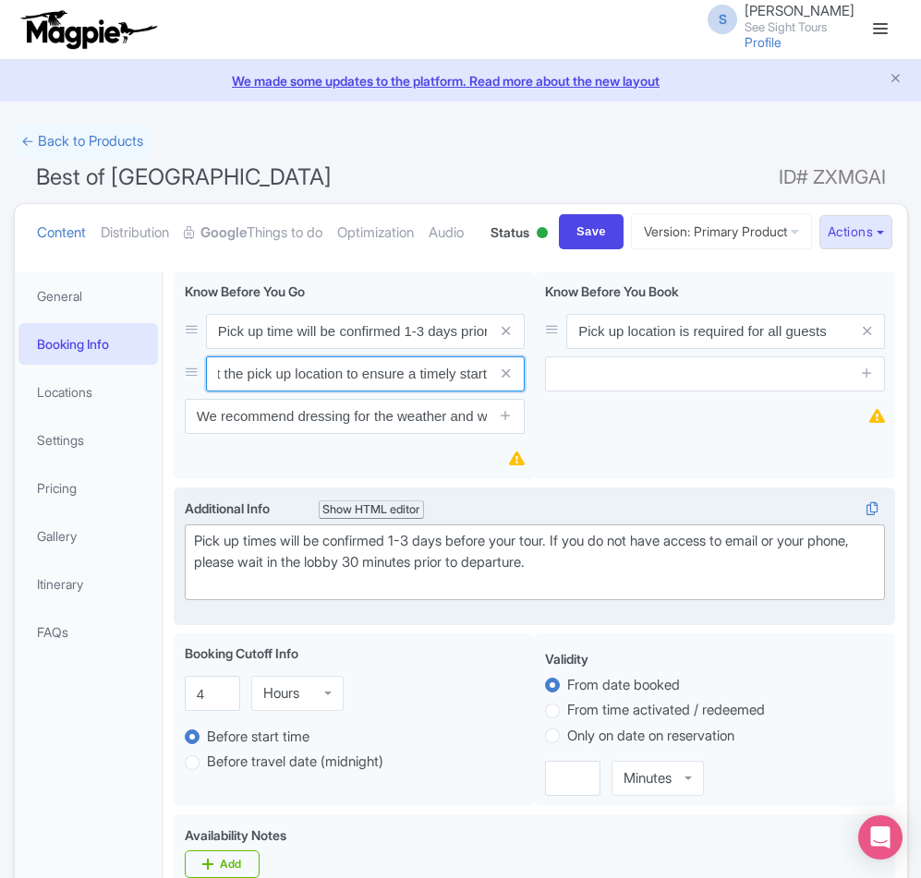
scroll to position [0, 178]
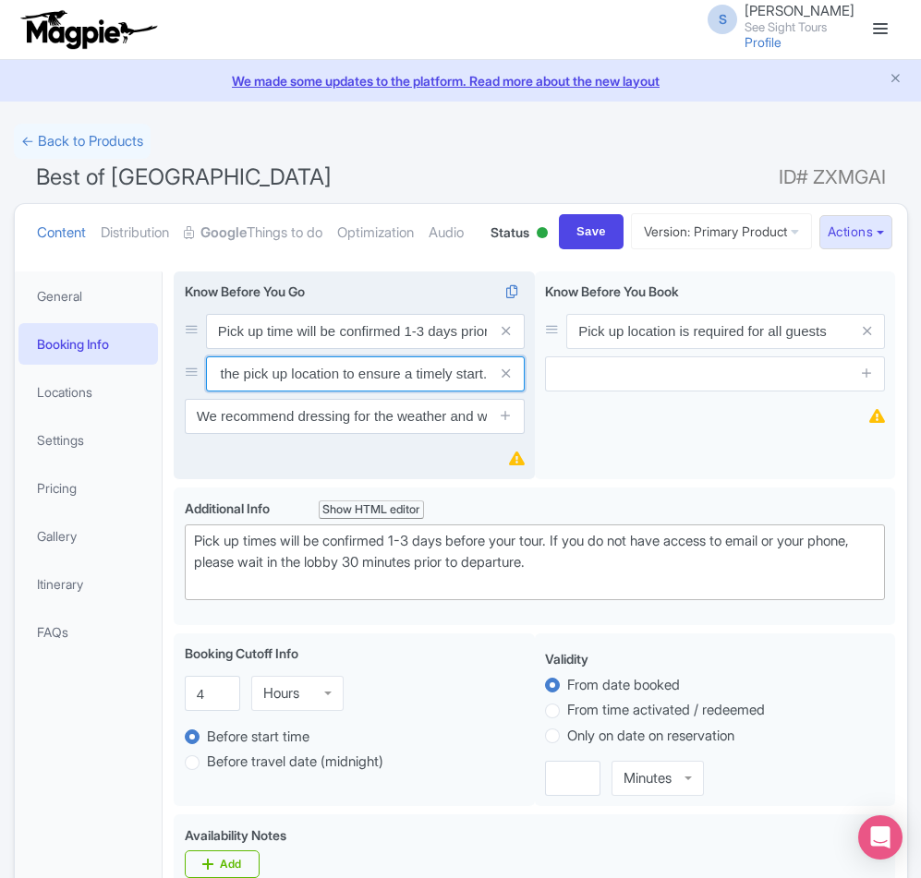
type input "Arrive 10-15 minutes early at the pick up location to ensure a timely start."
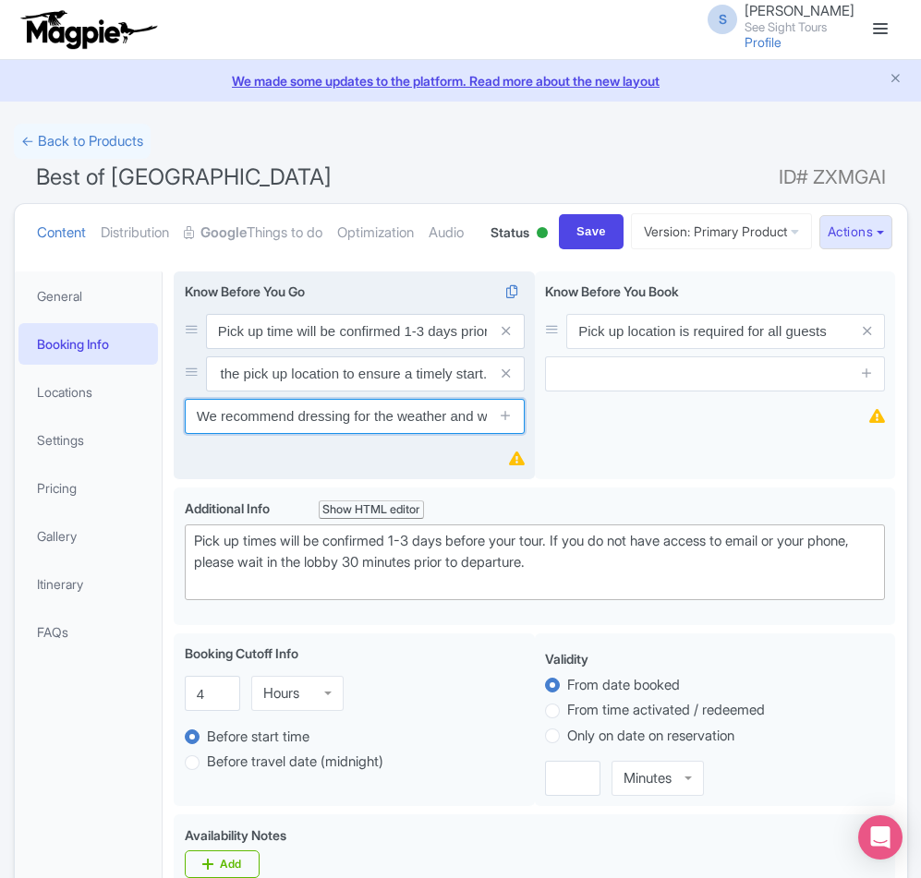
click at [332, 434] on input "We recommend dressing for the weather and wearing comfortable footwear" at bounding box center [355, 416] width 340 height 35
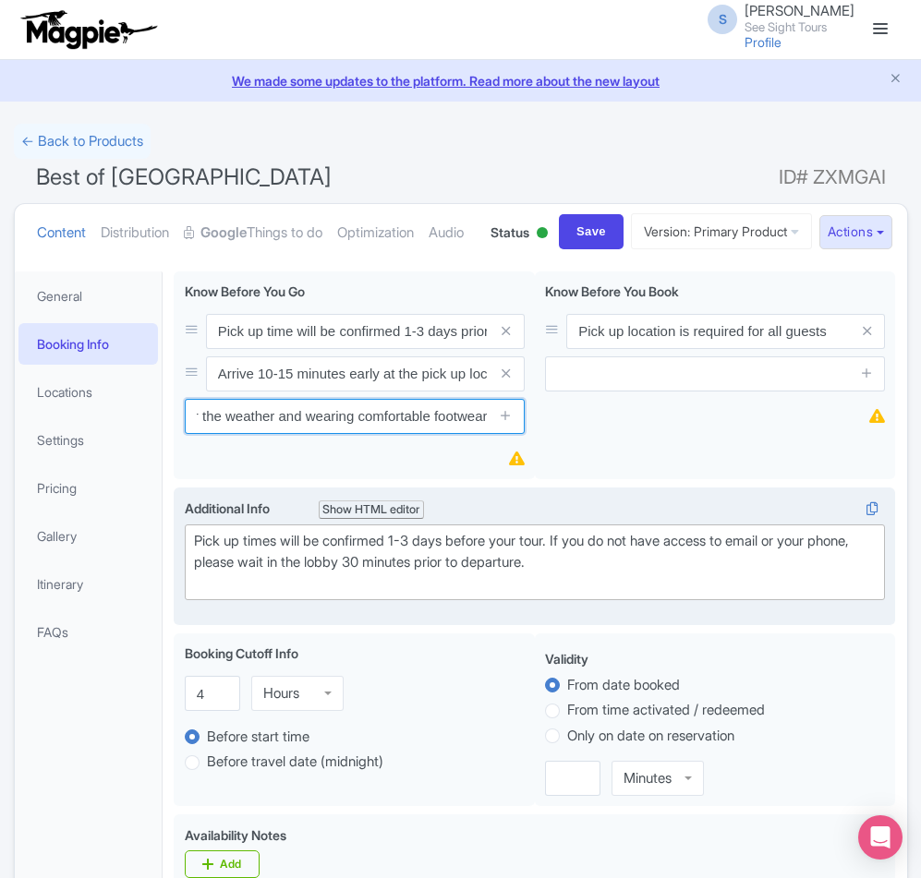
scroll to position [0, 175]
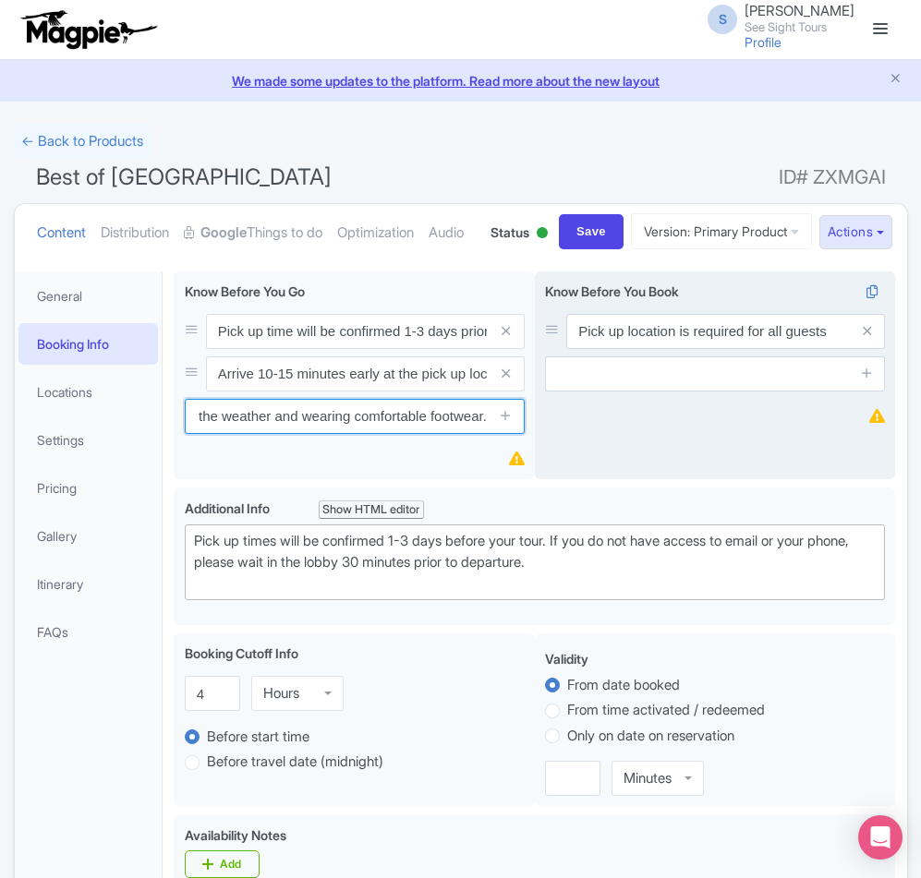
type input "We recommend dressing for the weather and wearing comfortable footwear."
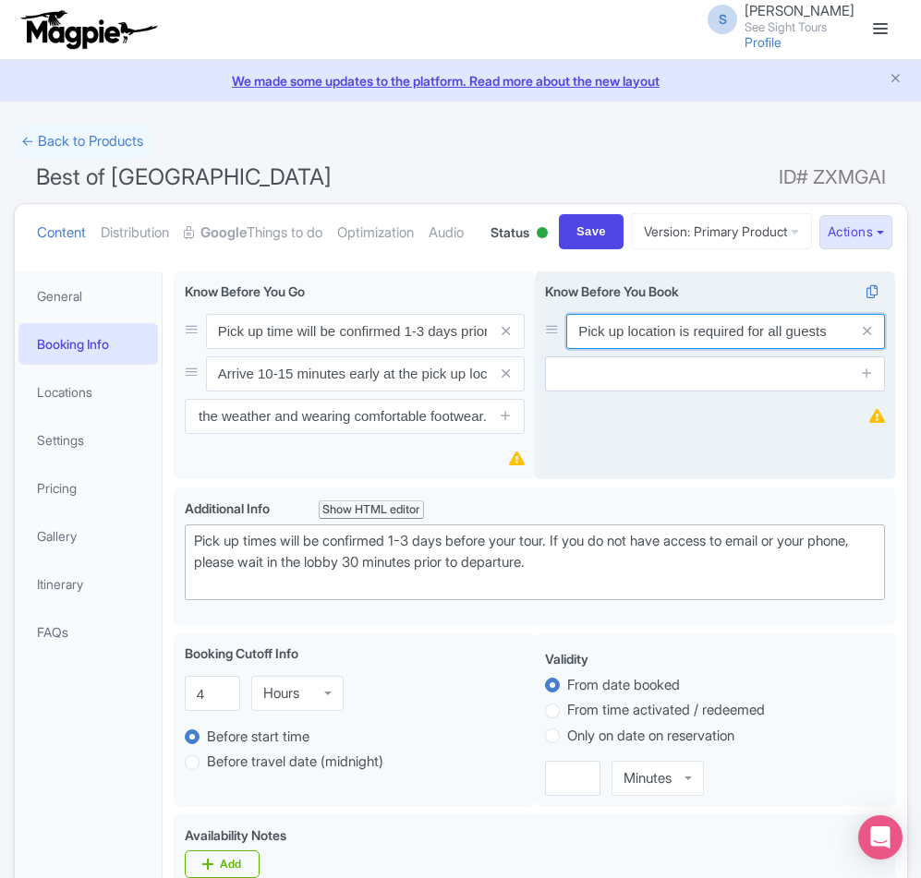
click at [832, 349] on input "Pick up location is required for all guests" at bounding box center [725, 331] width 319 height 35
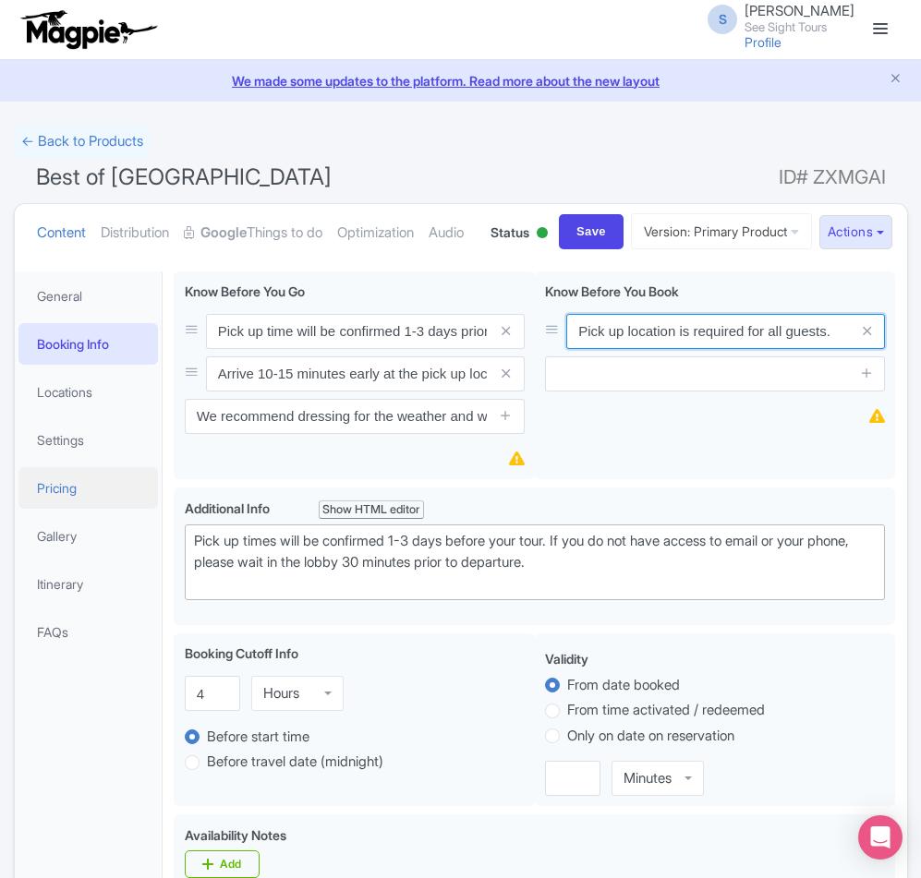
type input "Pick up location is required for all guests."
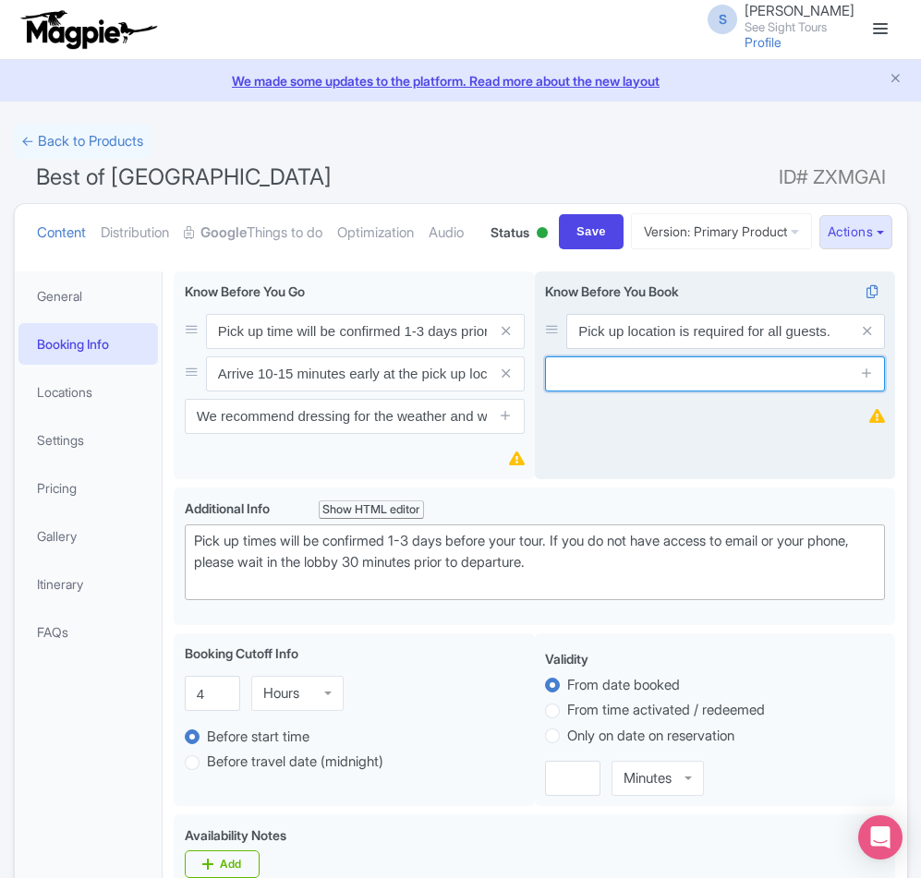
click at [610, 392] on input "text" at bounding box center [715, 373] width 340 height 35
paste input "The lead traveler’s name is needed for all bookings."
type input "The lead traveler’s name is needed for all bookings."
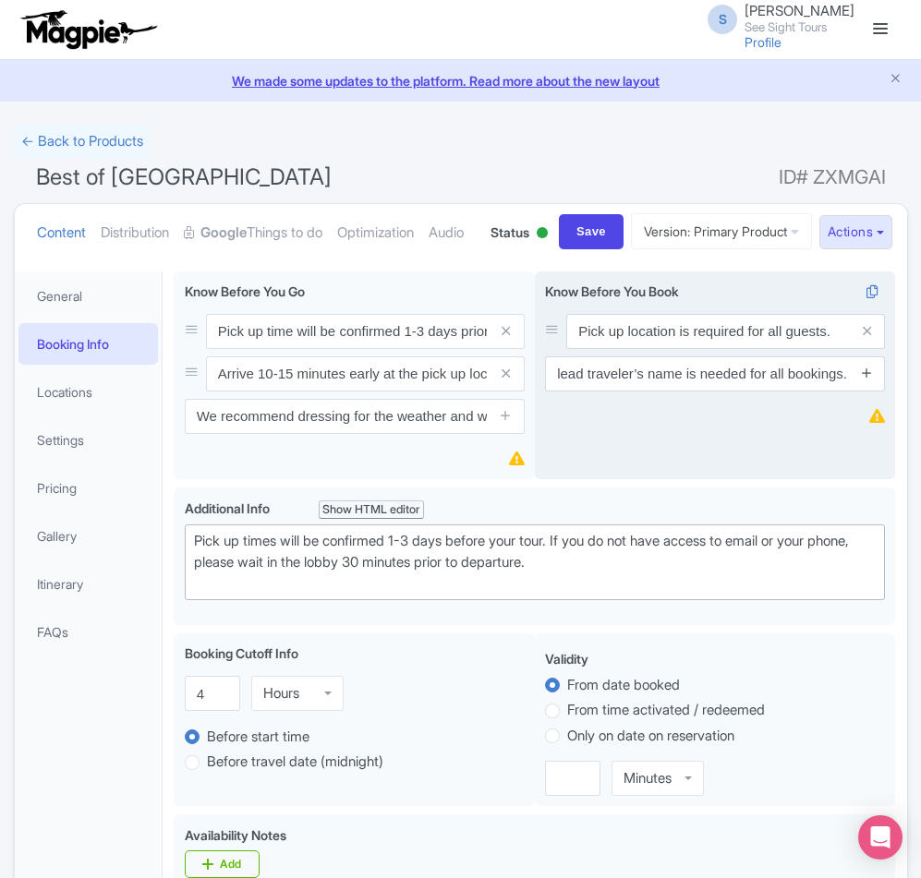
click at [866, 380] on icon at bounding box center [867, 373] width 14 height 14
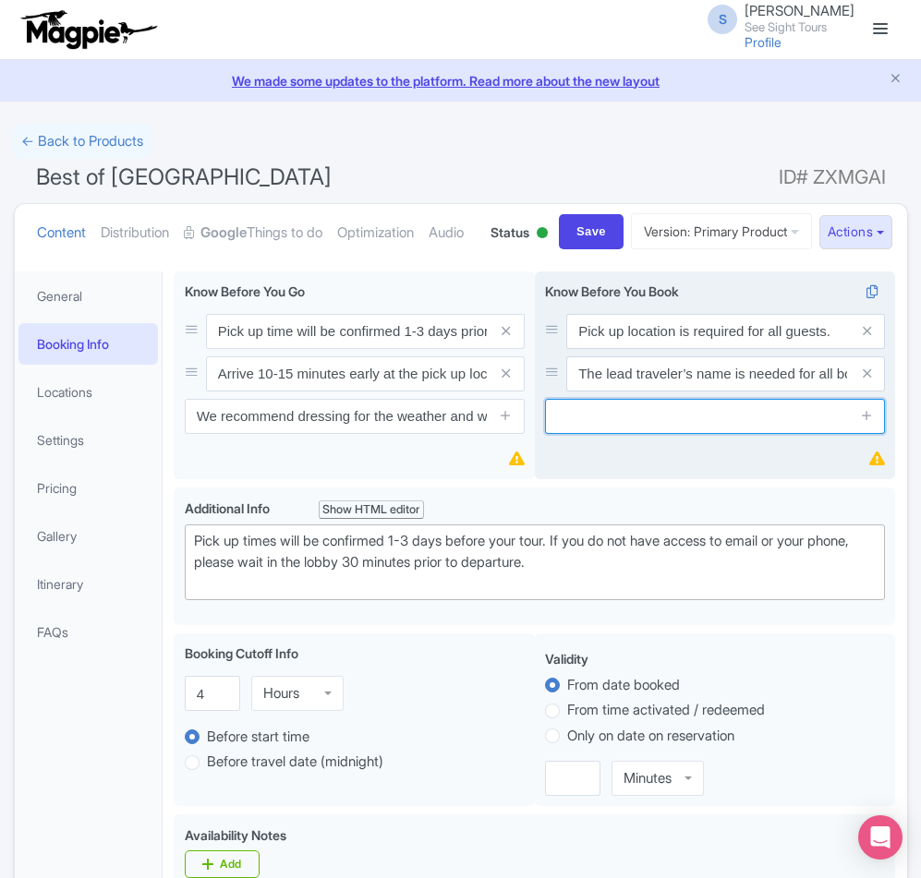
click at [560, 434] on input "text" at bounding box center [715, 416] width 340 height 35
paste input "Full names of all travelers are required when making a reservation."
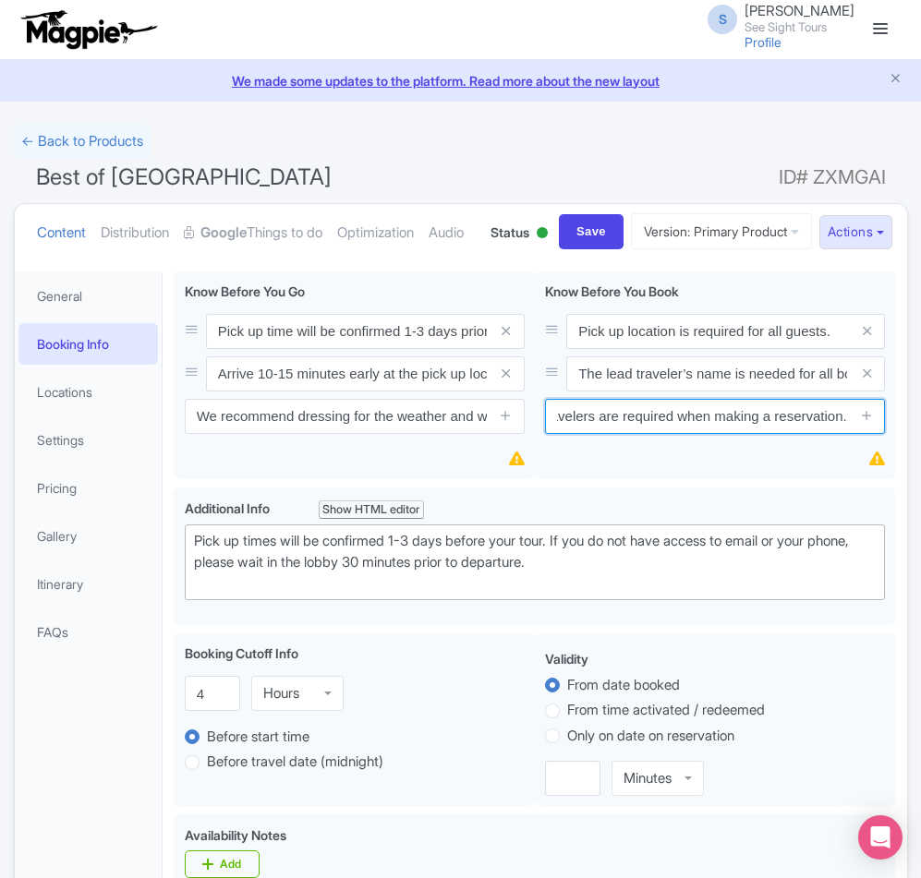
type input "Full names of all travelers are required when making a reservation."
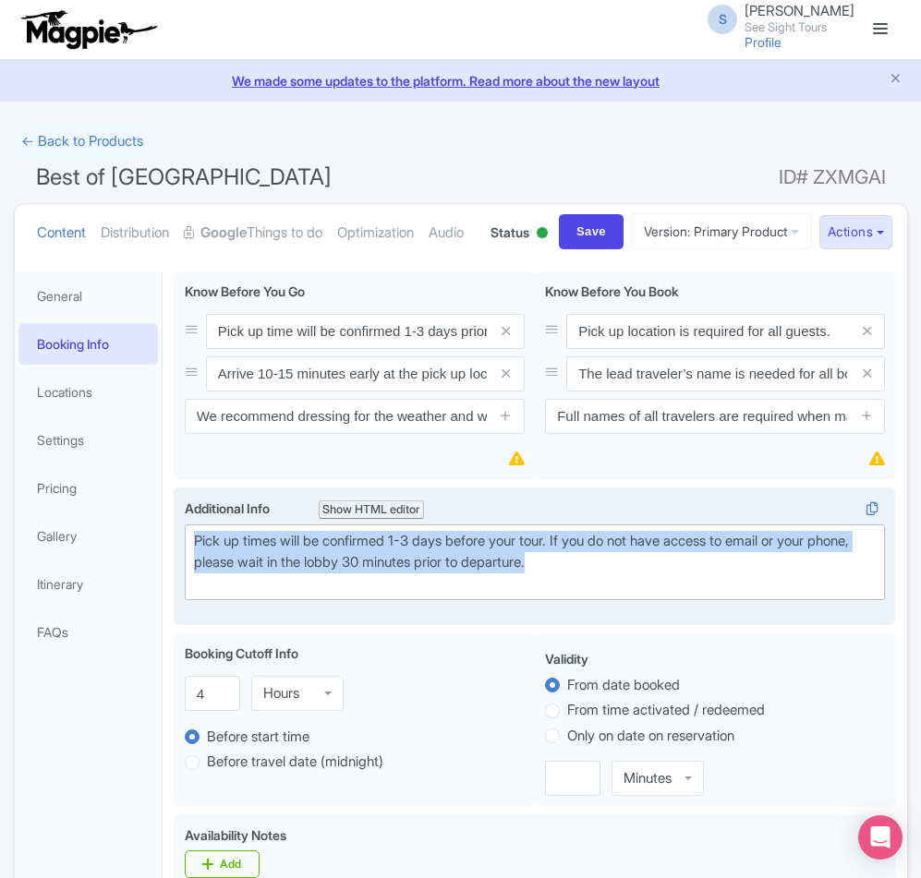
drag, startPoint x: 614, startPoint y: 631, endPoint x: 188, endPoint y: 607, distance: 426.3
click at [188, 600] on trix-editor "Pick up times will be confirmed 1-3 days before your tour. If you do not have a…" at bounding box center [535, 562] width 701 height 76
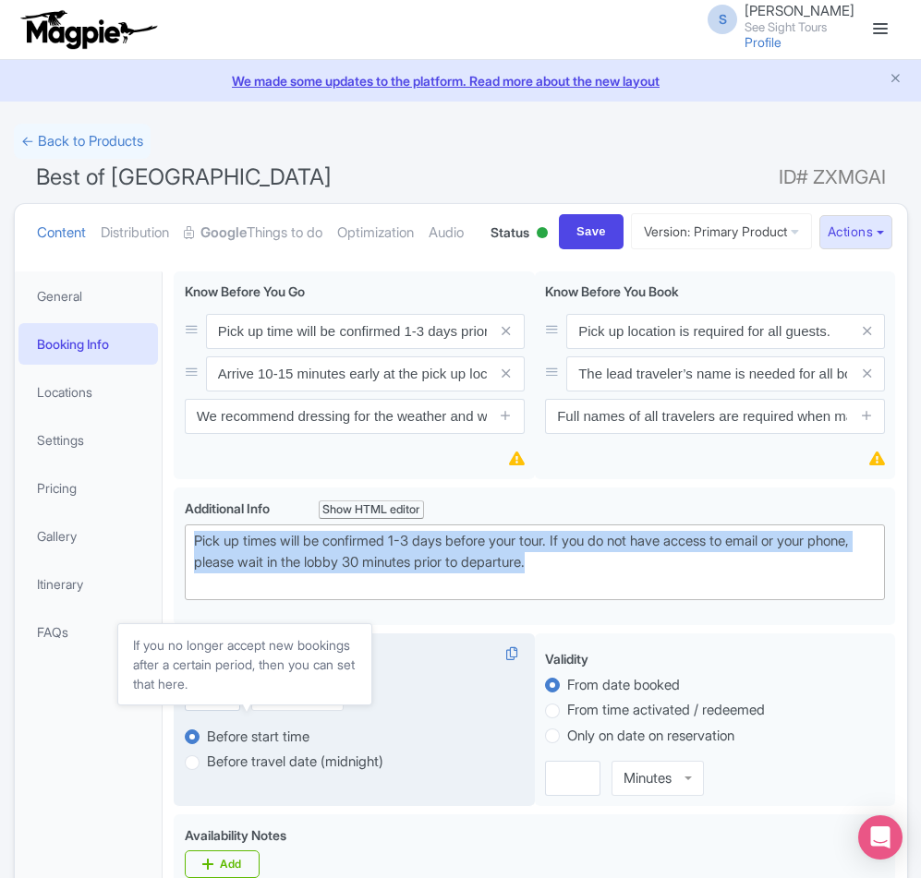
paste trix-editor "<strong><br>Not Recommended For:<br></strong><br></div><ul><li>People with mobi…"
type trix-editor "<div><strong><br>Not Recommended For:<br></strong><br></div><ul><li>People with…"
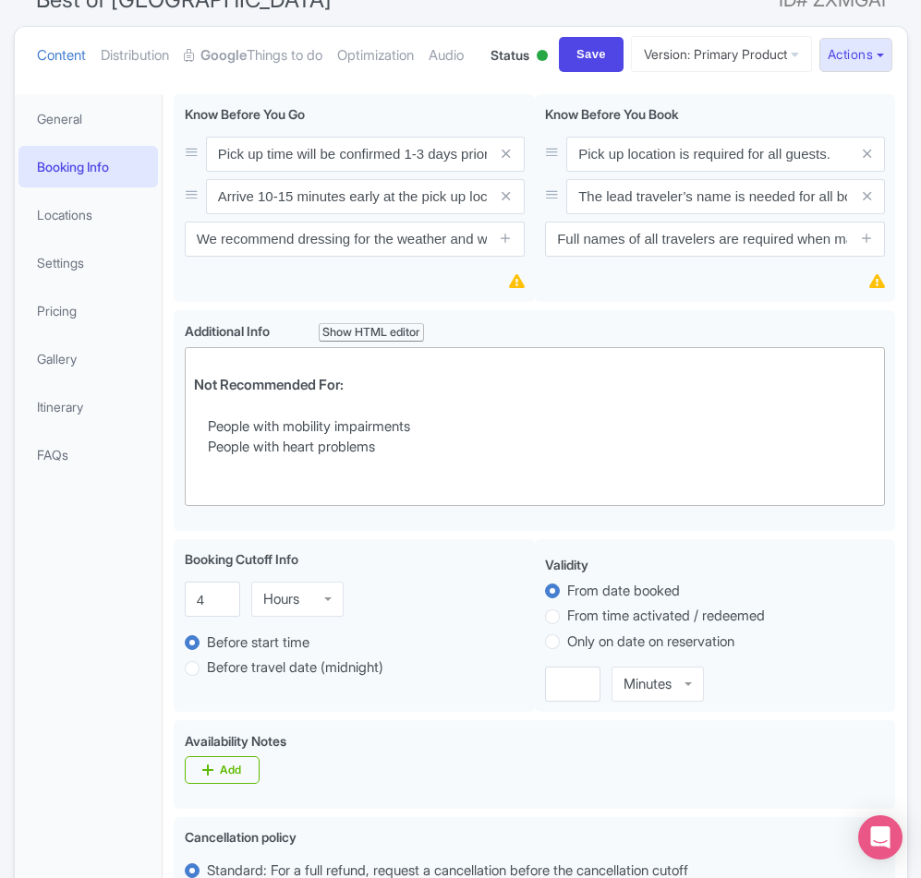
scroll to position [369, 0]
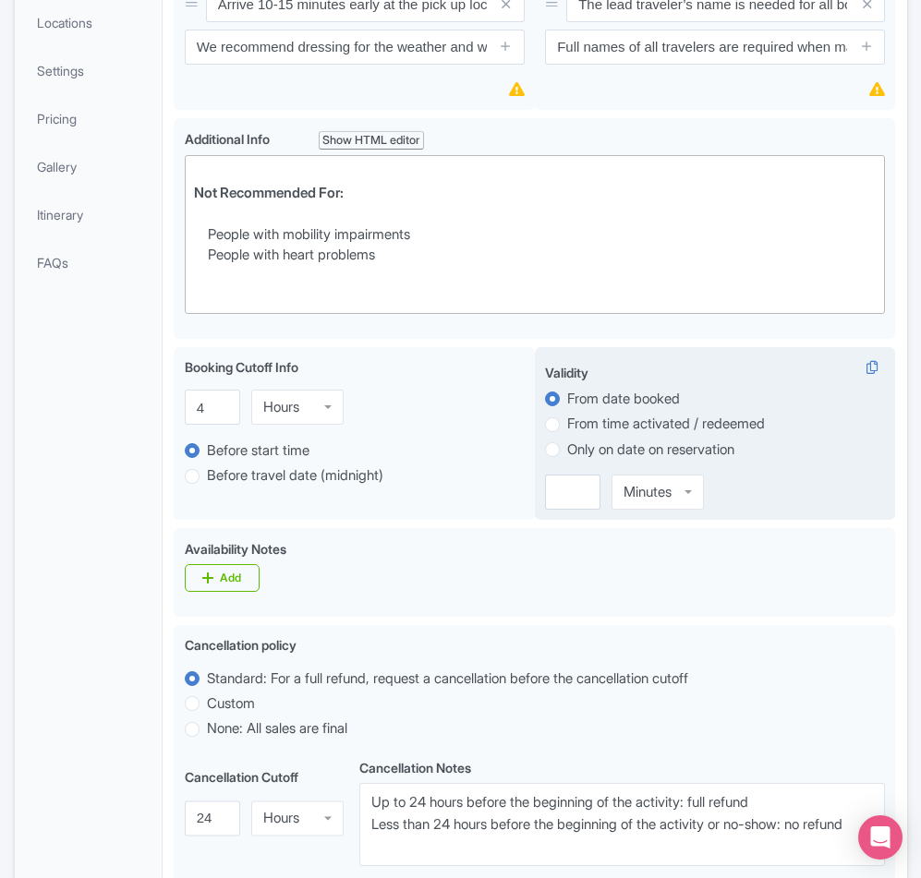
click at [633, 500] on div "Minutes" at bounding box center [647, 492] width 48 height 17
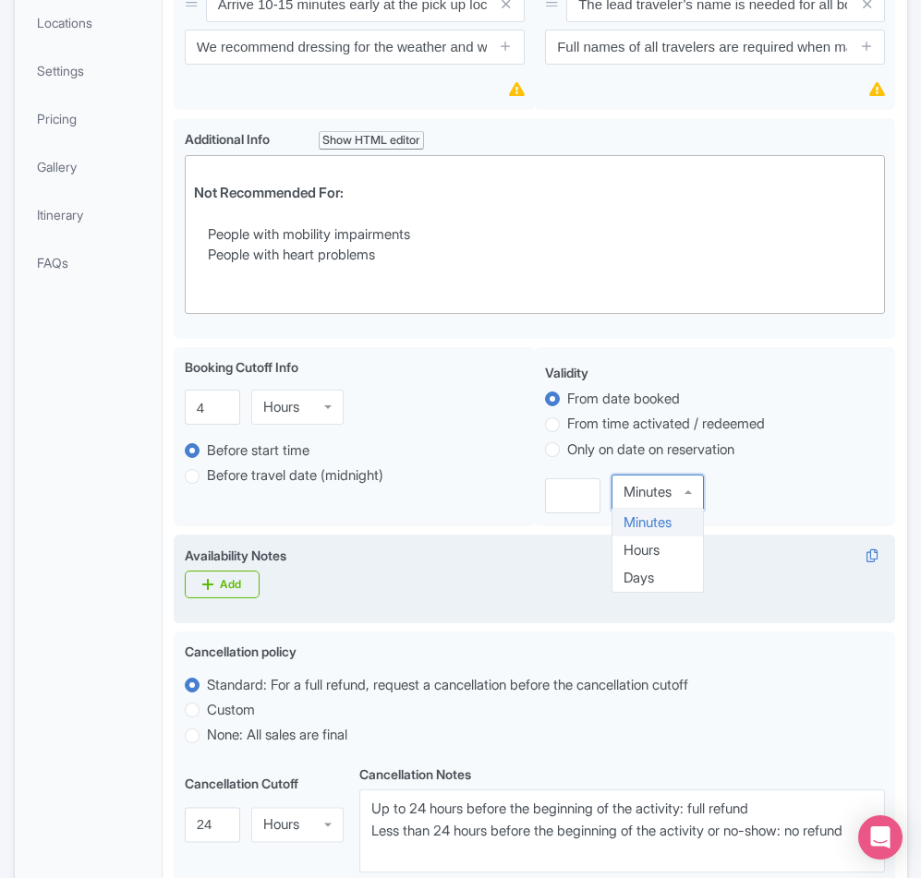
click at [761, 610] on div "Availability Notes i Add" at bounding box center [534, 579] width 721 height 89
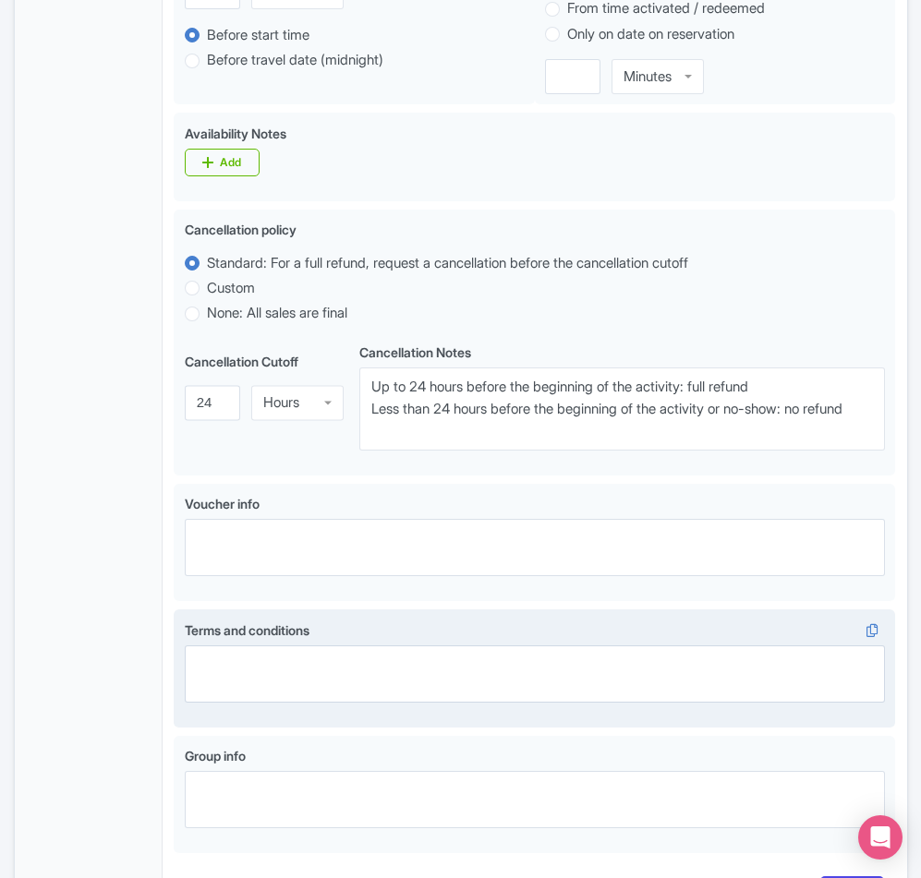
scroll to position [998, 0]
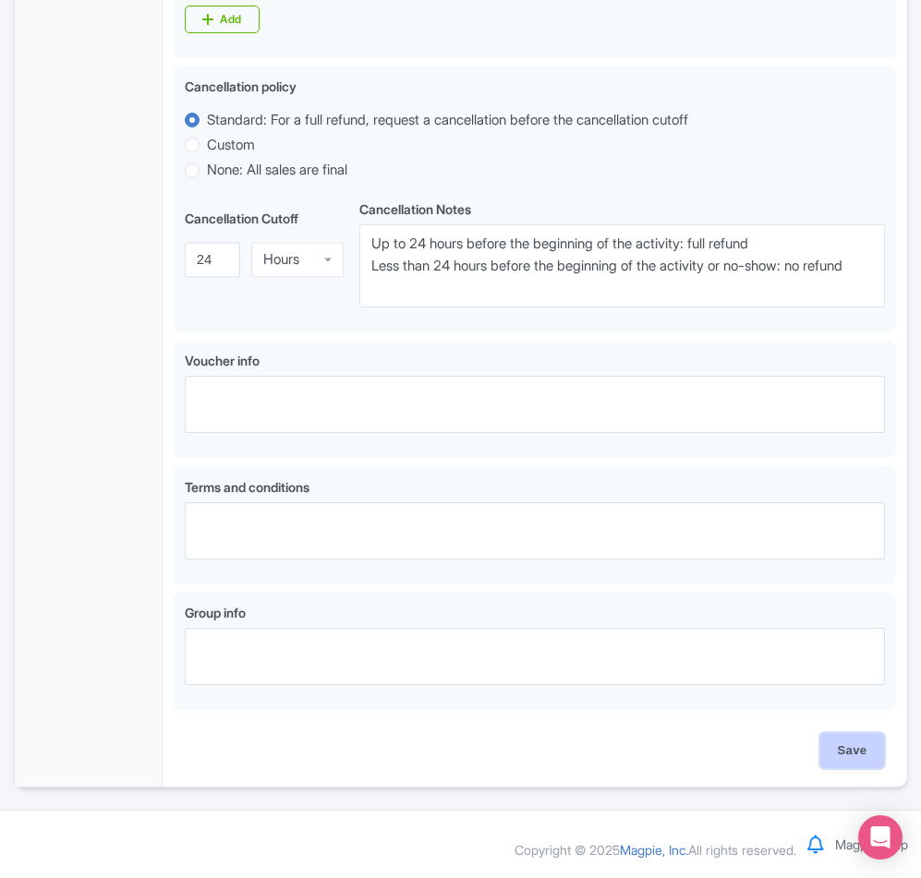
click at [852, 741] on input "Save" at bounding box center [852, 750] width 65 height 35
type input "Saving..."
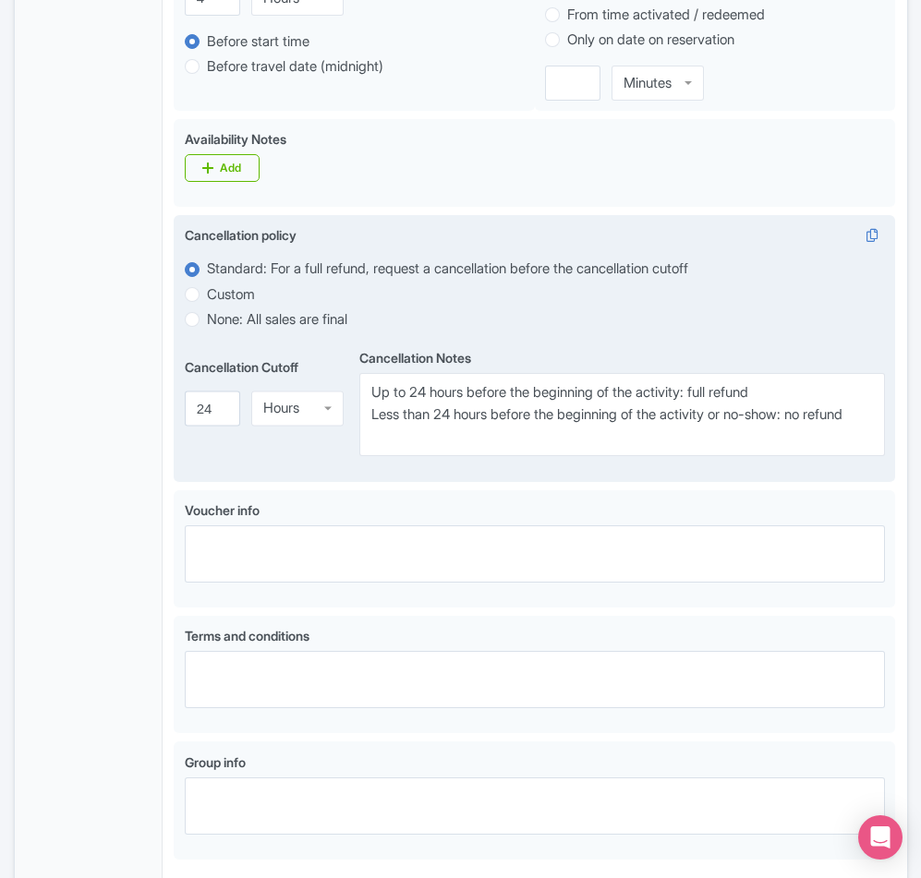
scroll to position [721, 0]
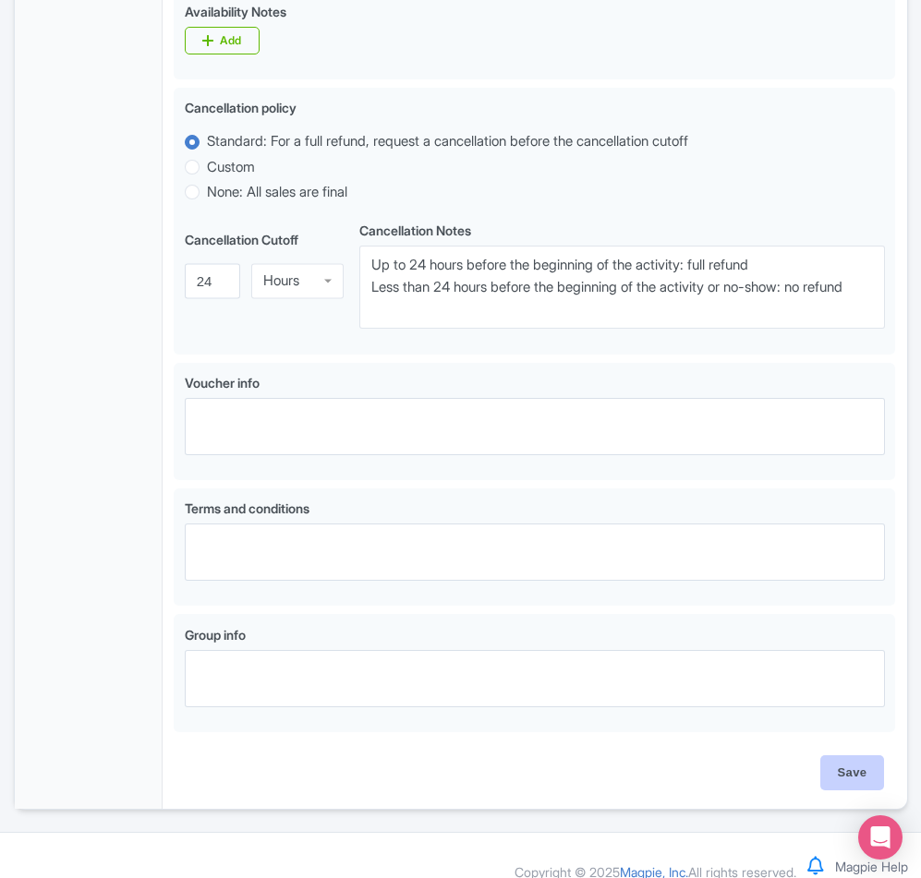
scroll to position [978, 0]
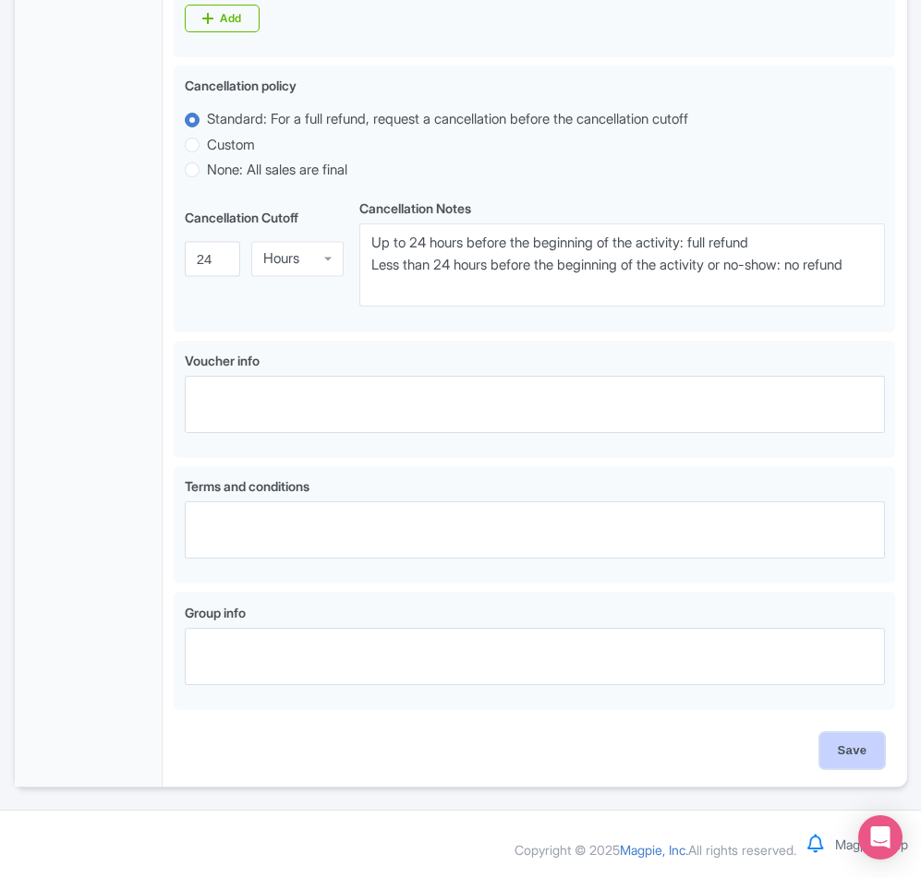
click at [841, 752] on input "Save" at bounding box center [852, 750] width 65 height 35
type input "Saving..."
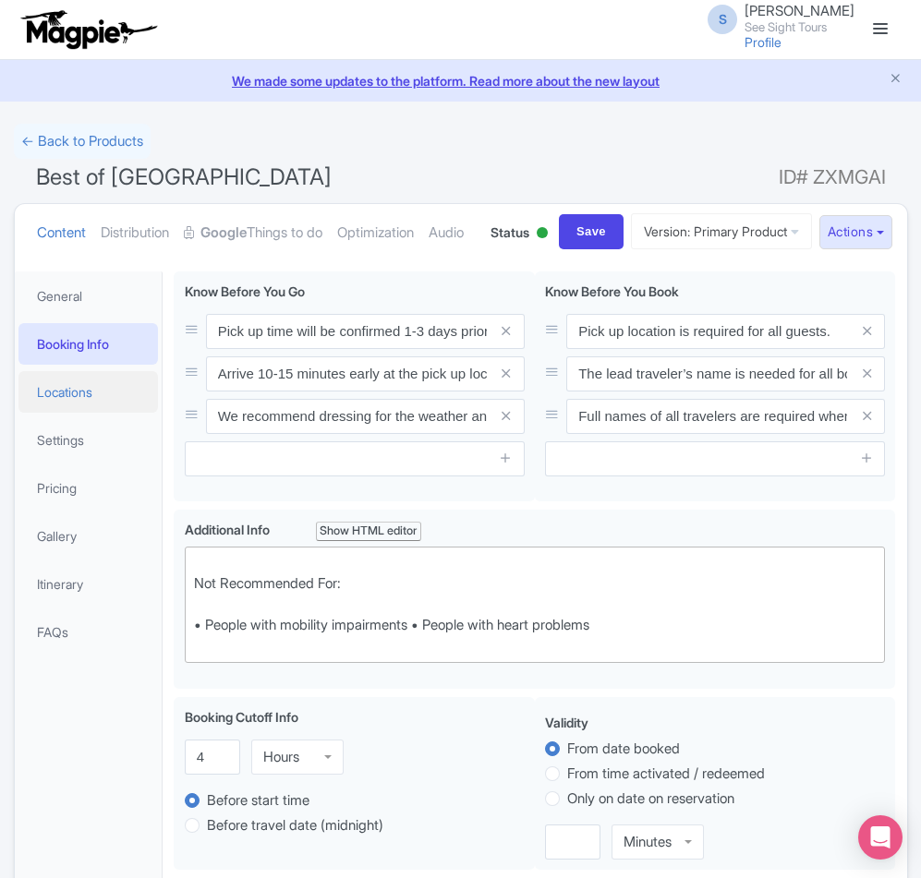
click at [56, 413] on link "Locations" at bounding box center [88, 392] width 140 height 42
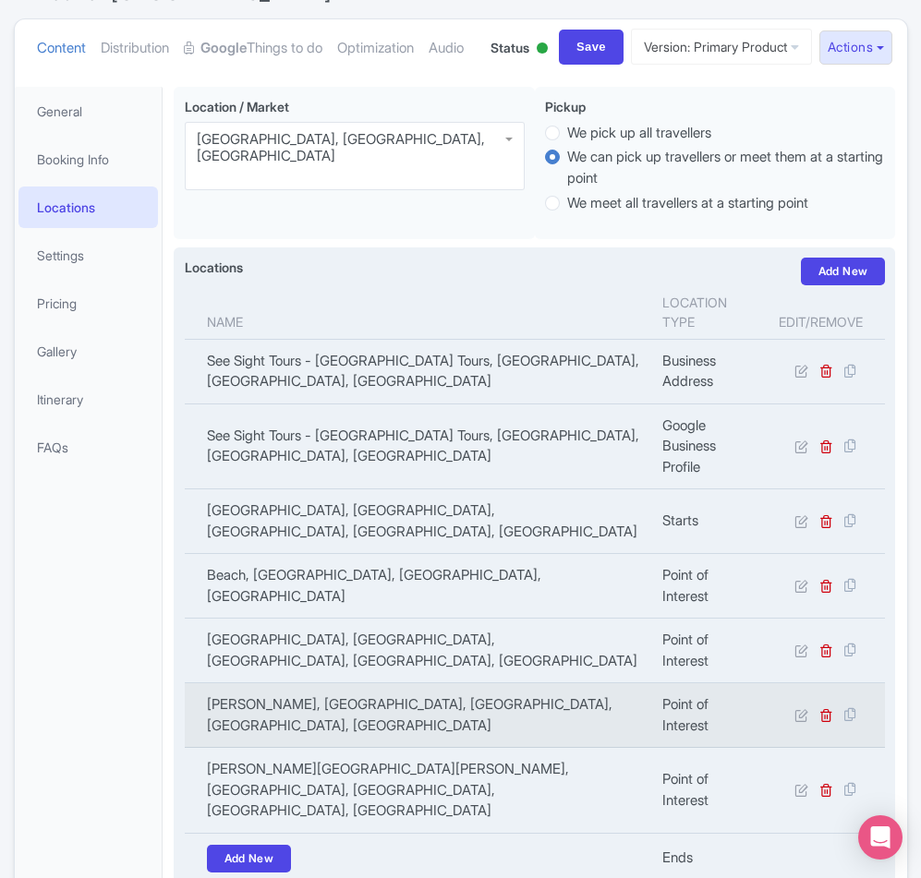
scroll to position [277, 0]
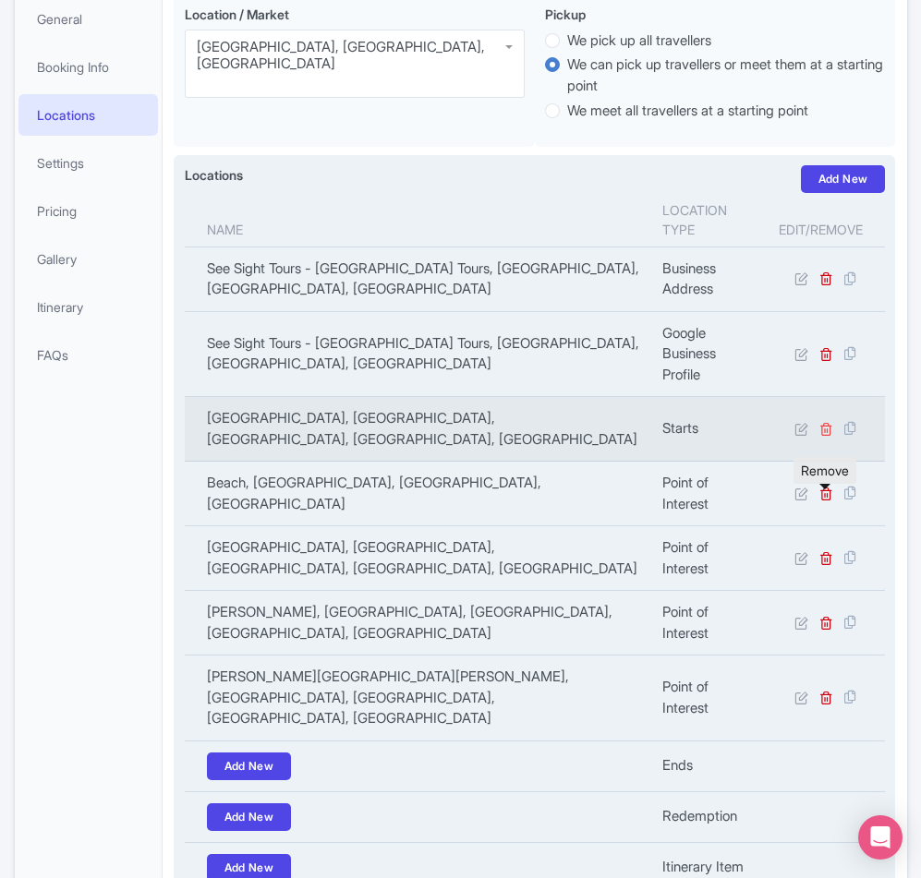
click at [821, 436] on icon at bounding box center [826, 429] width 14 height 14
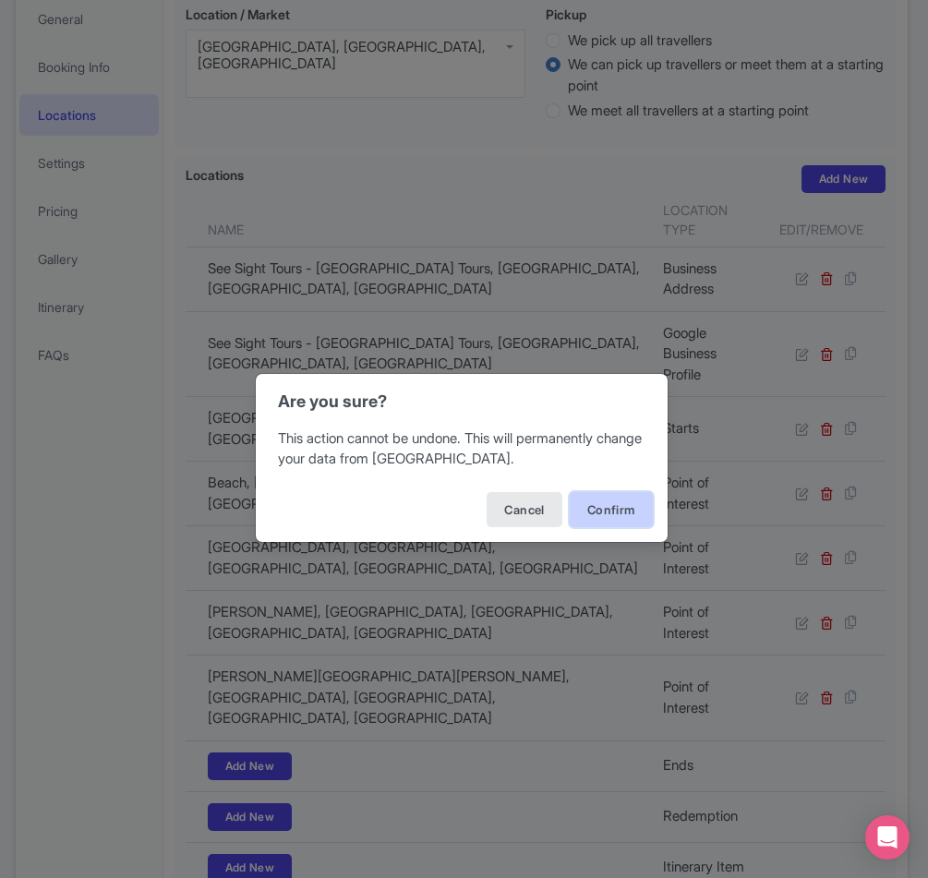
click at [616, 506] on button "Confirm" at bounding box center [611, 509] width 83 height 35
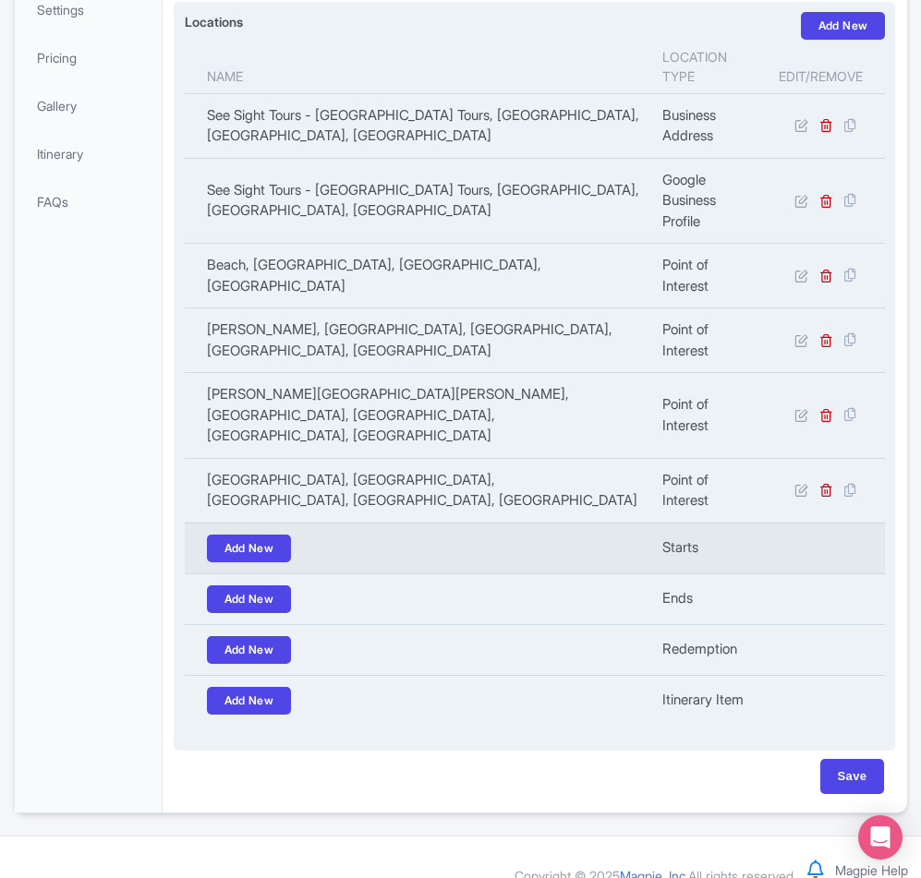
scroll to position [506, 0]
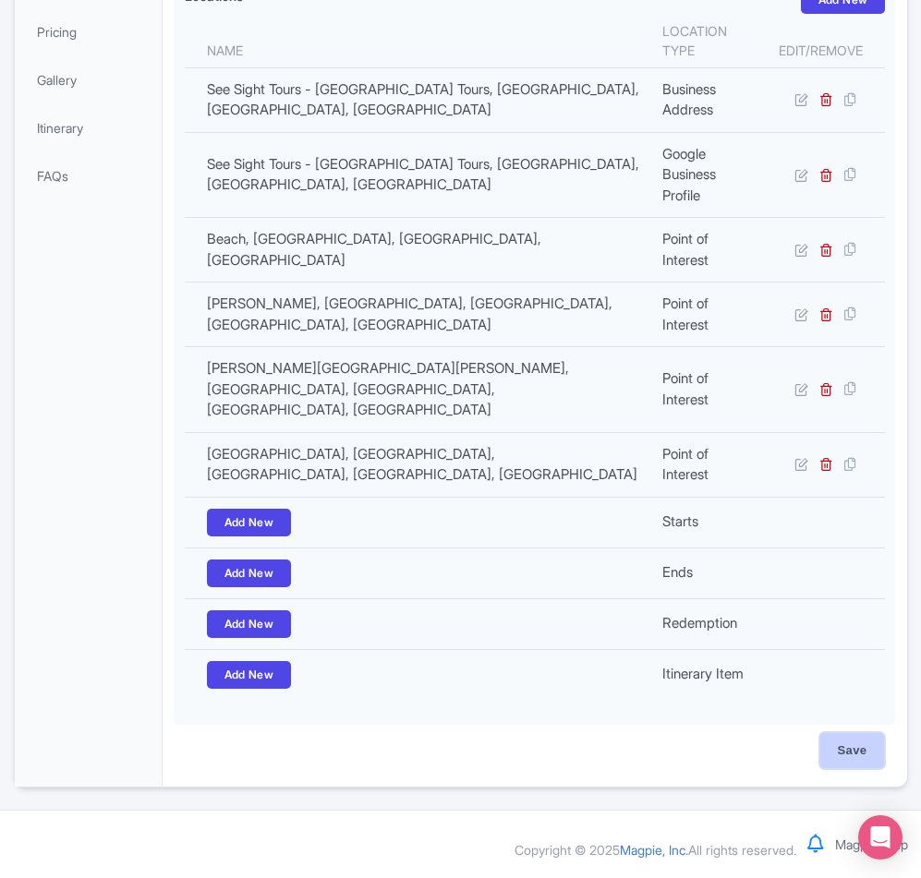
click at [861, 752] on input "Save" at bounding box center [852, 750] width 65 height 35
type input "Saving..."
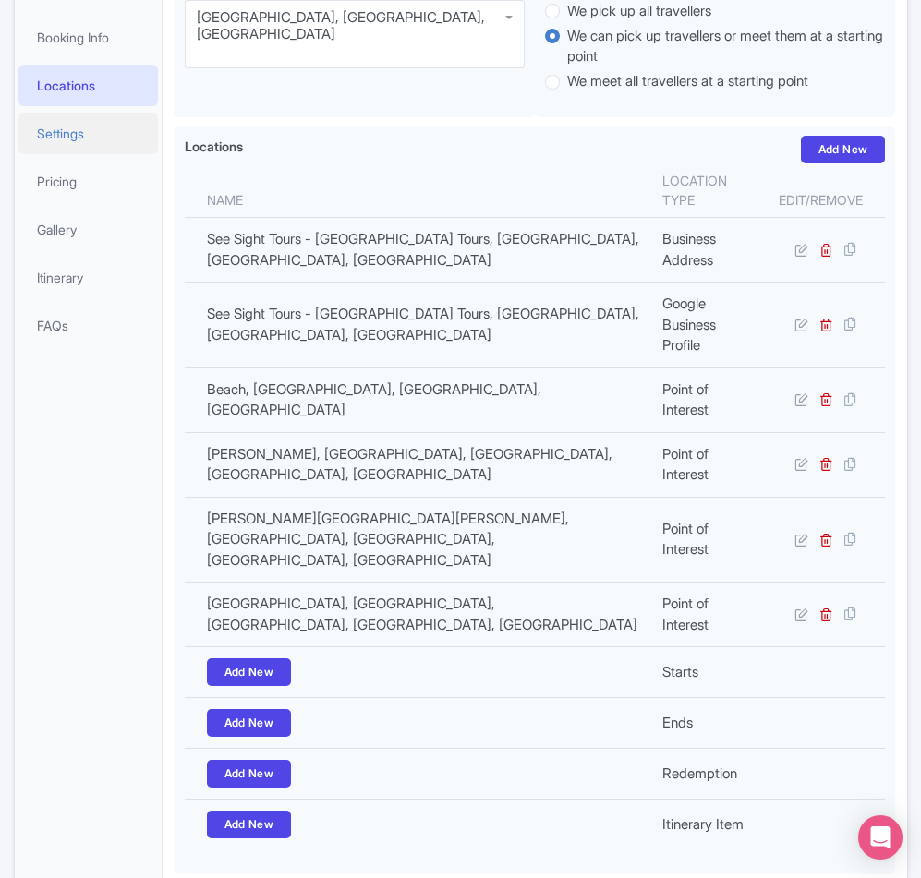
scroll to position [229, 0]
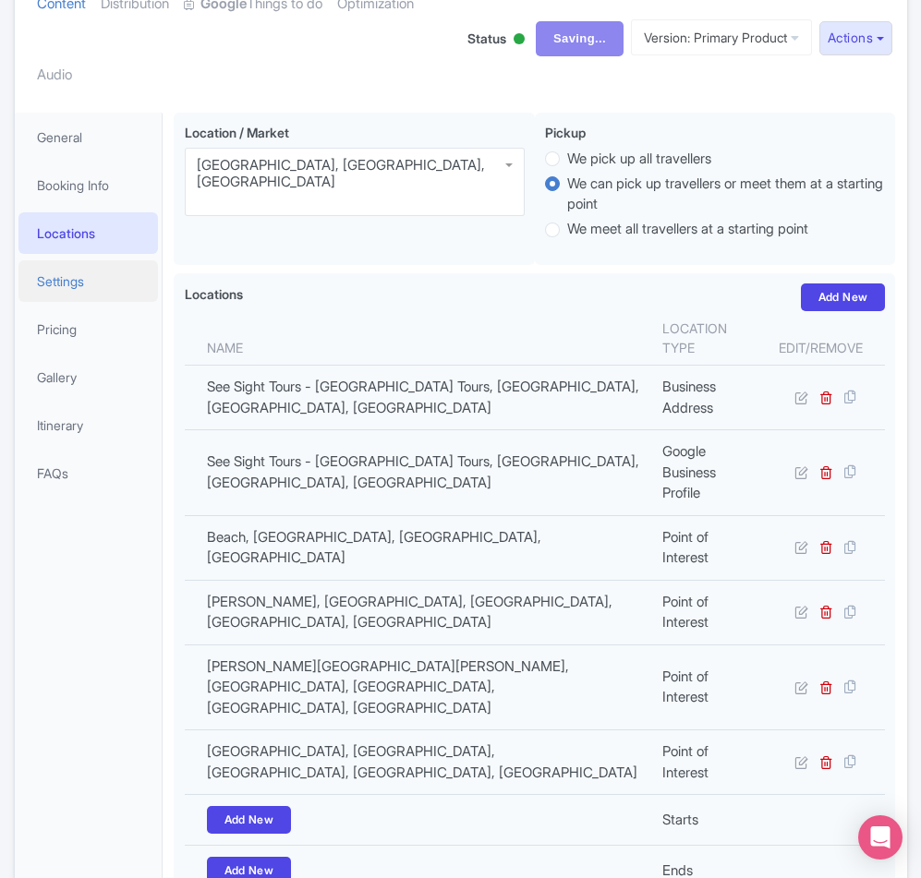
click at [57, 274] on link "Settings" at bounding box center [88, 281] width 140 height 42
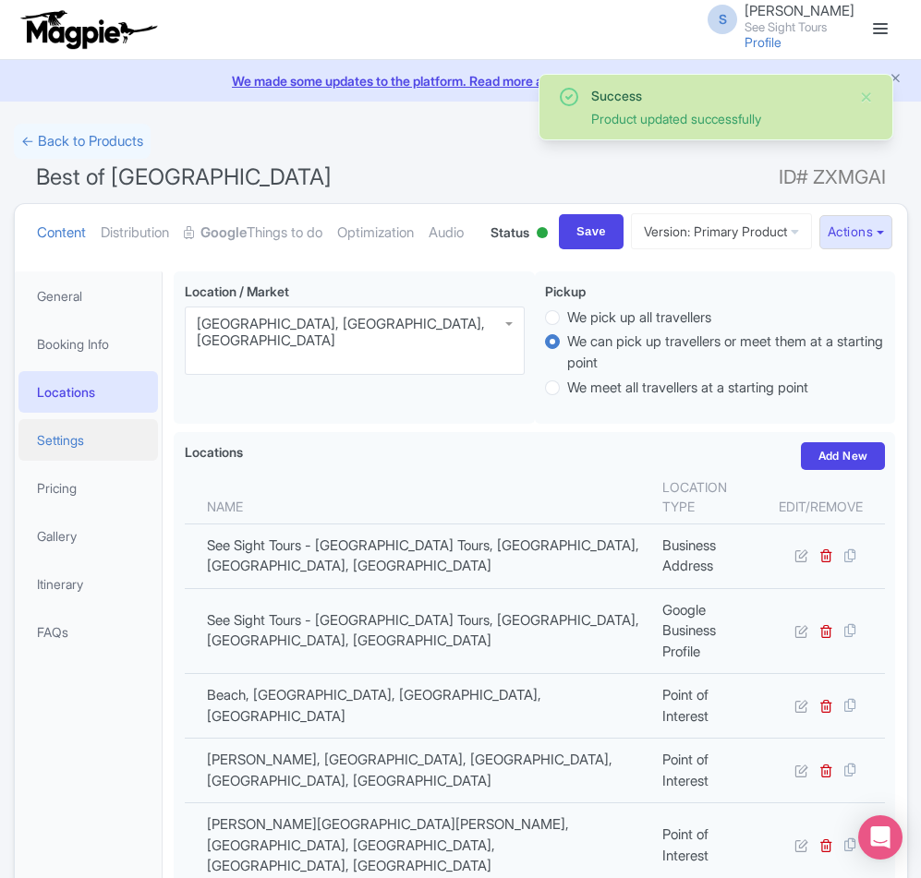
click at [70, 461] on link "Settings" at bounding box center [88, 440] width 140 height 42
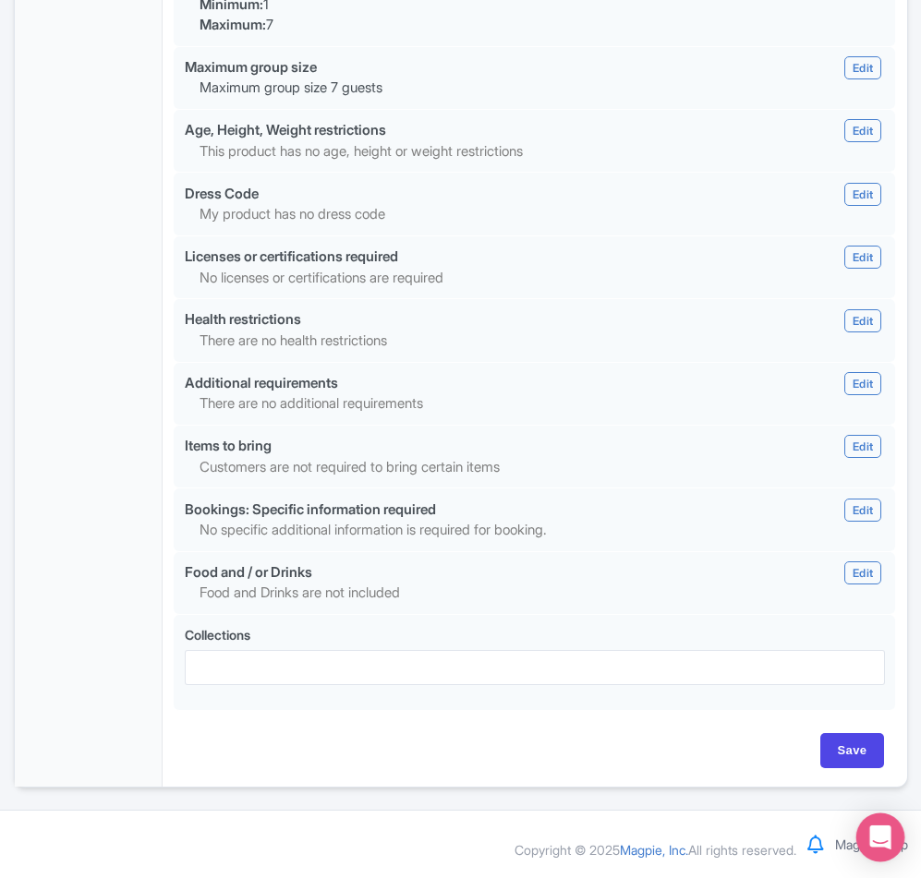
scroll to position [1595, 0]
click at [855, 746] on input "Save" at bounding box center [852, 750] width 65 height 35
type input "Saving..."
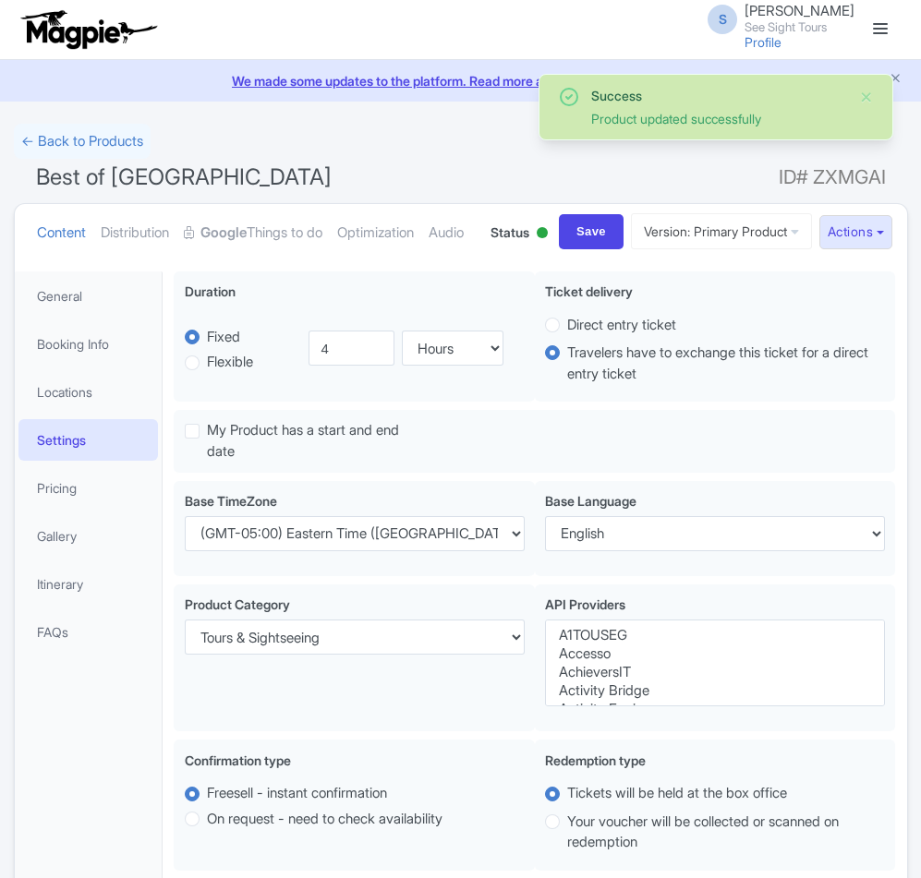
select select
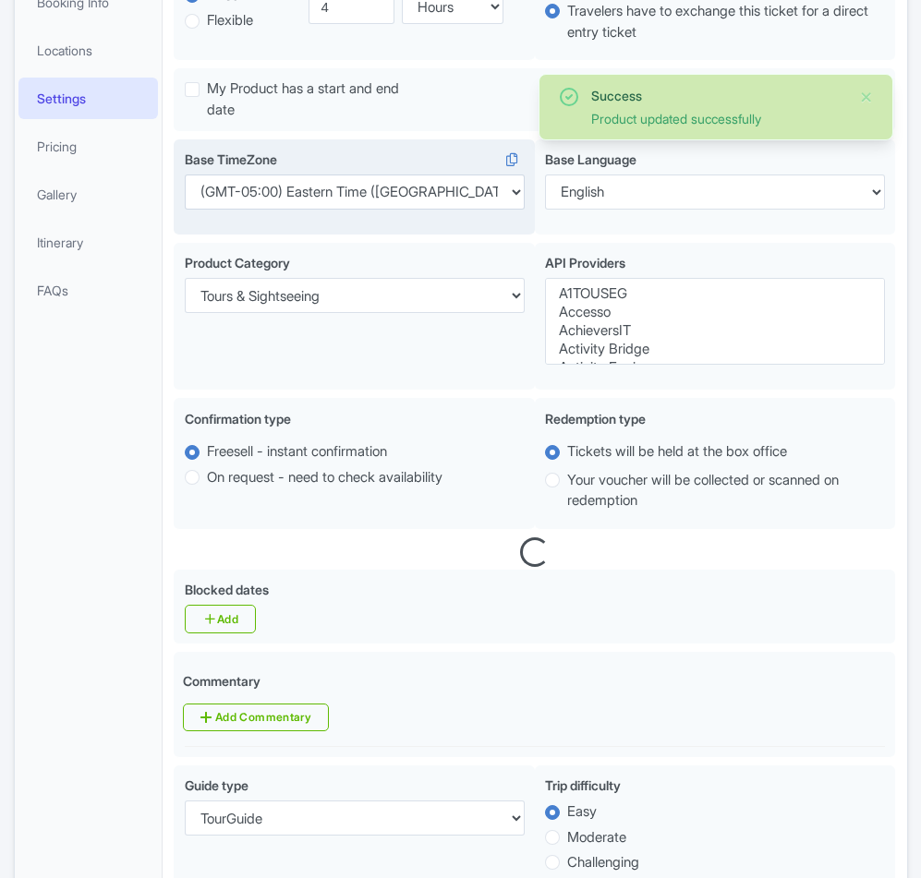
scroll to position [342, 0]
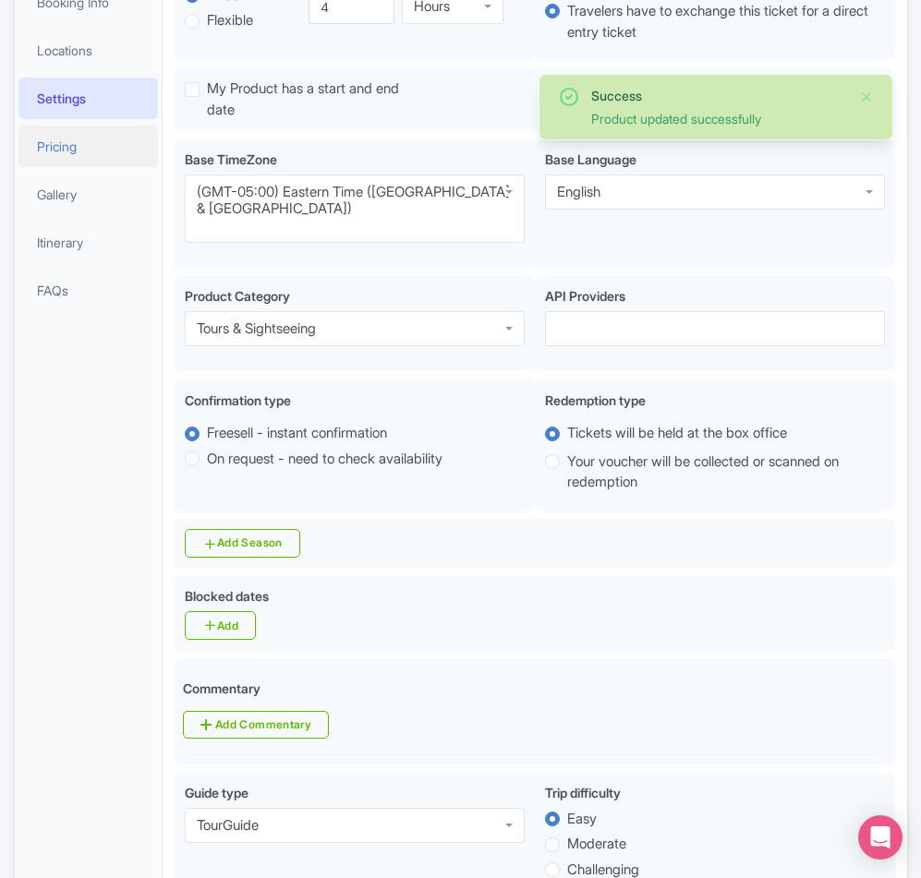
click at [52, 167] on link "Pricing" at bounding box center [88, 147] width 140 height 42
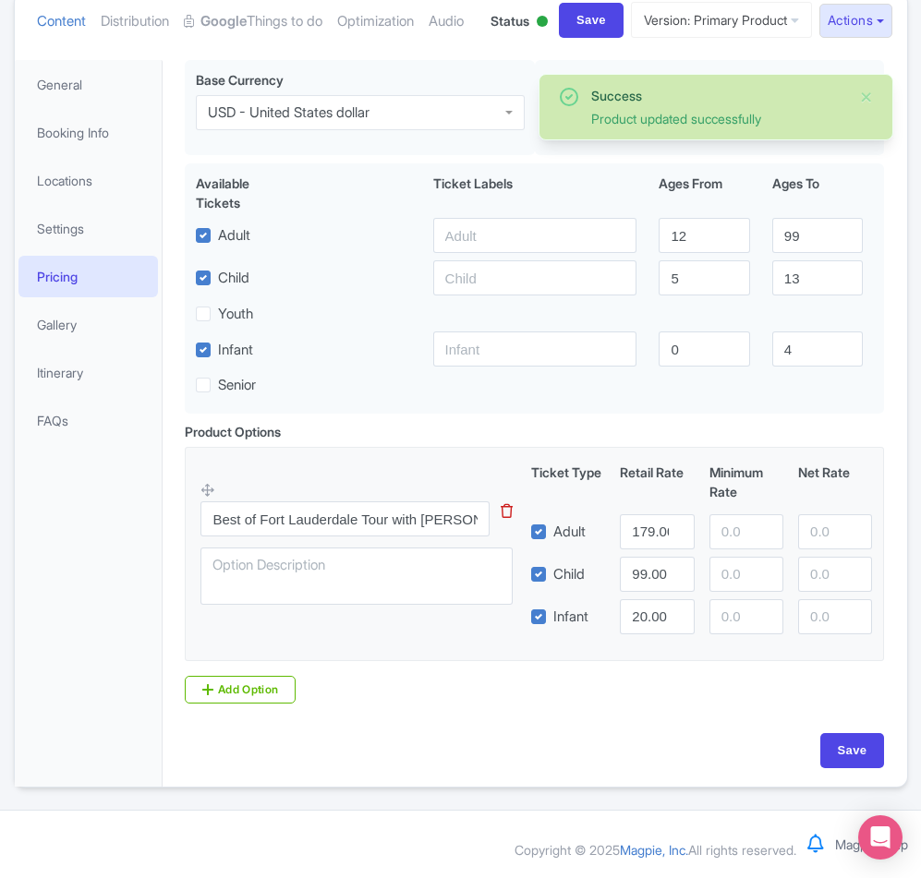
scroll to position [282, 0]
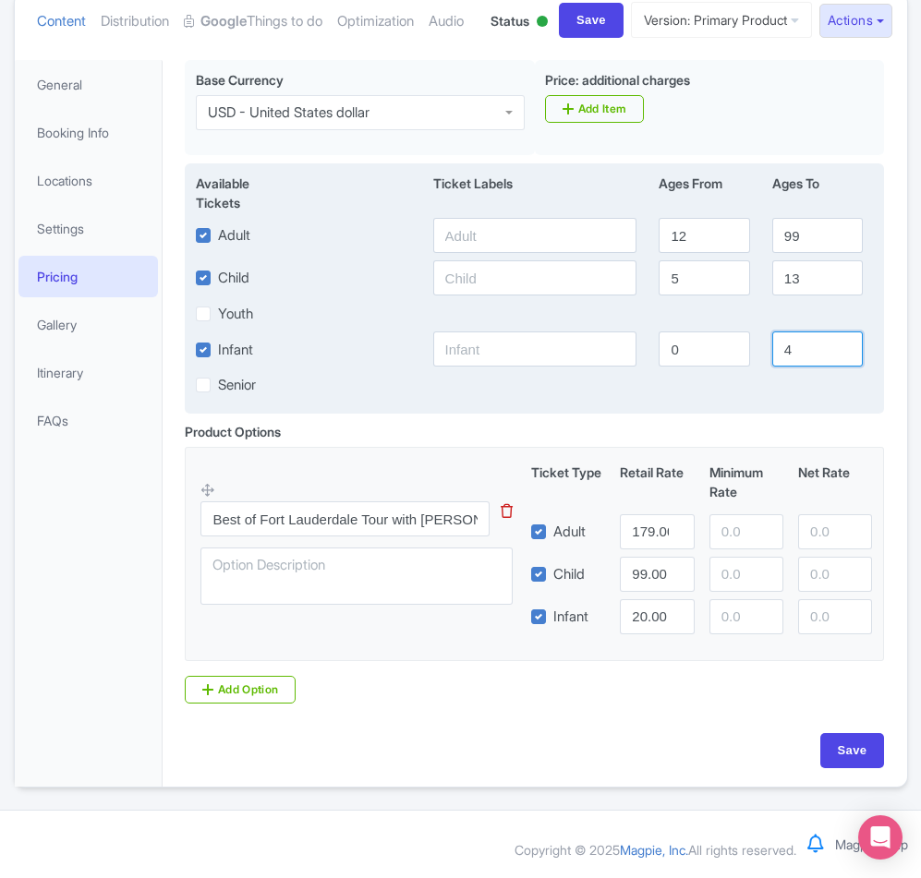
click at [796, 349] on input "4" at bounding box center [817, 348] width 90 height 35
type input "5"
click at [806, 281] on input "13" at bounding box center [817, 277] width 90 height 35
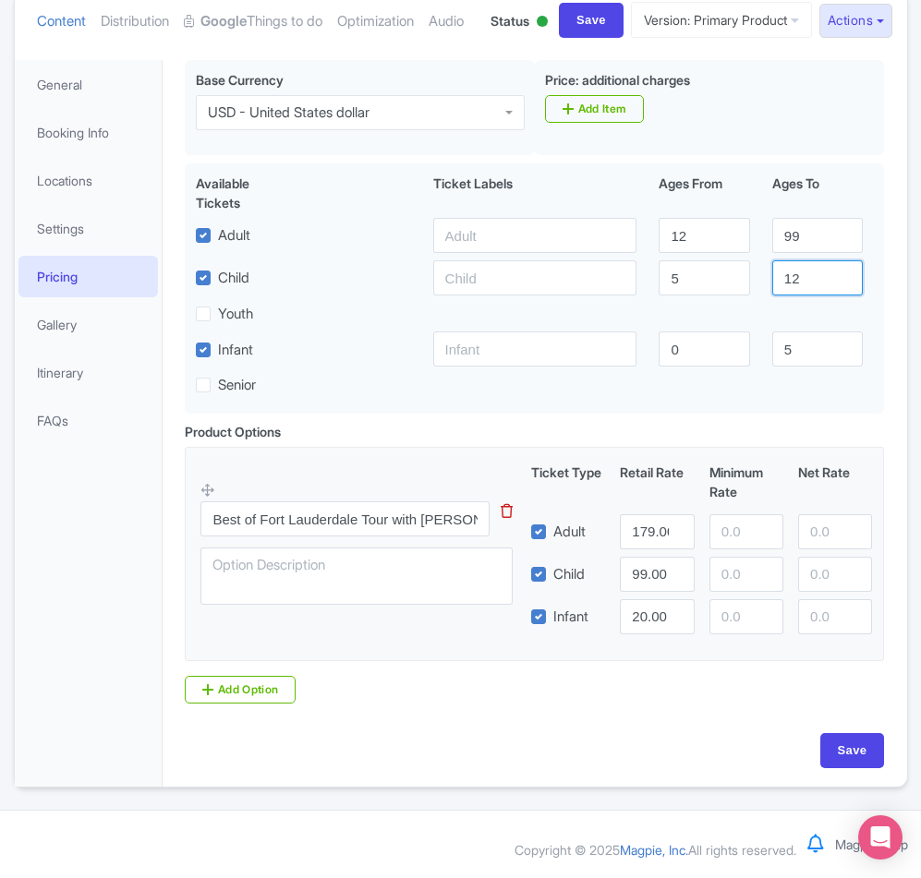
type input "12"
click at [646, 619] on input "20.00" at bounding box center [657, 616] width 74 height 35
type input "12.00"
click at [844, 745] on input "Save" at bounding box center [852, 750] width 65 height 35
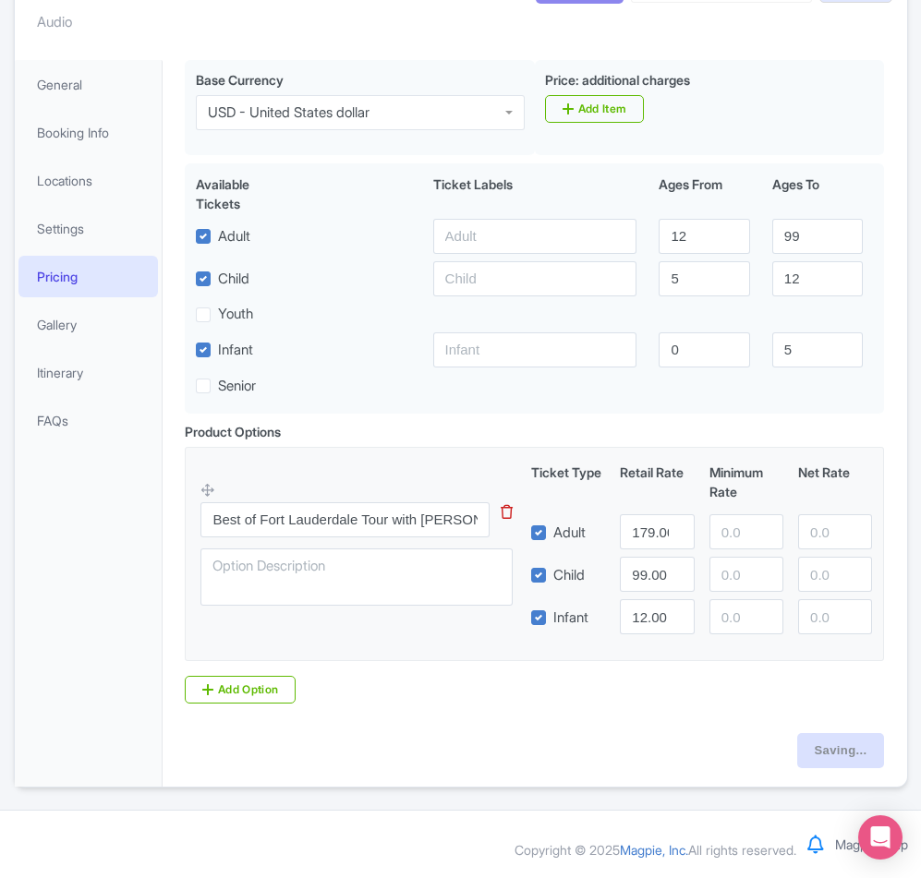
type input "Saving..."
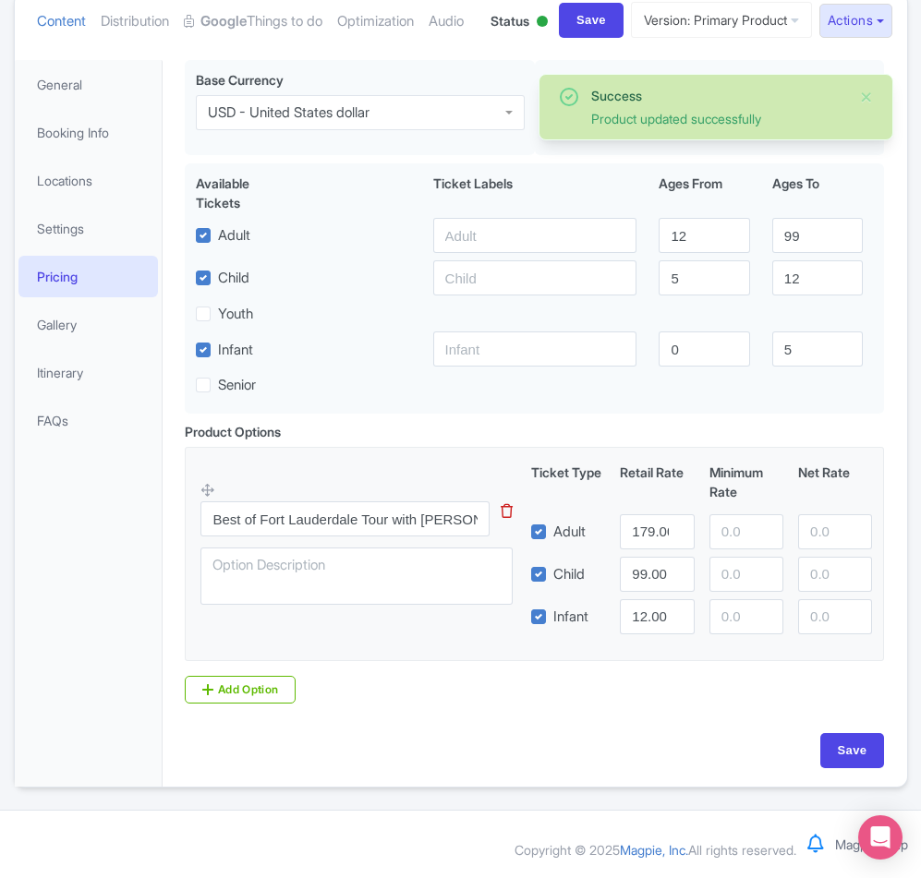
scroll to position [282, 0]
click at [377, 519] on input "Best of Fort Lauderdale Tour with [PERSON_NAME] Boat Cruise" at bounding box center [344, 518] width 289 height 35
paste input "Best of [GEOGRAPHIC_DATA]"
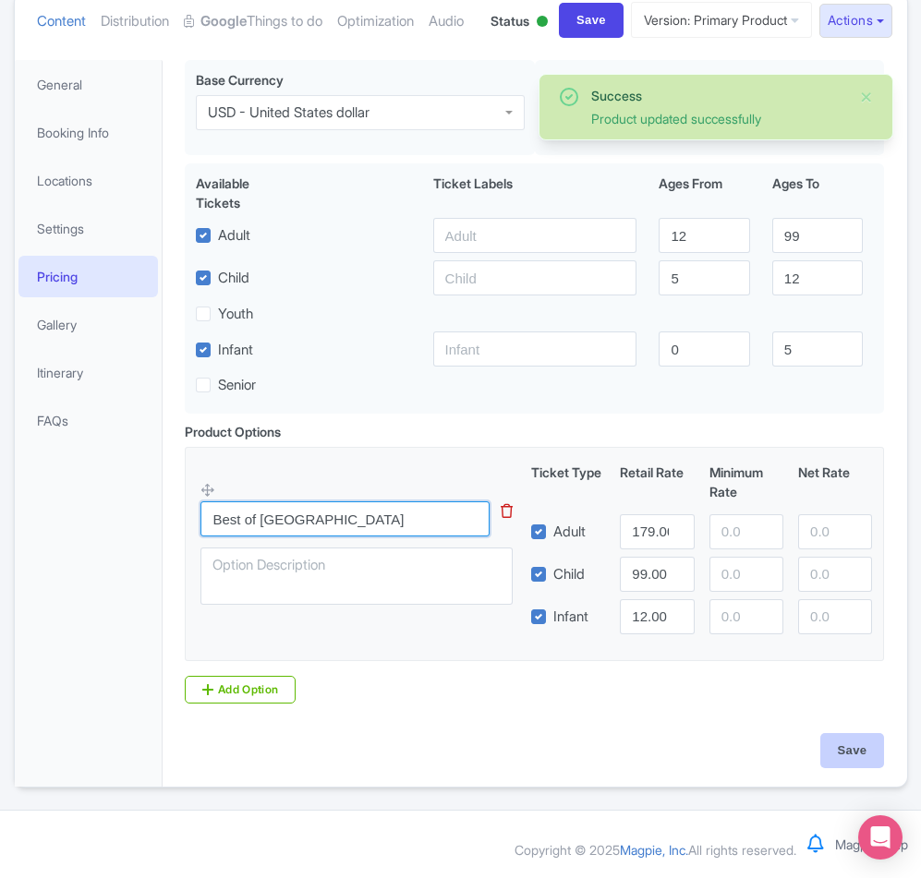
type input "Best of [GEOGRAPHIC_DATA]"
click at [858, 755] on input "Save" at bounding box center [852, 750] width 65 height 35
type input "Saving..."
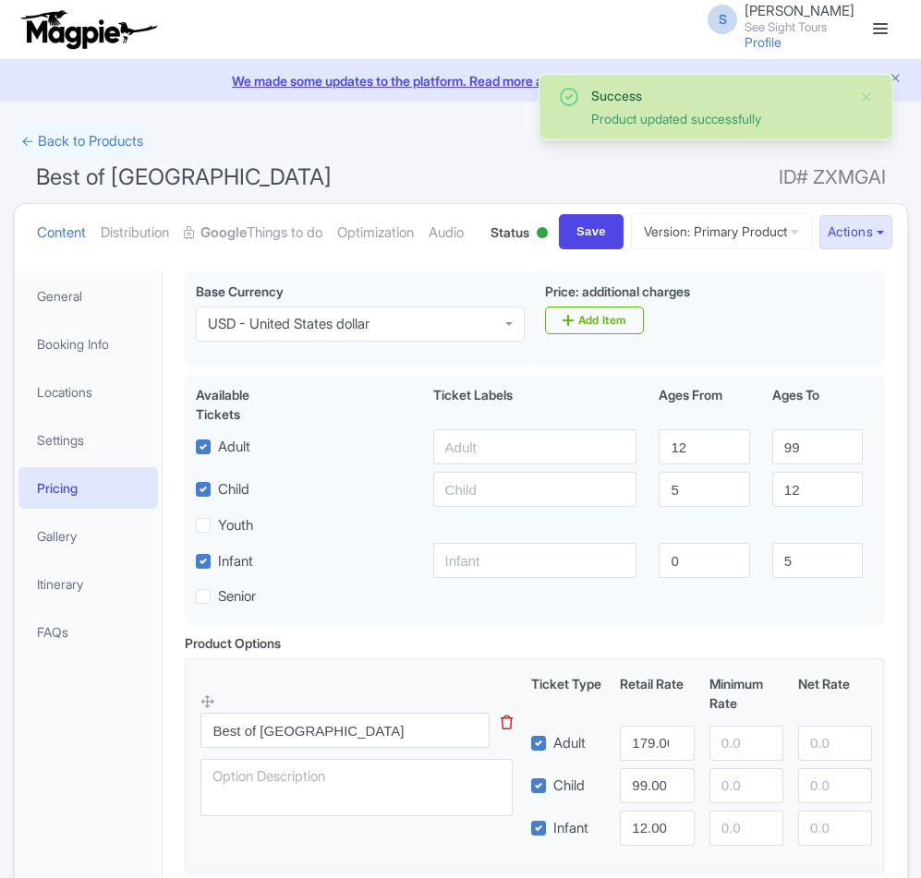
scroll to position [282, 0]
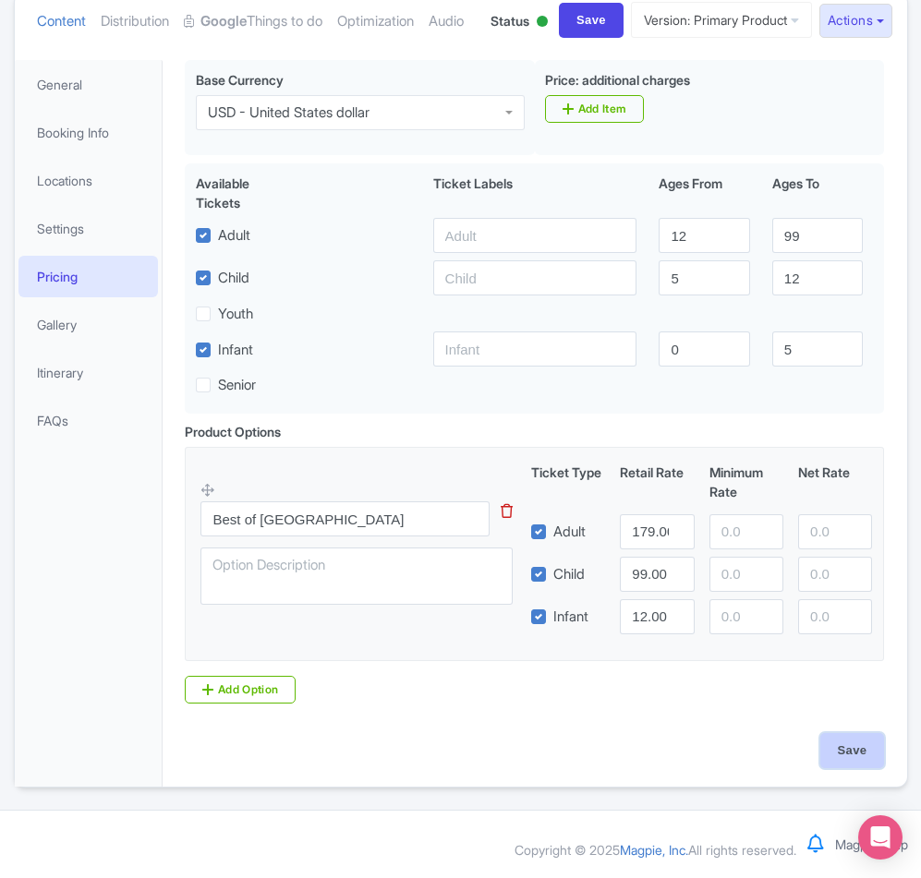
click at [838, 752] on input "Save" at bounding box center [852, 750] width 65 height 35
type input "Saving..."
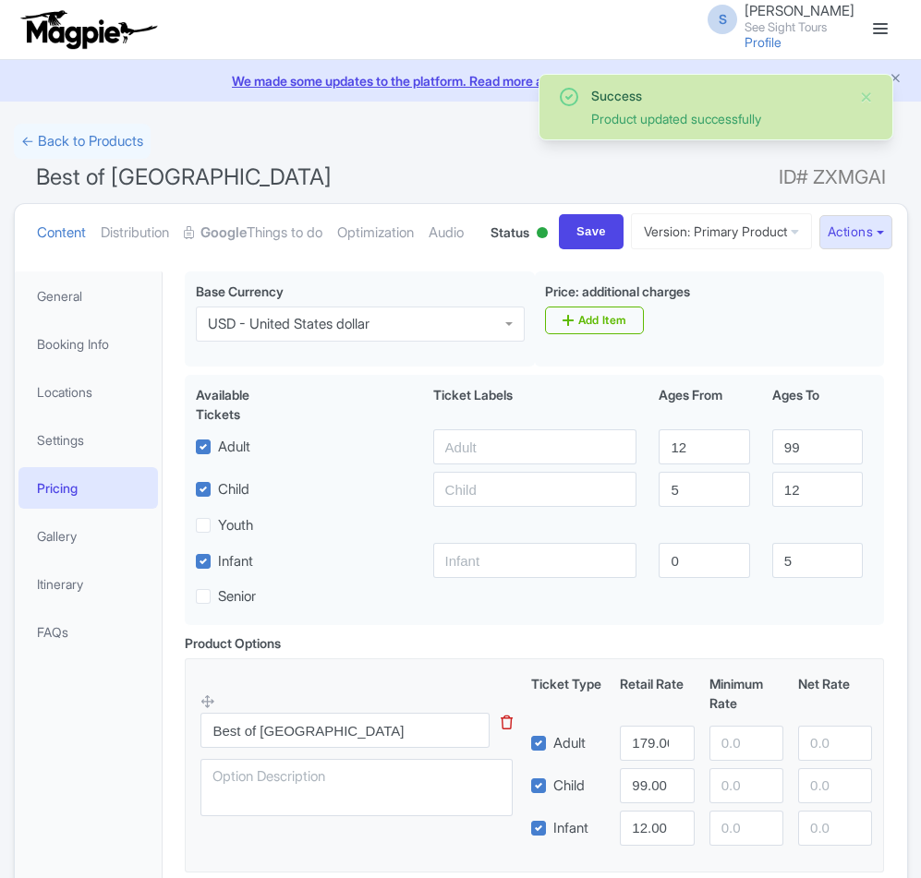
scroll to position [282, 0]
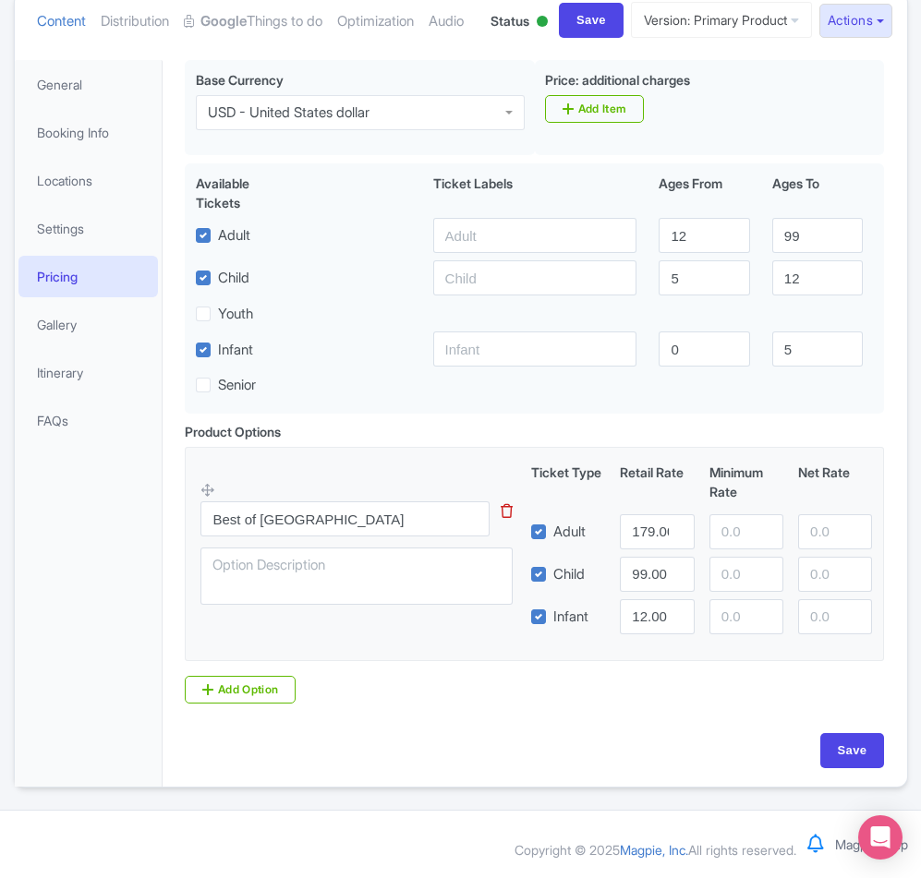
click at [885, 754] on div "Save" at bounding box center [534, 760] width 721 height 54
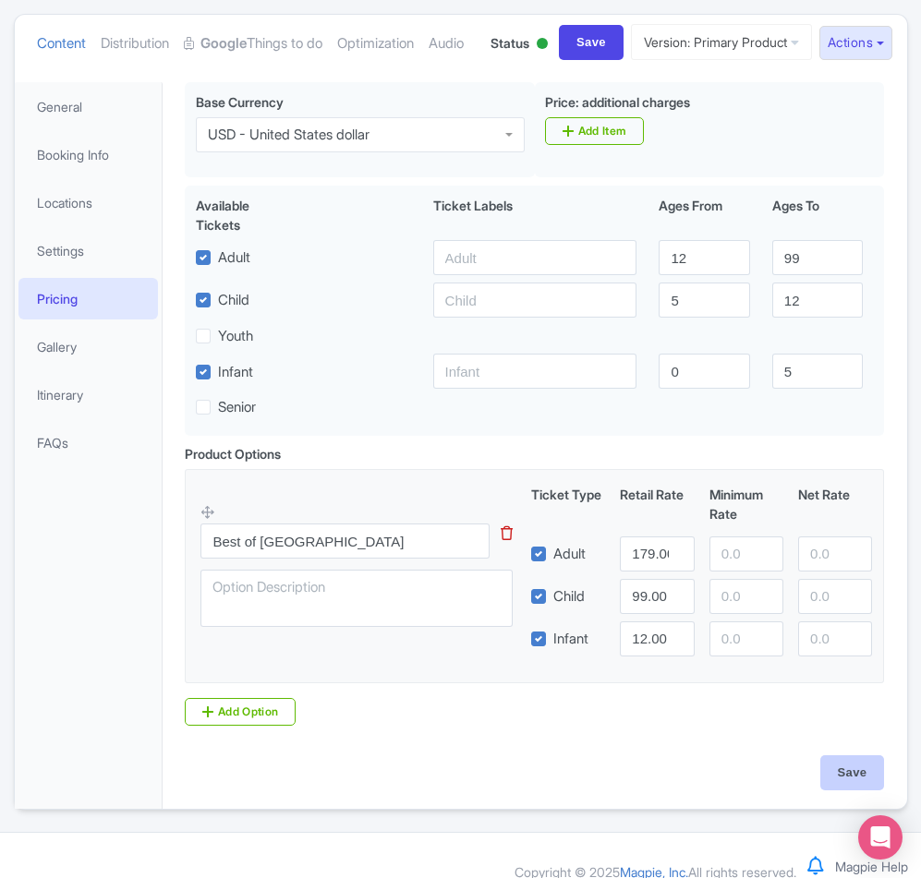
click at [855, 683] on fieldset "Best of Fort Lauderdale This tip has not data. Code: tip_option_name Ticket Typ…" at bounding box center [534, 576] width 699 height 214
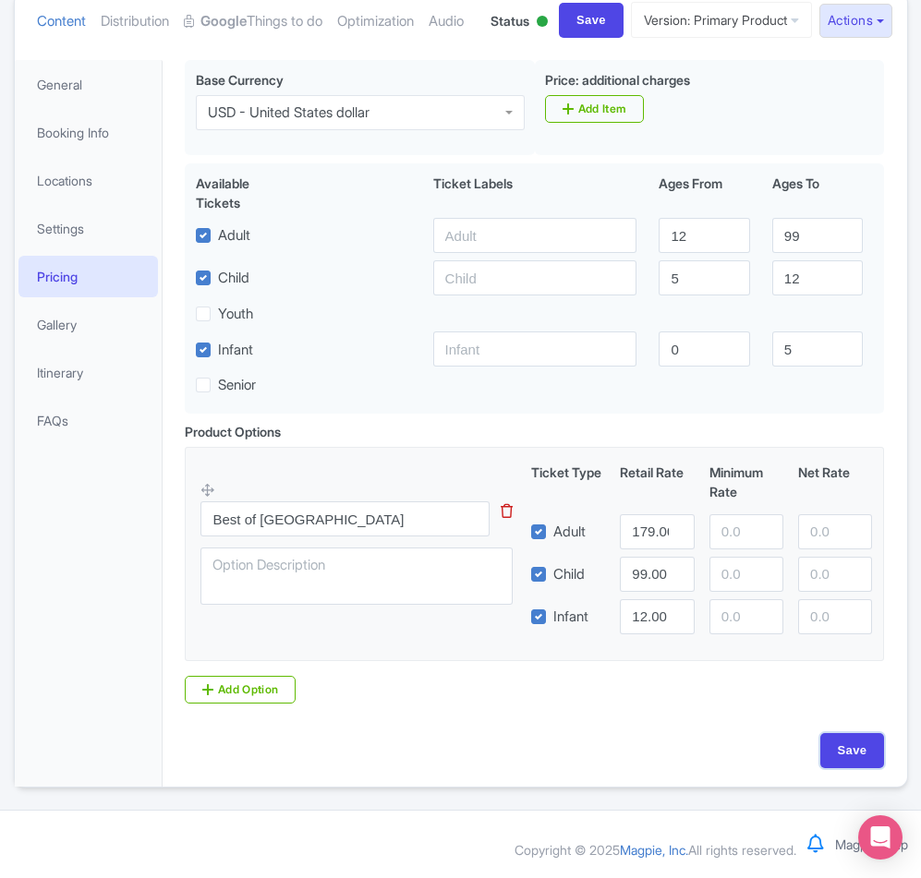
drag, startPoint x: 857, startPoint y: 738, endPoint x: 753, endPoint y: 710, distance: 108.0
click at [857, 739] on input "Save" at bounding box center [852, 750] width 65 height 35
type input "Saving..."
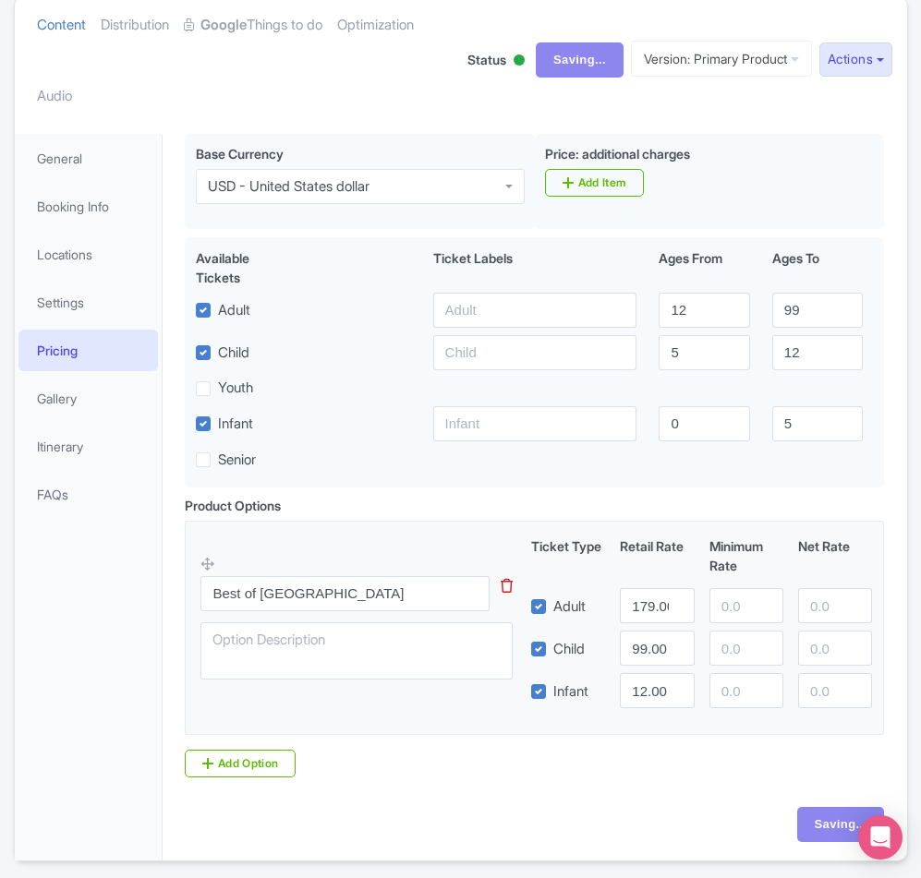
scroll to position [97, 0]
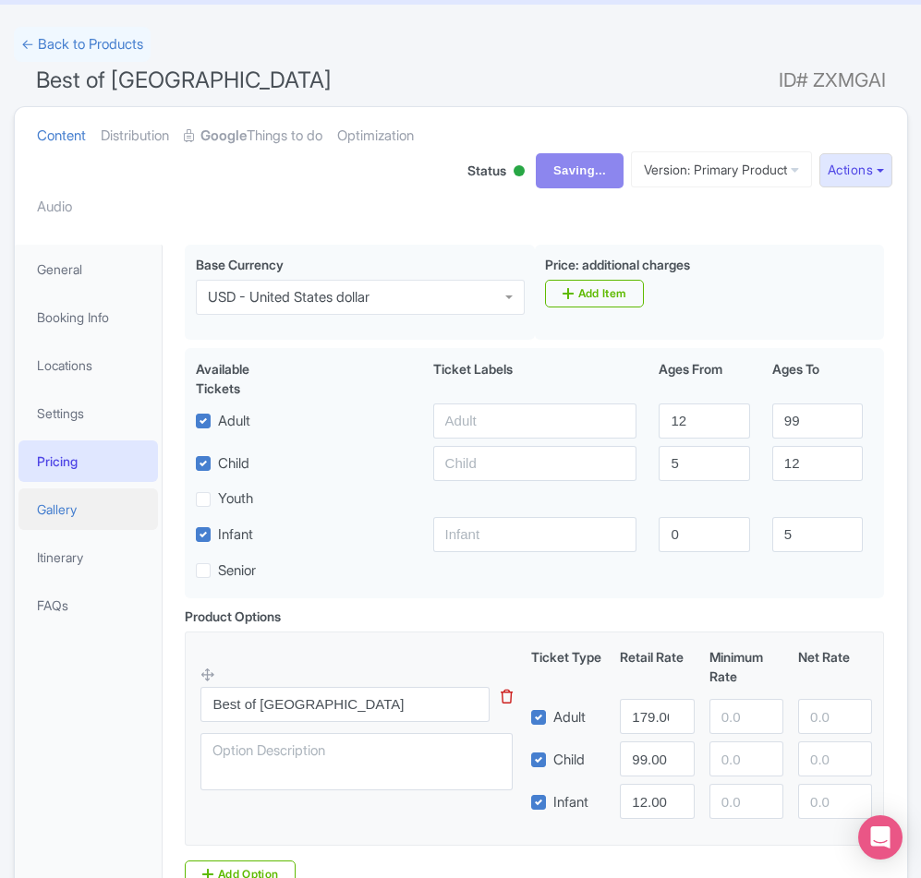
click at [76, 507] on link "Gallery" at bounding box center [88, 509] width 140 height 42
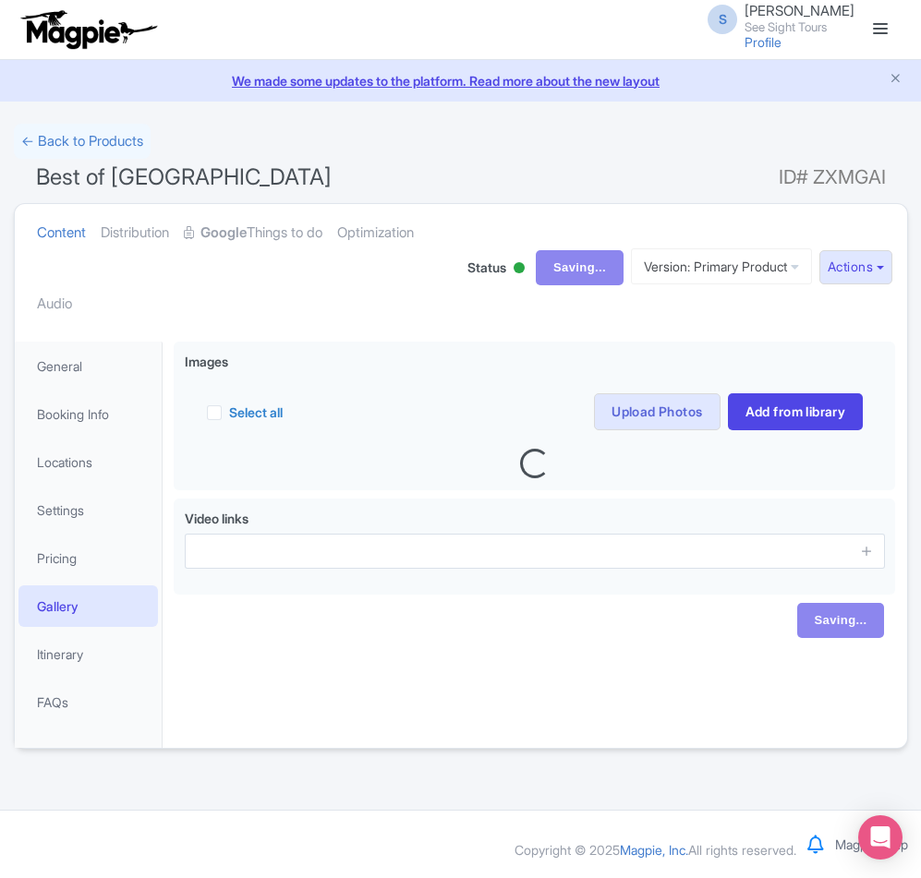
scroll to position [0, 0]
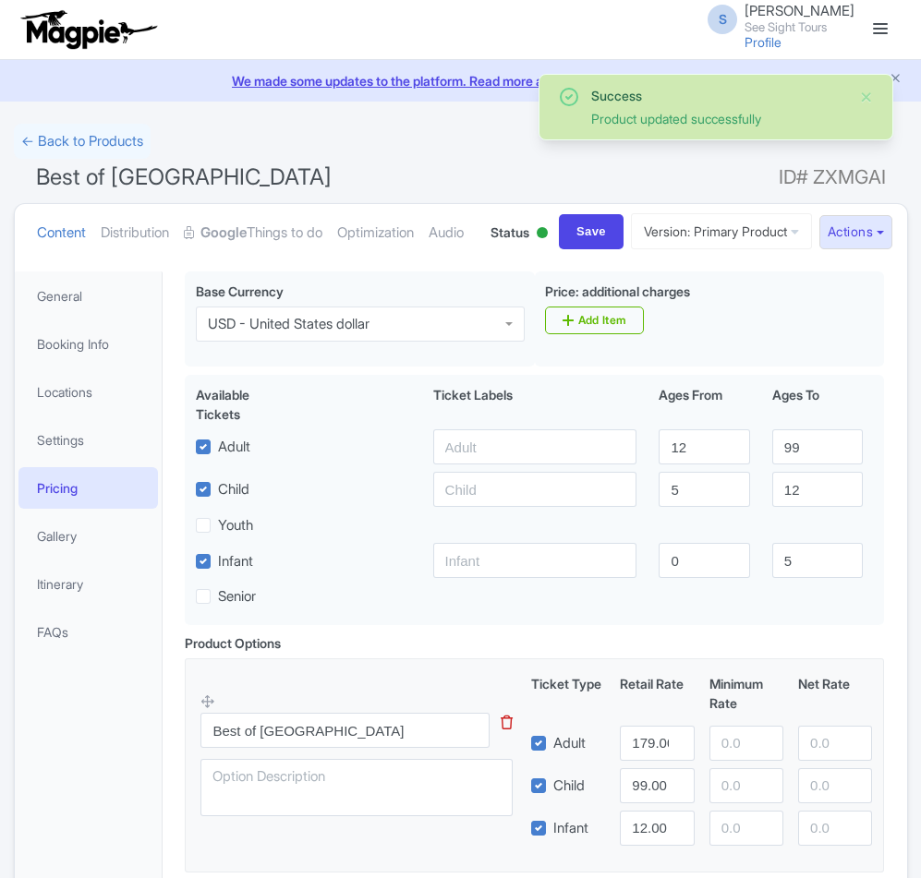
scroll to position [282, 0]
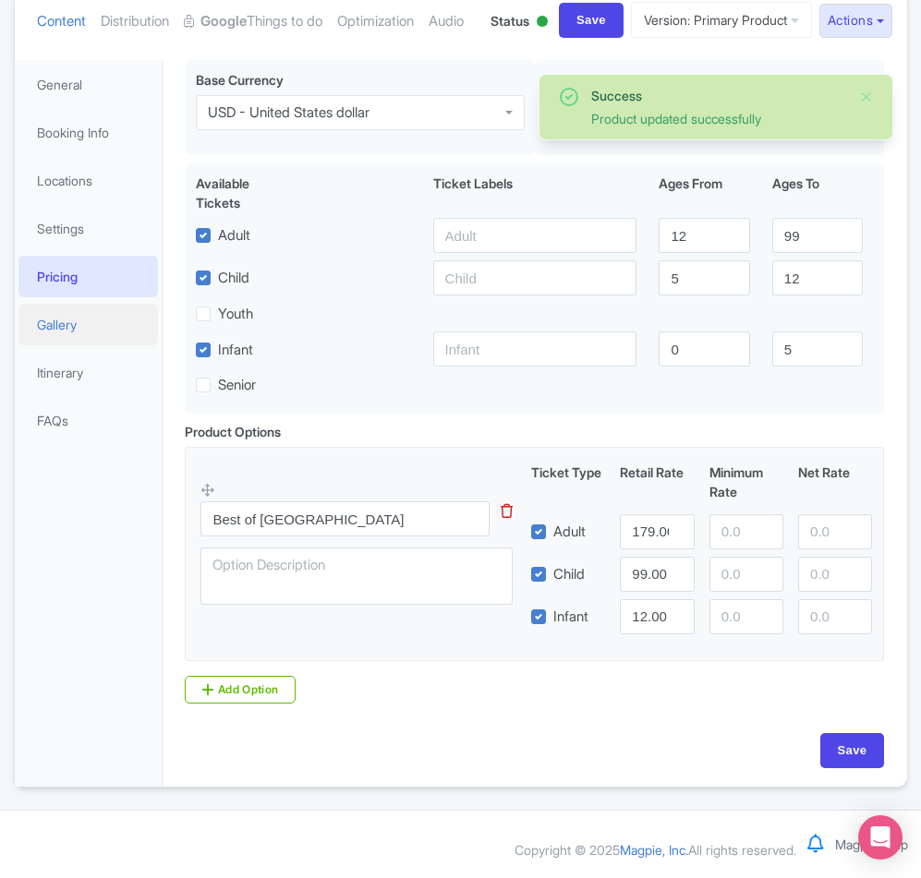
click at [58, 338] on link "Gallery" at bounding box center [88, 325] width 140 height 42
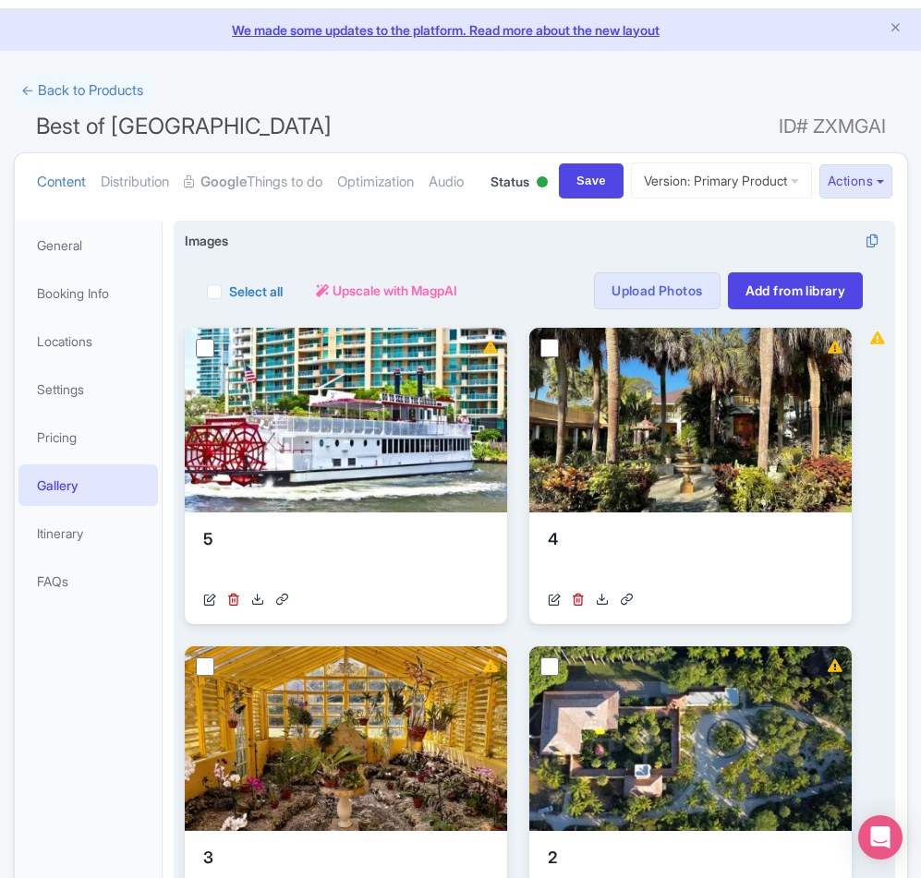
scroll to position [46, 0]
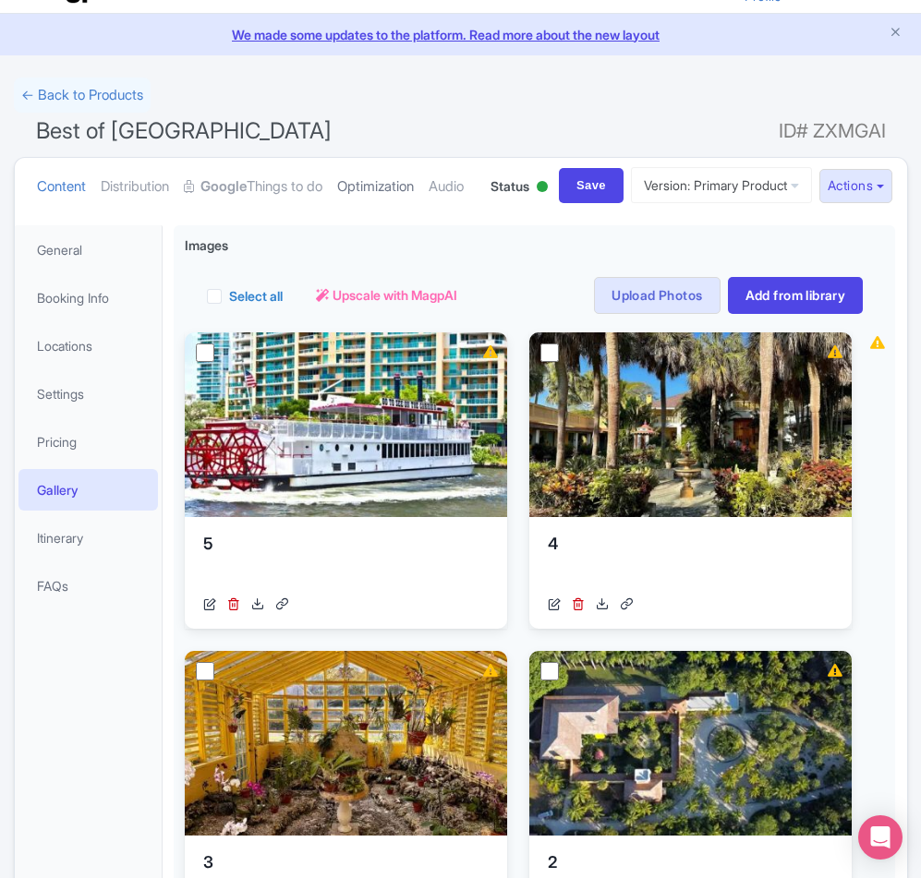
click at [395, 194] on link "Optimization" at bounding box center [375, 187] width 77 height 58
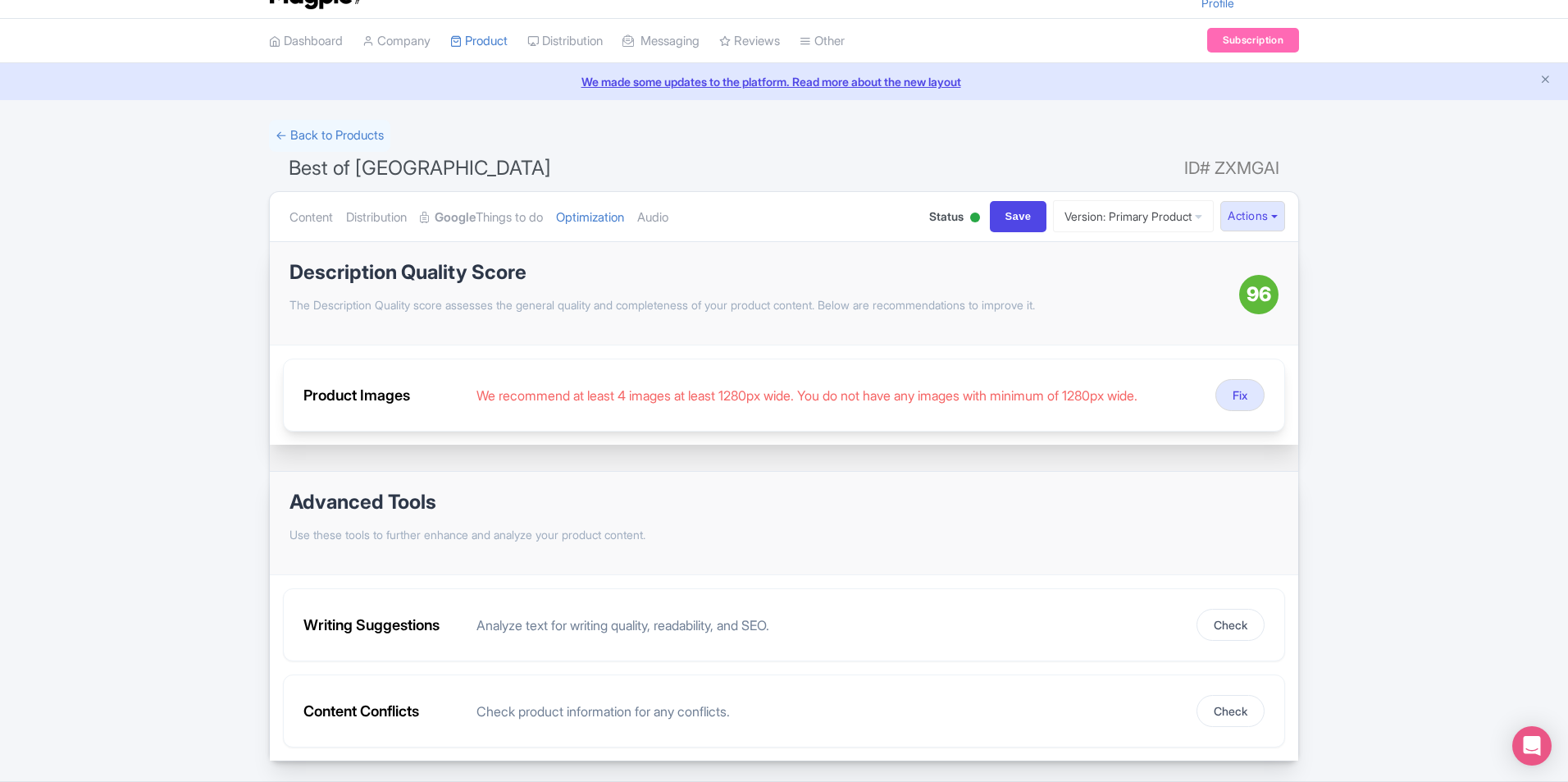
scroll to position [0, 0]
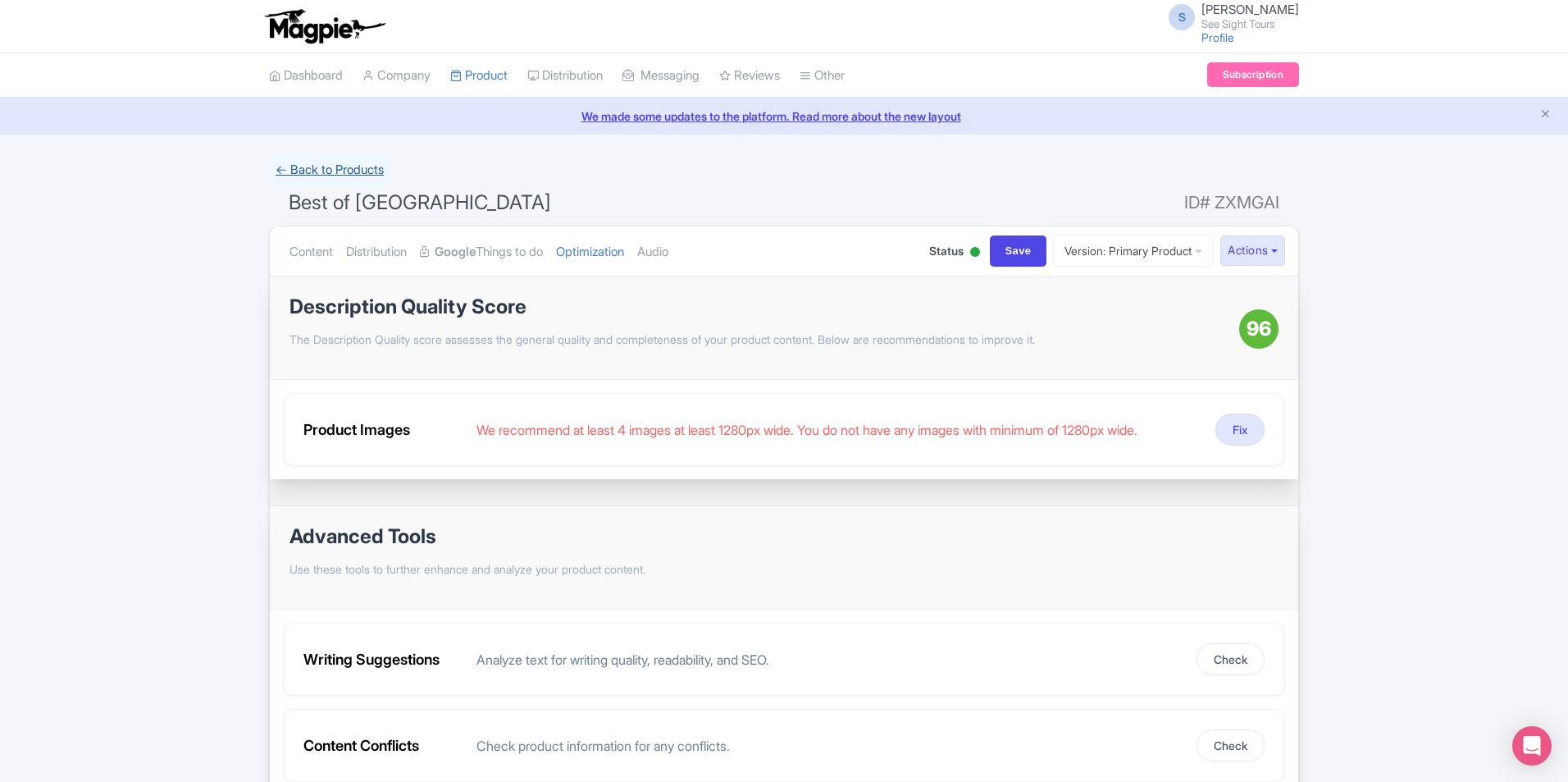
click at [298, 164] on link "← Back to Products" at bounding box center [330, 171] width 122 height 32
